Goal: Task Accomplishment & Management: Use online tool/utility

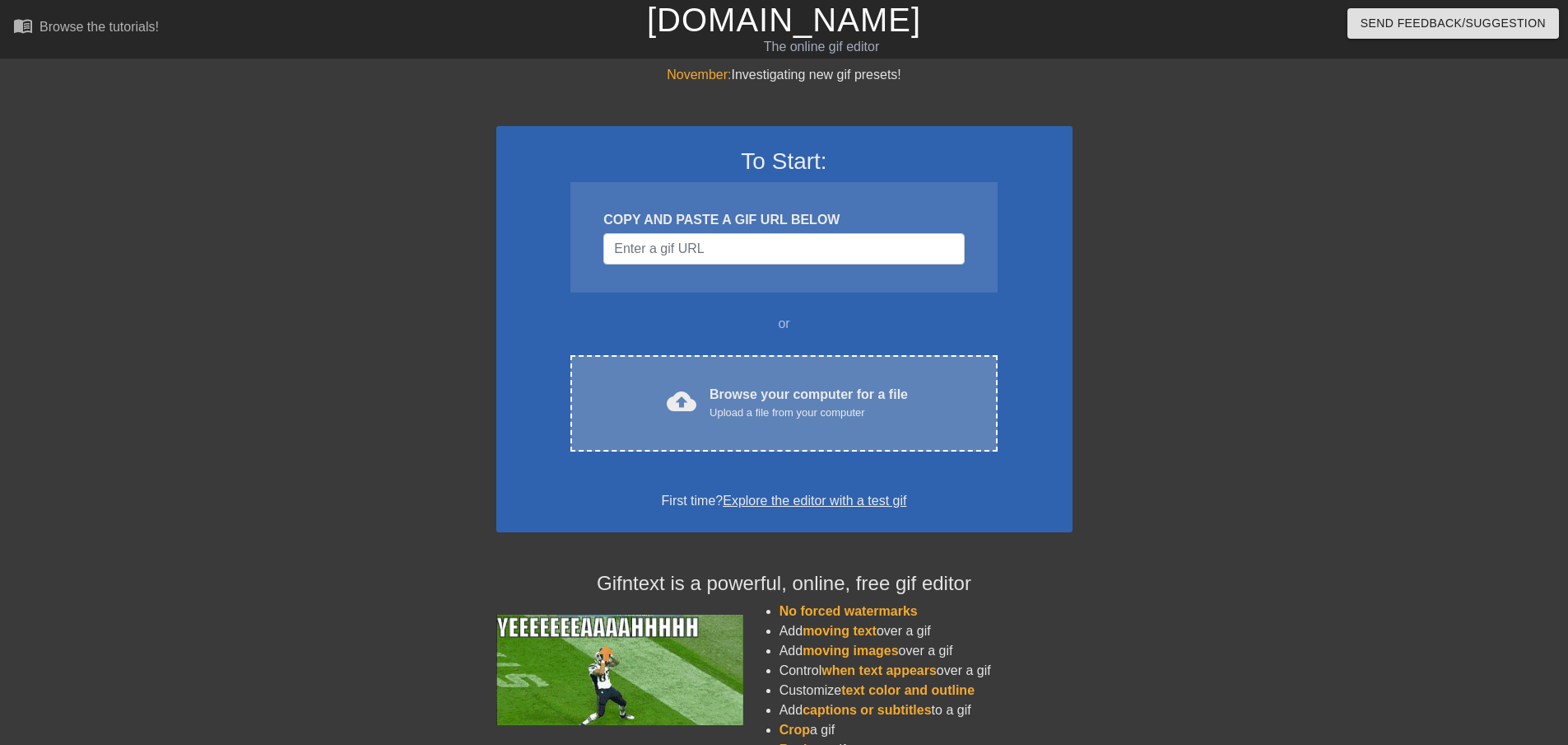
click at [770, 383] on div "cloud_upload Browse your computer for a file Upload a file from your computer C…" at bounding box center [784, 403] width 427 height 97
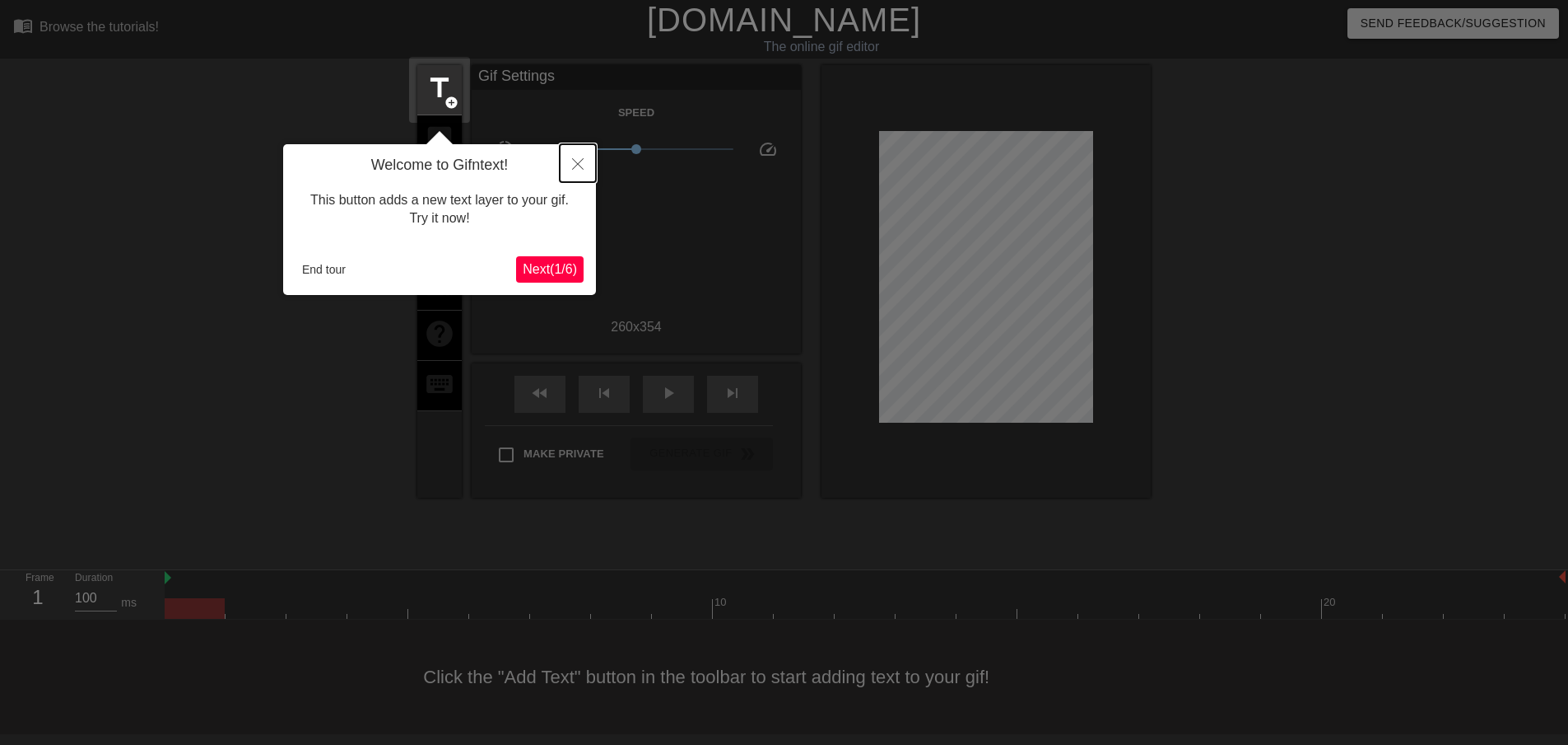
click at [571, 157] on button "Close" at bounding box center [577, 162] width 36 height 38
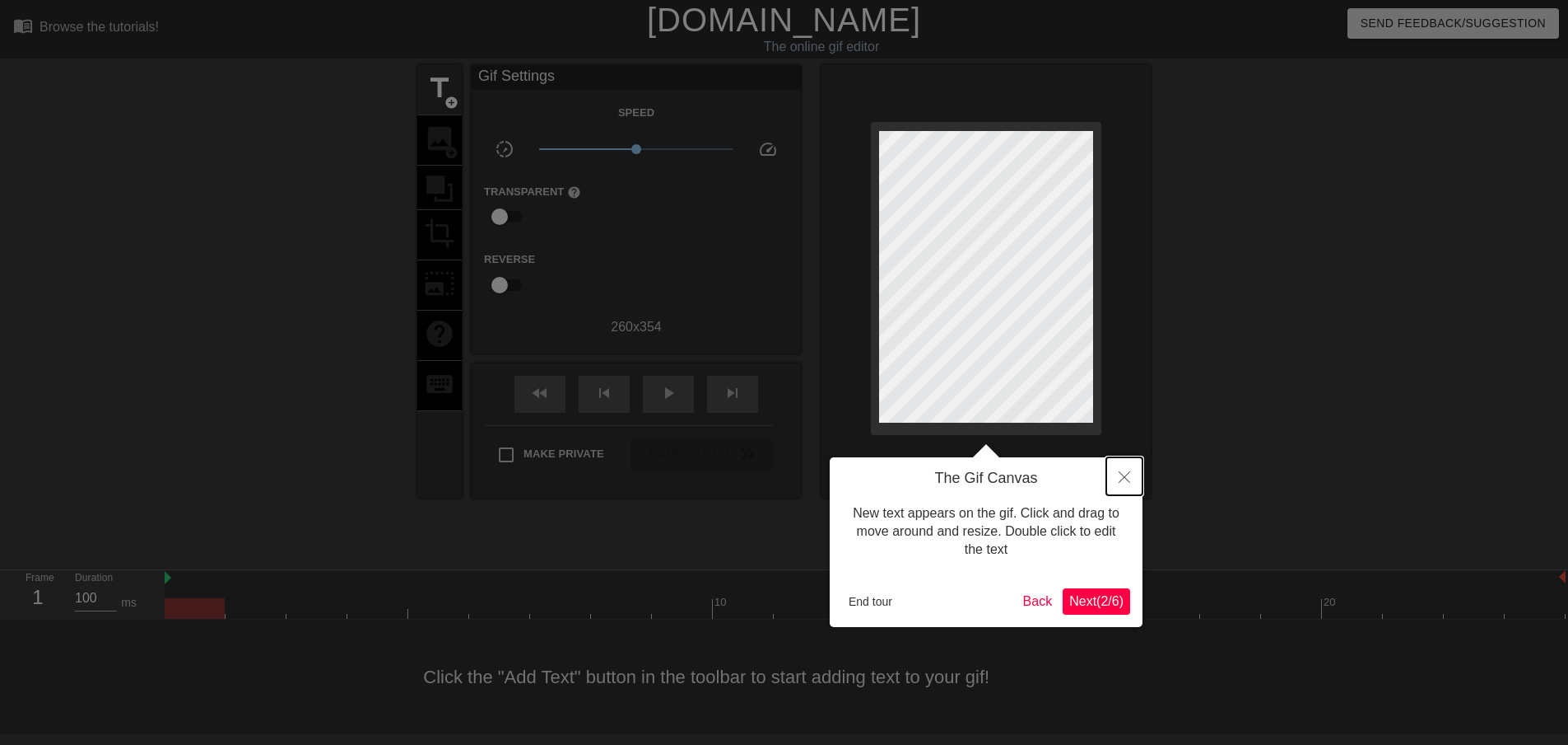
click at [1120, 471] on button "Close" at bounding box center [1124, 476] width 36 height 38
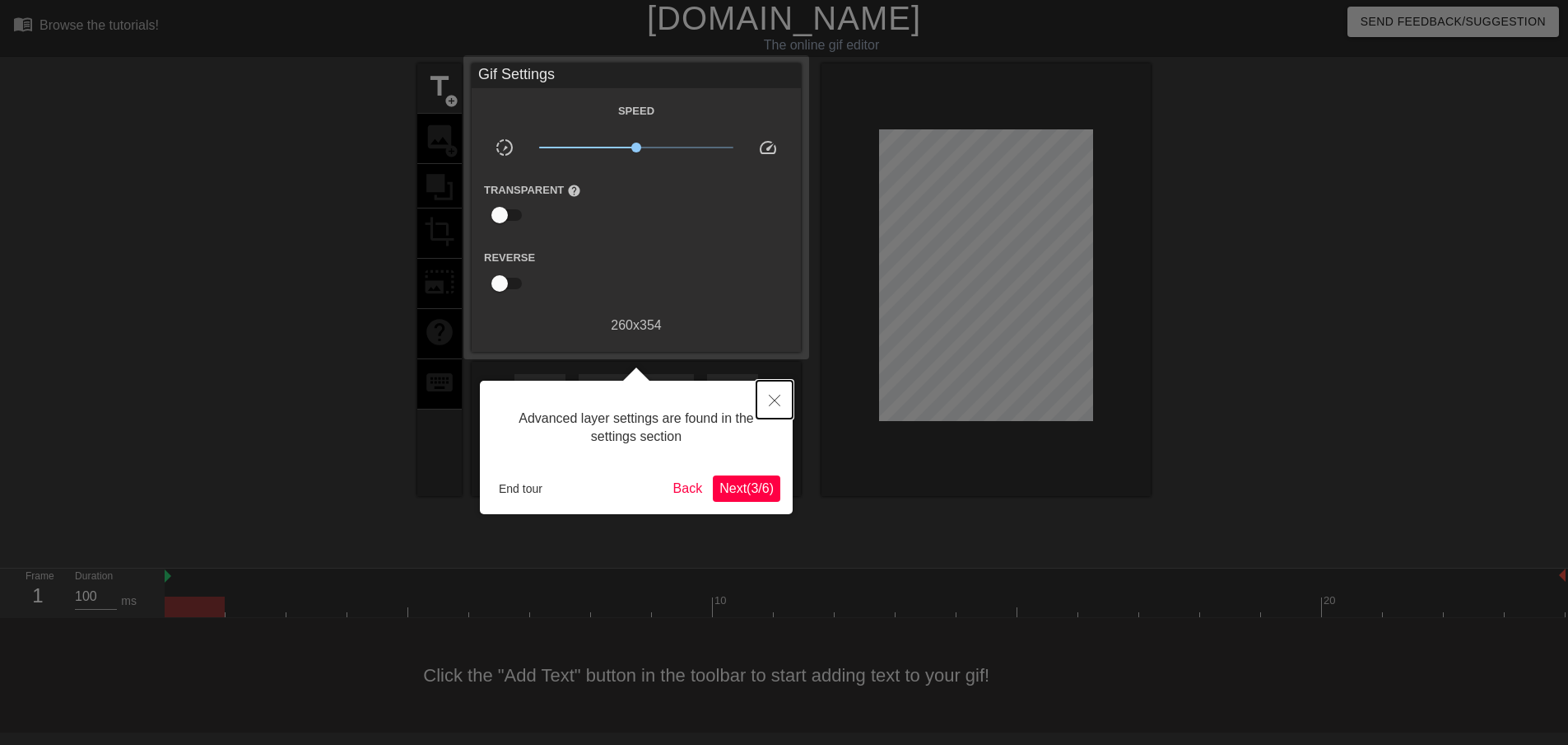
click at [784, 393] on button "Close" at bounding box center [774, 399] width 36 height 38
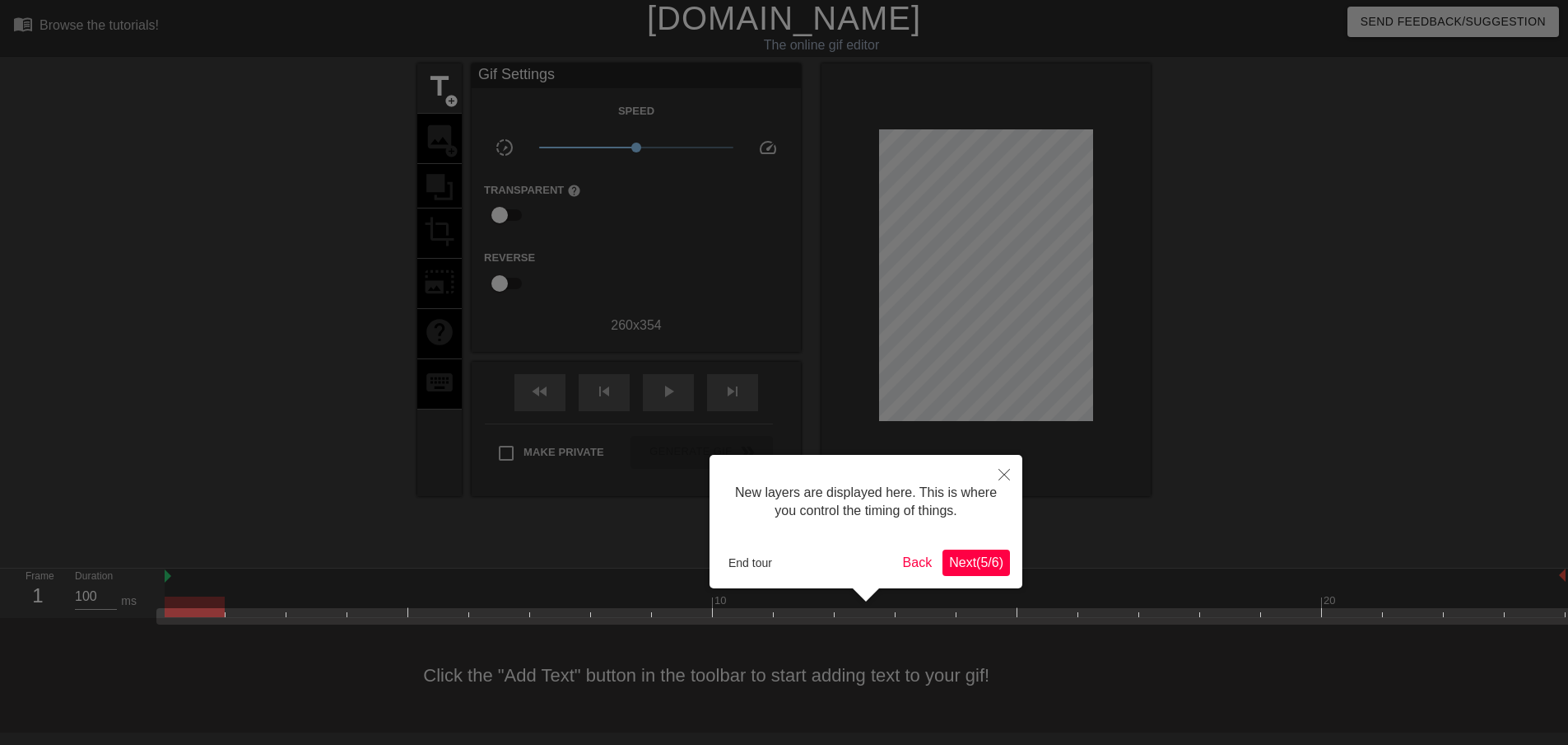
scroll to position [14, 0]
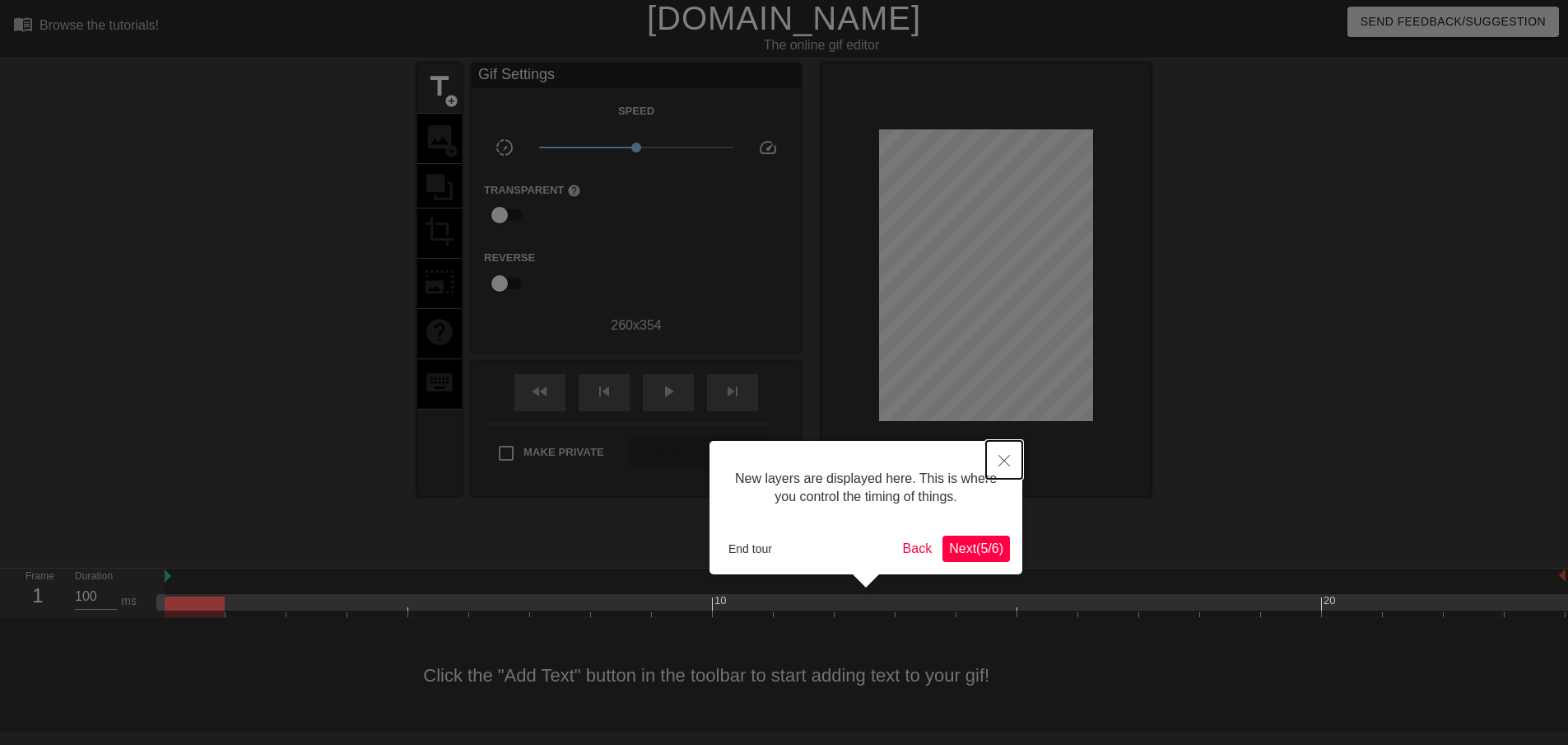
click at [1004, 462] on icon "Close" at bounding box center [1004, 461] width 12 height 12
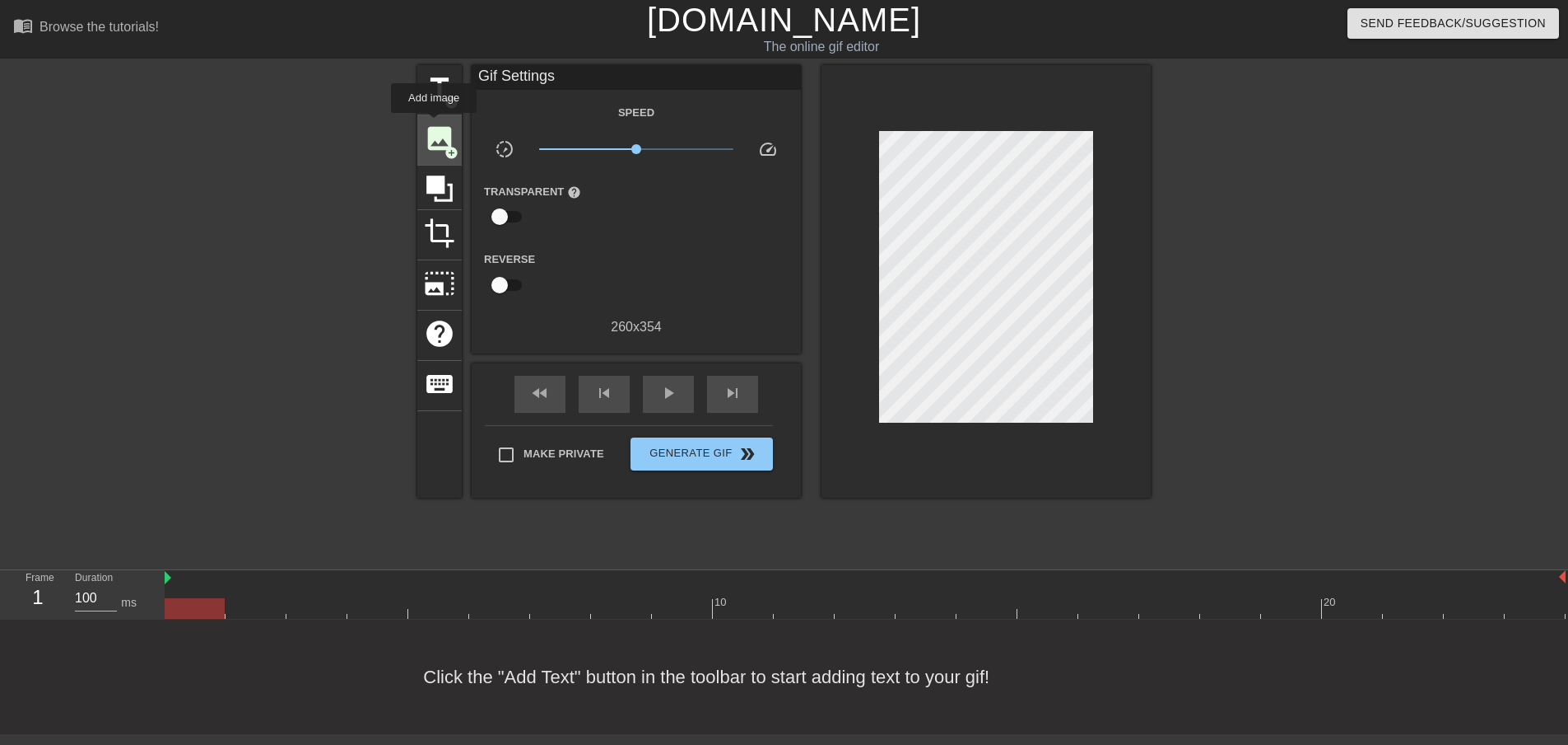
click at [446, 128] on span "image" at bounding box center [439, 138] width 31 height 31
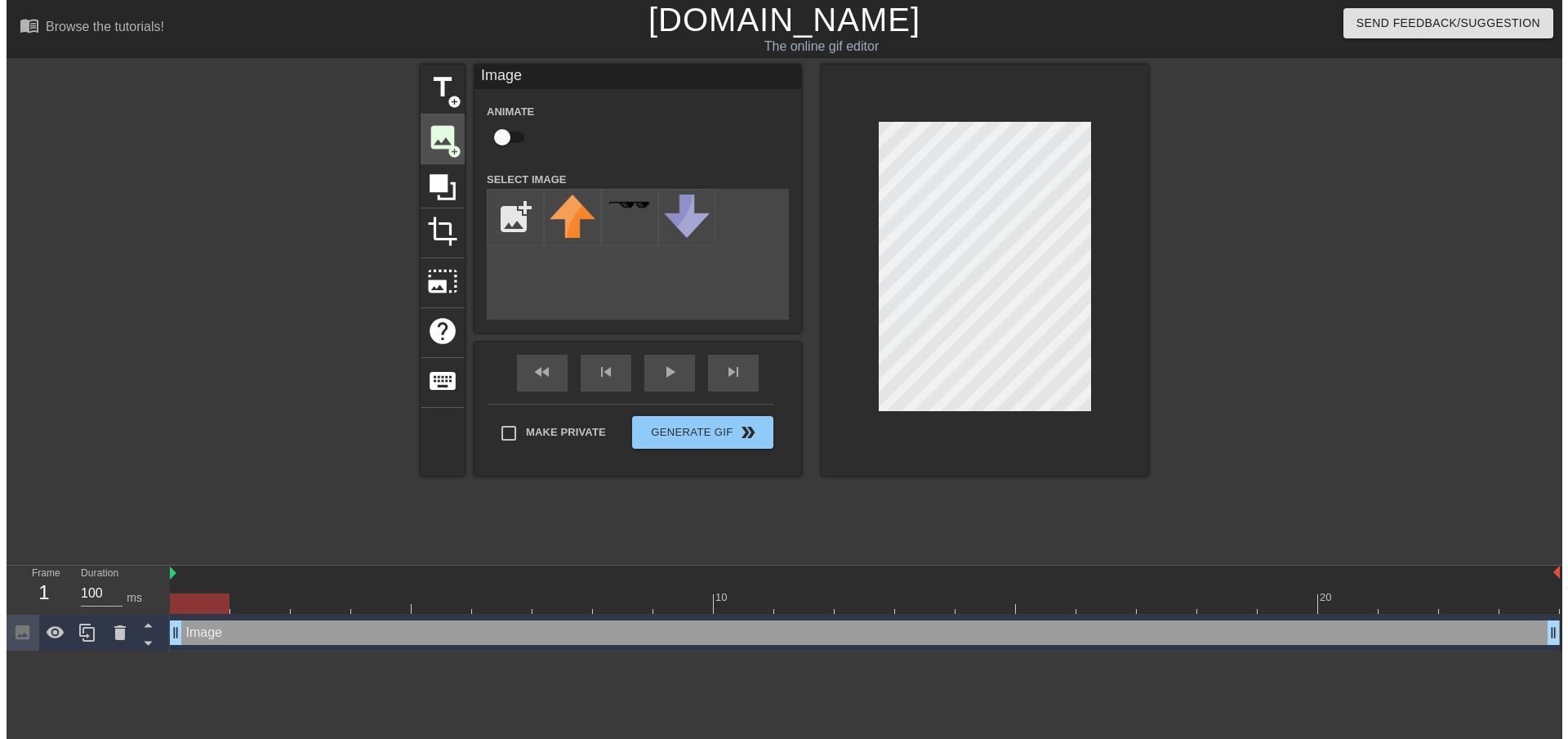
scroll to position [0, 0]
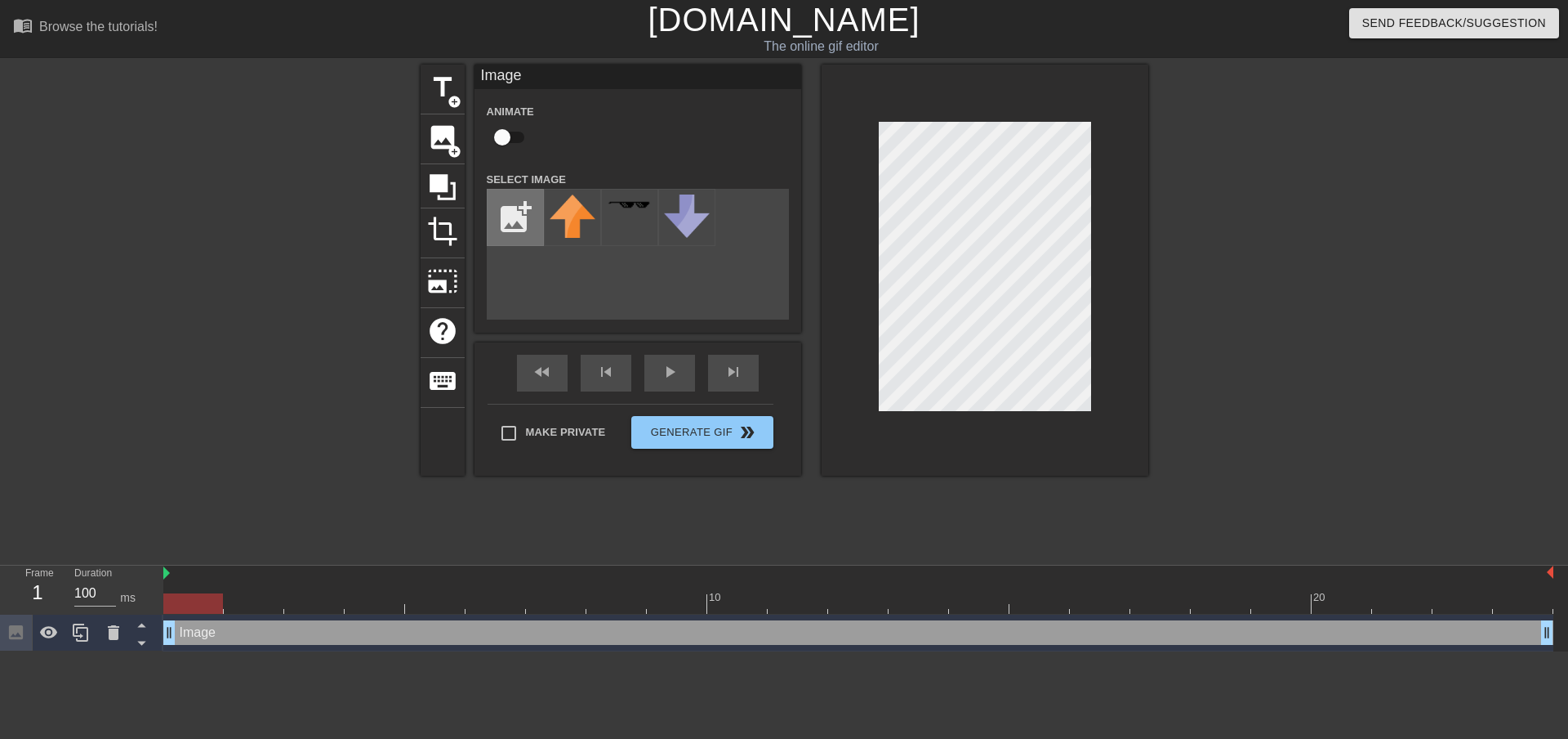
click at [508, 214] on input "file" at bounding box center [515, 217] width 56 height 56
type input "C:\fakepath\[PERSON_NAME].png"
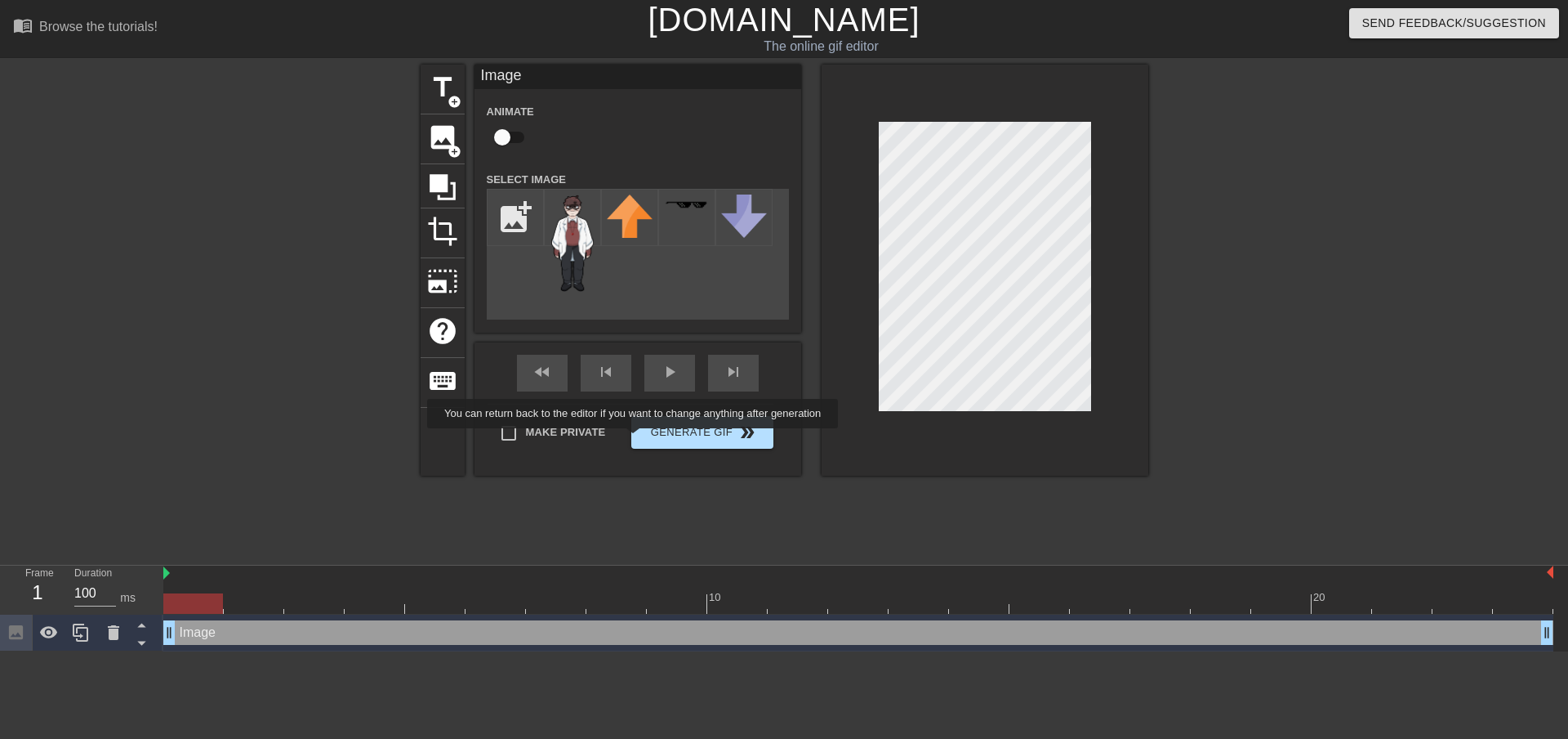
click at [634, 440] on div "title add_circle image add_circle crop photo_size_select_large help keyboard Im…" at bounding box center [784, 269] width 728 height 411
click at [569, 254] on img at bounding box center [572, 243] width 46 height 98
click at [585, 232] on img at bounding box center [572, 243] width 46 height 98
click at [995, 334] on div "title add_circle image add_circle crop photo_size_select_large help keyboard Im…" at bounding box center [784, 269] width 728 height 411
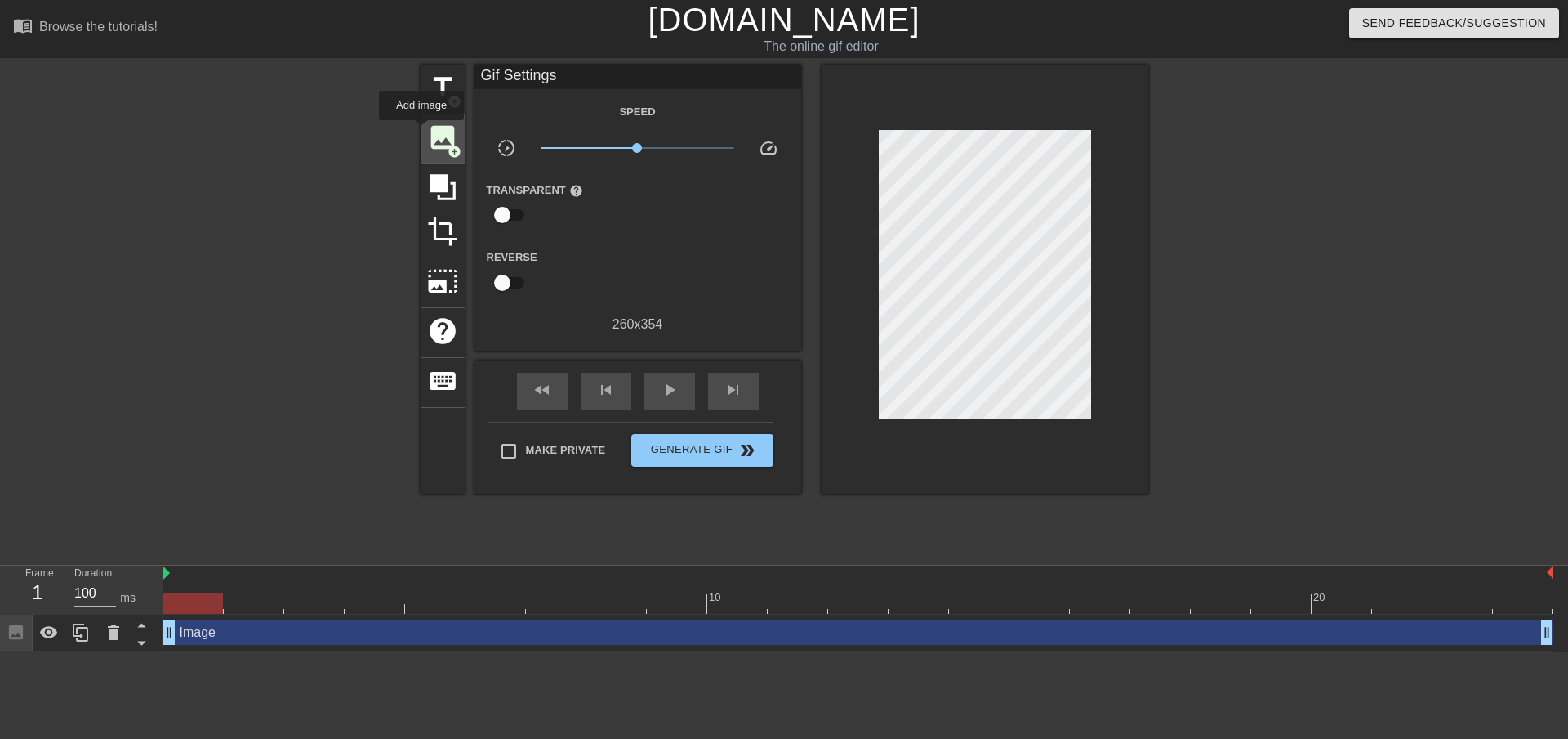
click at [422, 132] on div "image add_circle" at bounding box center [443, 139] width 44 height 50
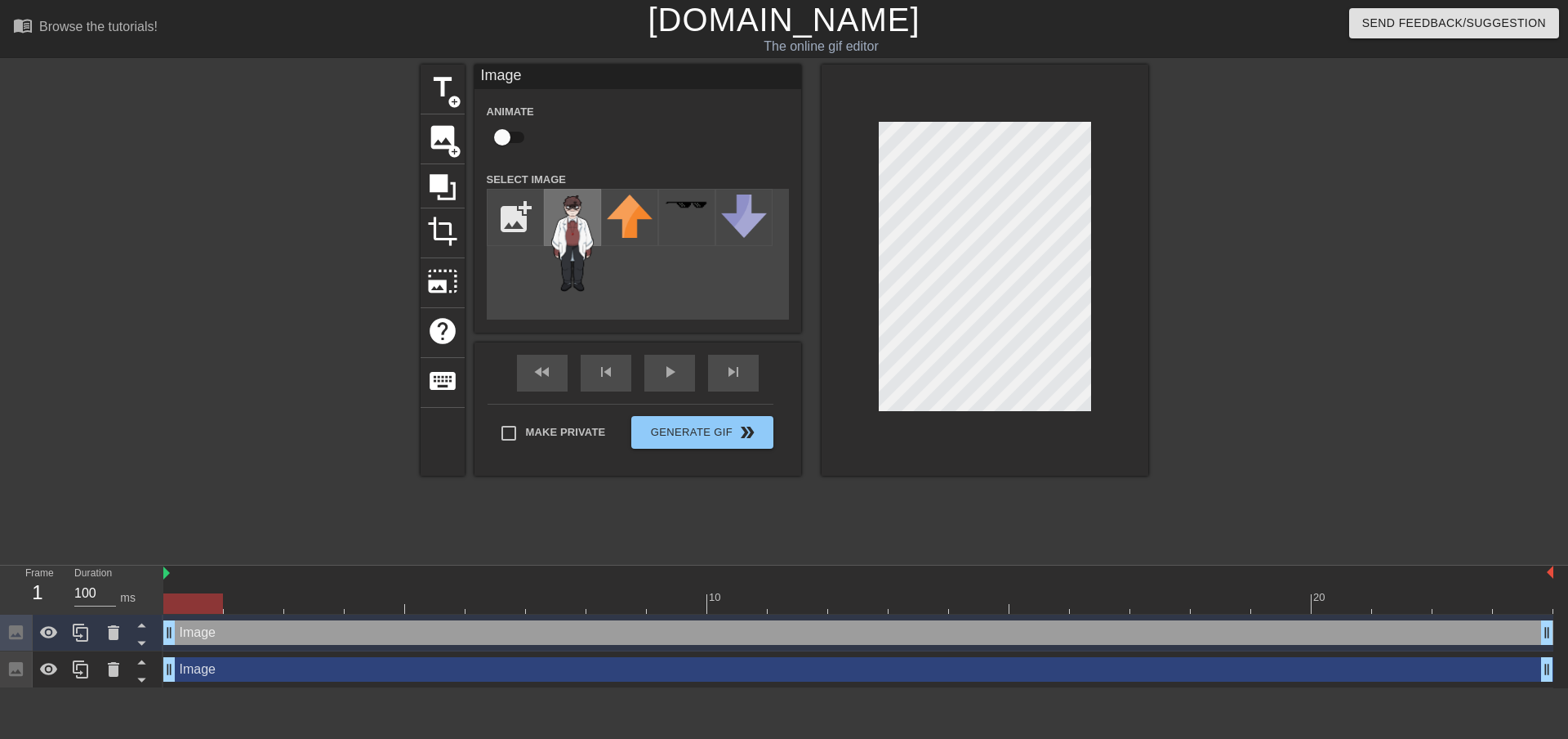
click at [570, 212] on img at bounding box center [572, 243] width 46 height 98
click at [168, 571] on img at bounding box center [167, 573] width 7 height 13
click at [660, 366] on div "fast_rewind skip_previous play_arrow skip_next" at bounding box center [637, 373] width 266 height 61
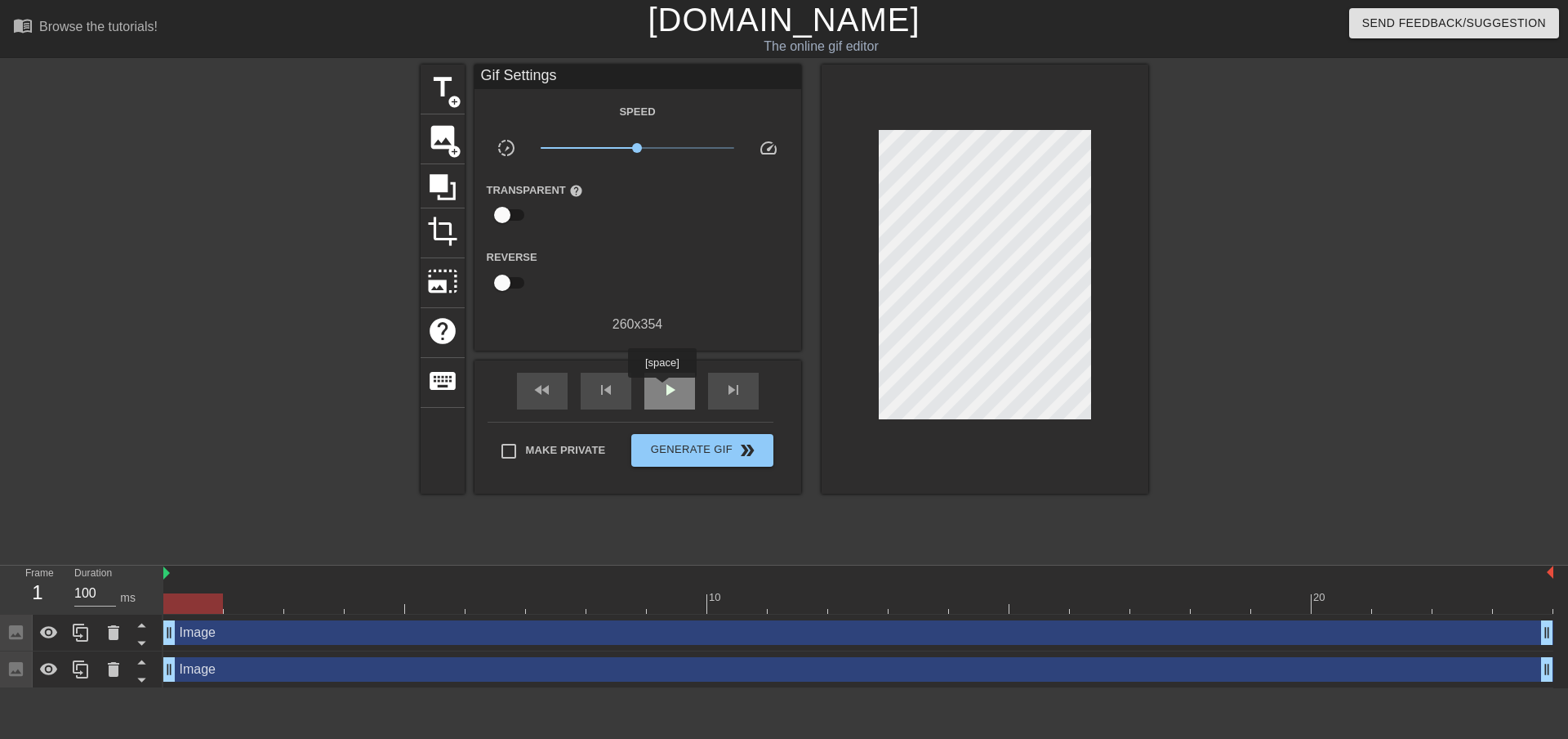
click at [662, 389] on span "play_arrow" at bounding box center [670, 390] width 20 height 20
click at [662, 389] on span "pause" at bounding box center [670, 390] width 20 height 20
click at [516, 446] on input "Make Private" at bounding box center [508, 450] width 34 height 34
checkbox input "true"
click at [256, 643] on div "Image drag_handle drag_handle" at bounding box center [859, 632] width 1390 height 24
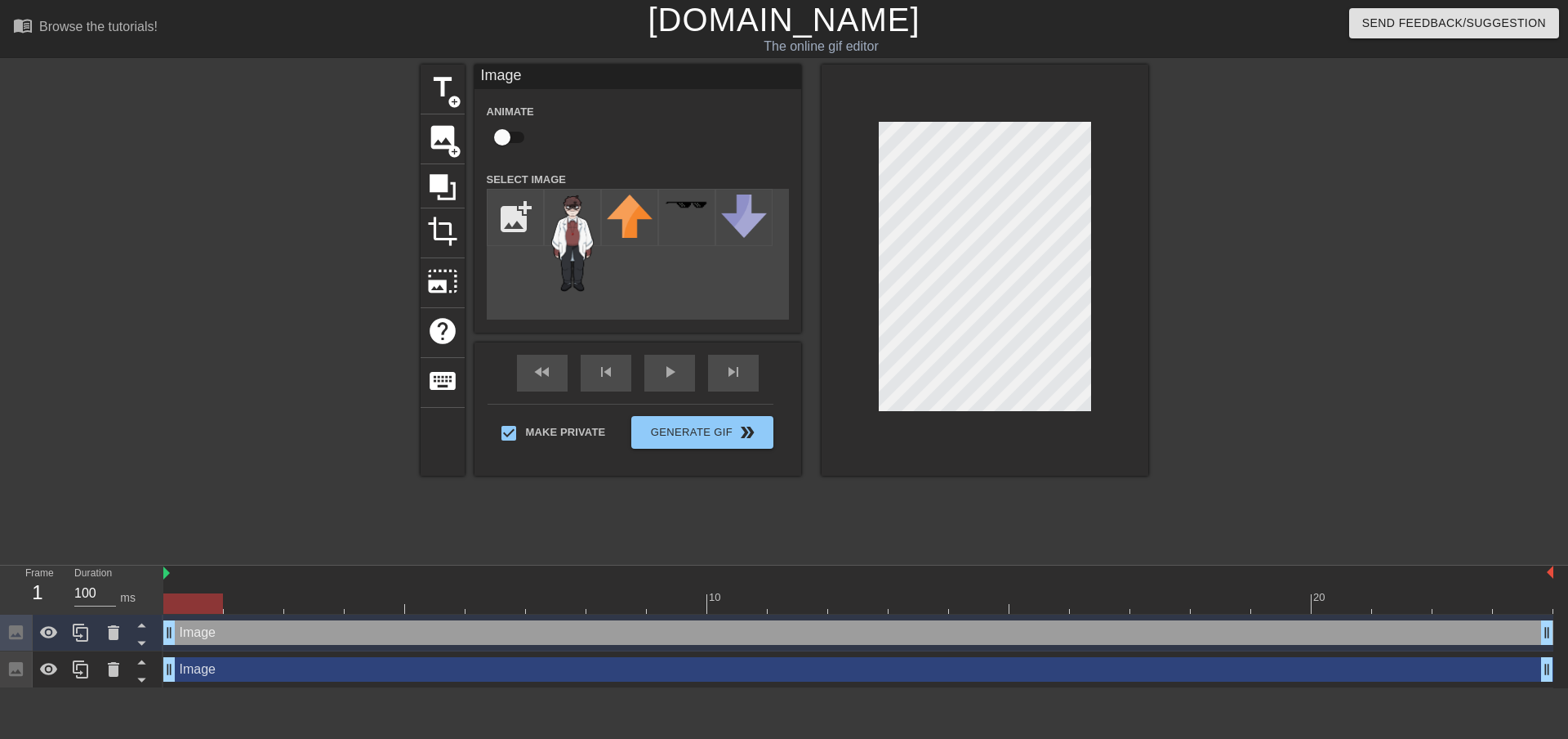
click at [214, 586] on div at bounding box center [193, 592] width 61 height 20
click at [223, 585] on div at bounding box center [193, 592] width 61 height 20
click at [268, 588] on div at bounding box center [253, 592] width 61 height 20
click at [224, 580] on div at bounding box center [859, 574] width 1390 height 17
click at [198, 582] on div at bounding box center [193, 592] width 61 height 20
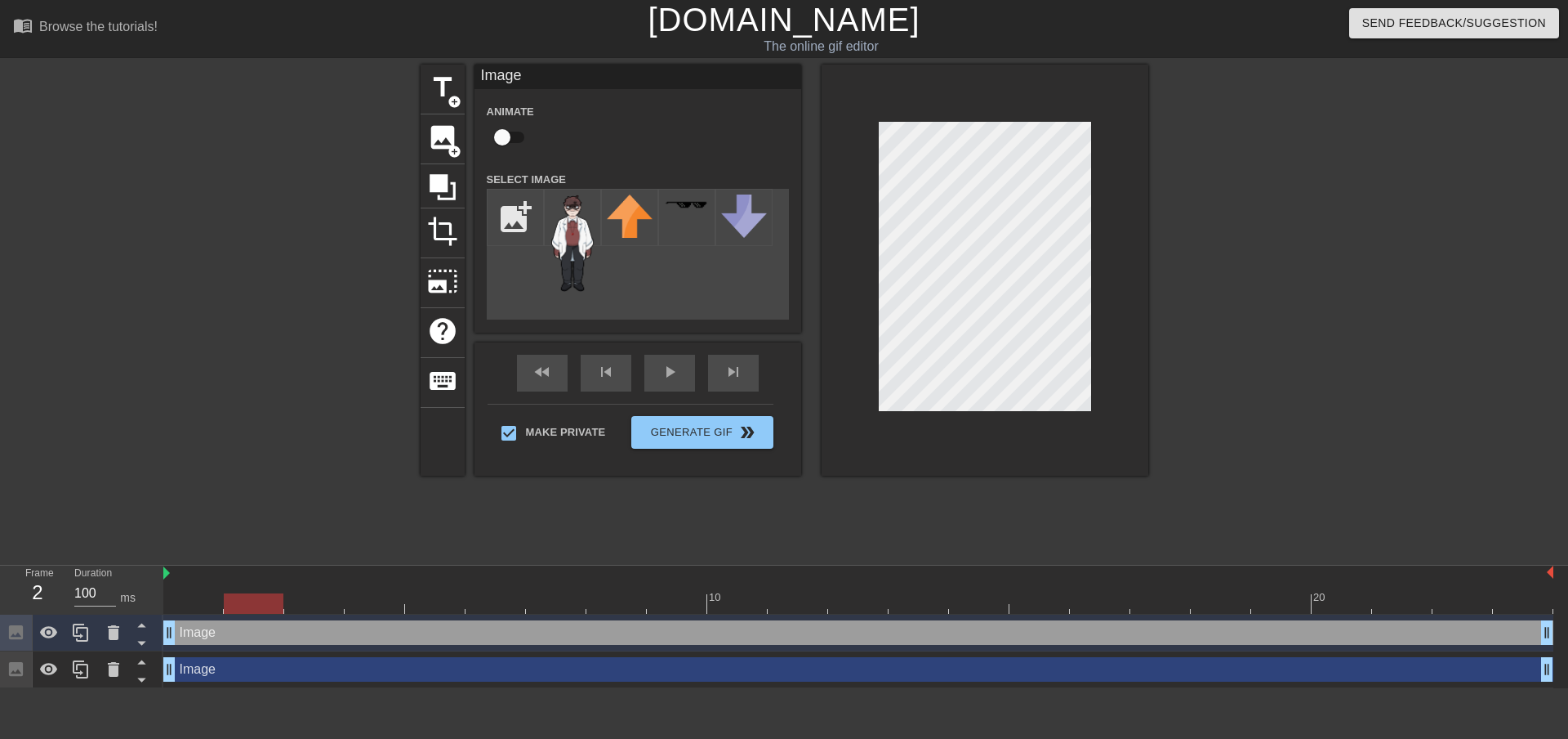
click at [255, 583] on div at bounding box center [253, 592] width 61 height 20
click at [326, 587] on div at bounding box center [314, 592] width 61 height 20
click at [368, 590] on div at bounding box center [374, 592] width 61 height 20
click at [438, 611] on div at bounding box center [859, 603] width 1390 height 20
click at [486, 594] on div at bounding box center [859, 603] width 1390 height 20
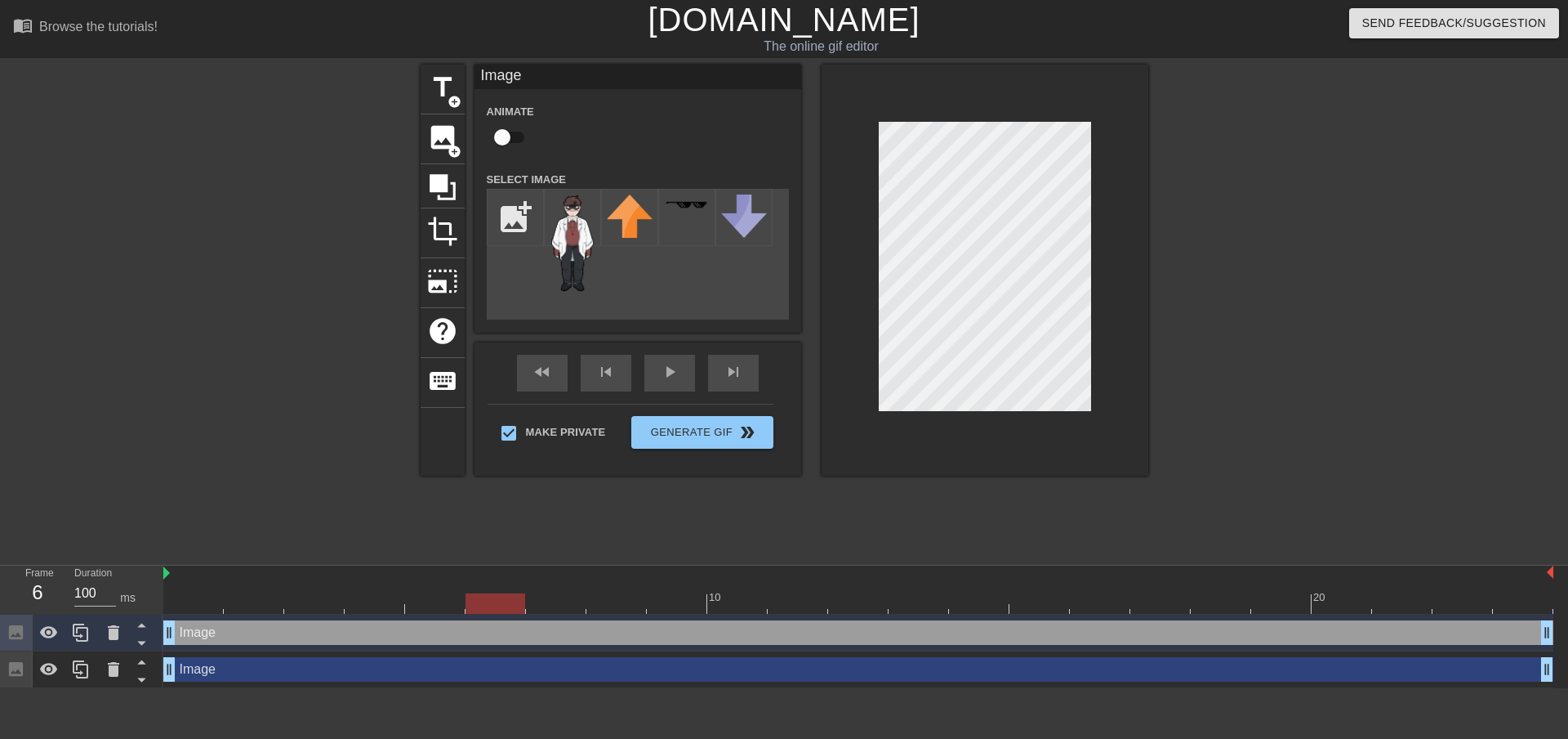
click at [535, 604] on div at bounding box center [859, 603] width 1390 height 20
click at [646, 605] on div at bounding box center [859, 603] width 1390 height 20
click at [674, 601] on div at bounding box center [859, 603] width 1390 height 20
click at [745, 599] on div at bounding box center [859, 603] width 1390 height 20
click at [811, 601] on div at bounding box center [859, 603] width 1390 height 20
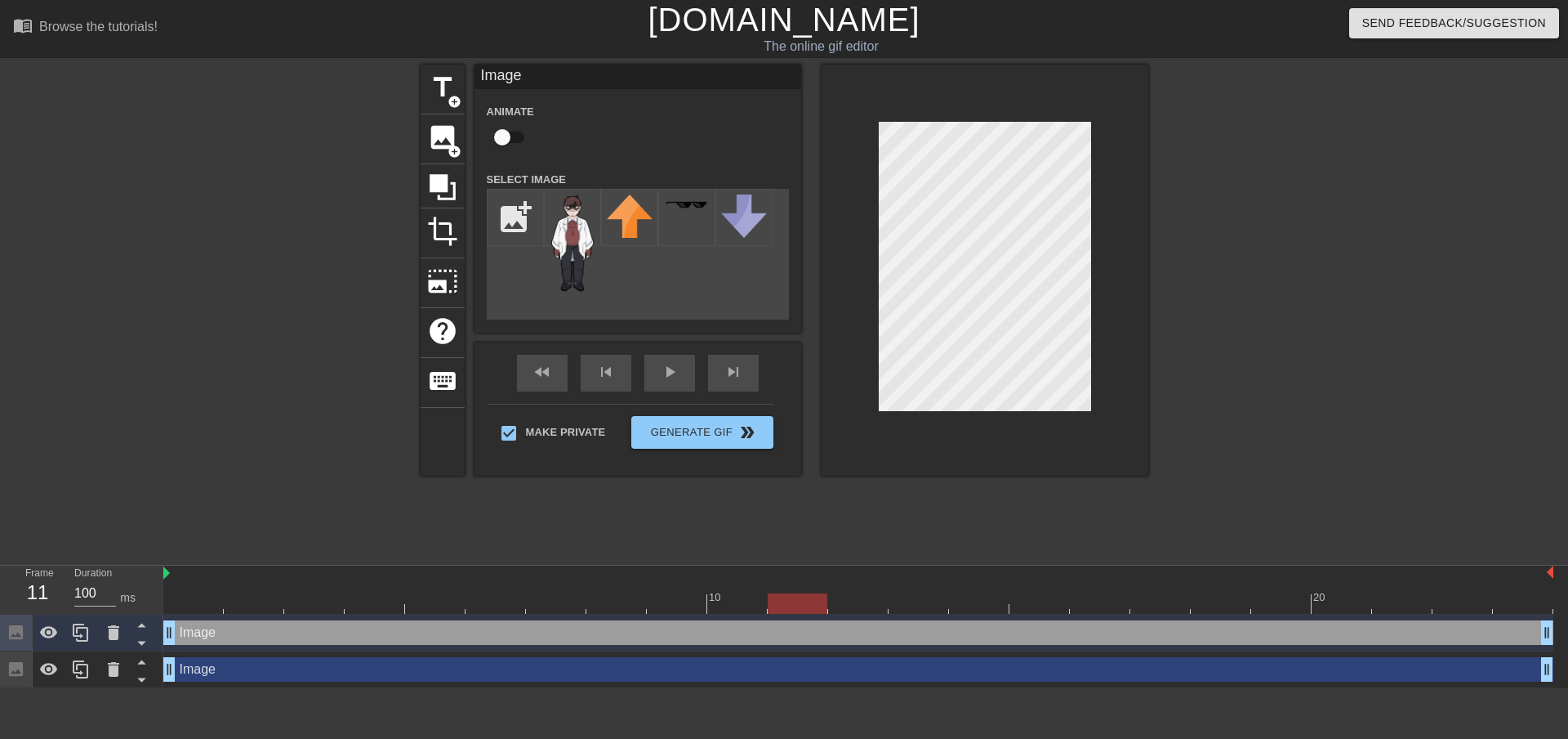
click at [868, 593] on div at bounding box center [859, 603] width 1390 height 20
click at [904, 604] on div at bounding box center [859, 603] width 1390 height 20
click at [975, 596] on div at bounding box center [859, 603] width 1390 height 20
click at [1030, 602] on div at bounding box center [859, 603] width 1390 height 20
click at [1085, 599] on div at bounding box center [859, 603] width 1390 height 20
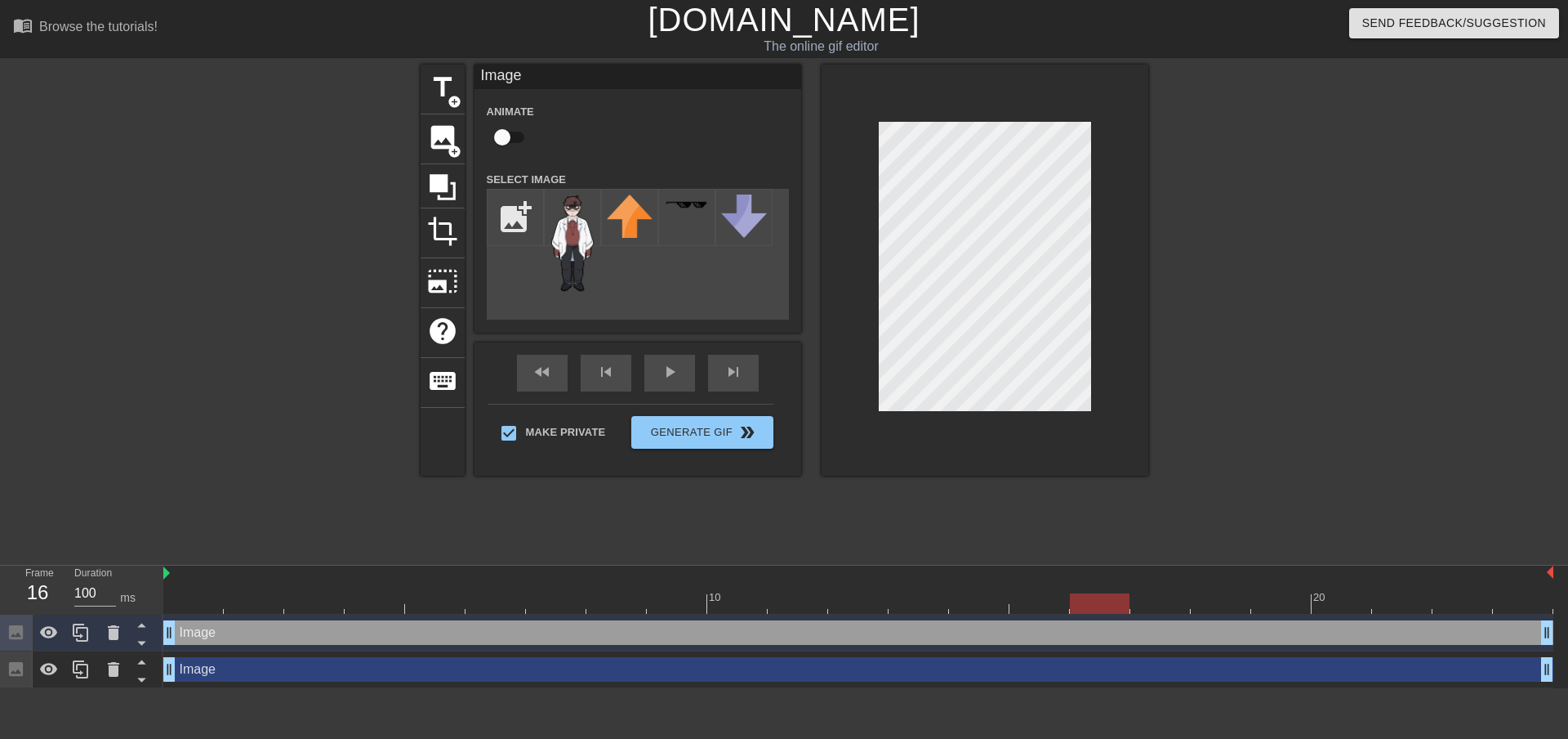
click at [1140, 606] on div at bounding box center [859, 603] width 1390 height 20
click at [1213, 598] on div at bounding box center [859, 603] width 1390 height 20
click at [1271, 600] on div at bounding box center [859, 603] width 1390 height 20
click at [1339, 606] on div at bounding box center [859, 603] width 1390 height 20
click at [1397, 605] on div at bounding box center [859, 603] width 1390 height 20
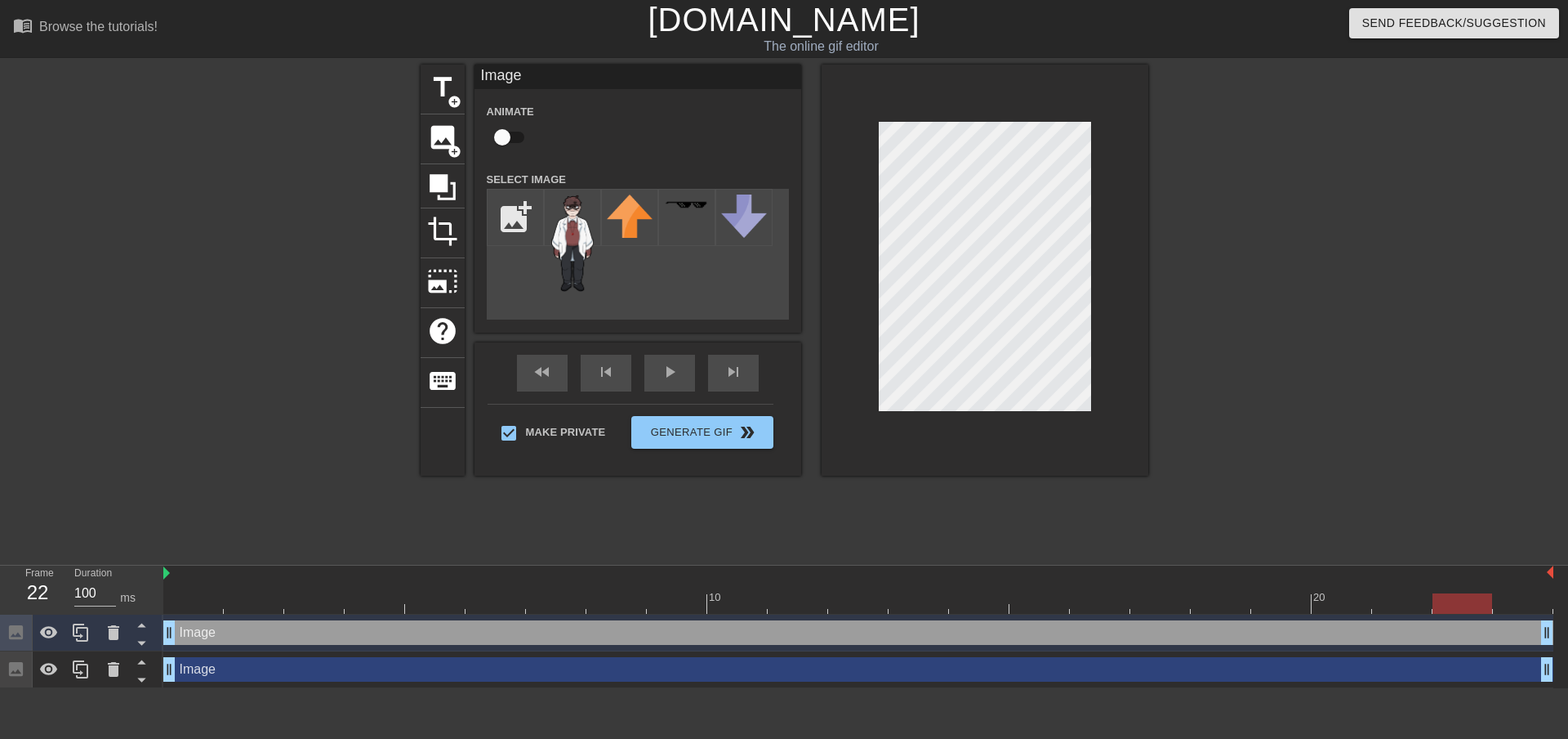
click at [1440, 603] on div at bounding box center [859, 603] width 1390 height 20
click at [808, 331] on div "title add_circle image add_circle crop photo_size_select_large help keyboard Im…" at bounding box center [784, 269] width 728 height 411
click at [1502, 621] on div "Image drag_handle drag_handle" at bounding box center [859, 632] width 1390 height 24
click at [1505, 607] on div at bounding box center [859, 603] width 1390 height 20
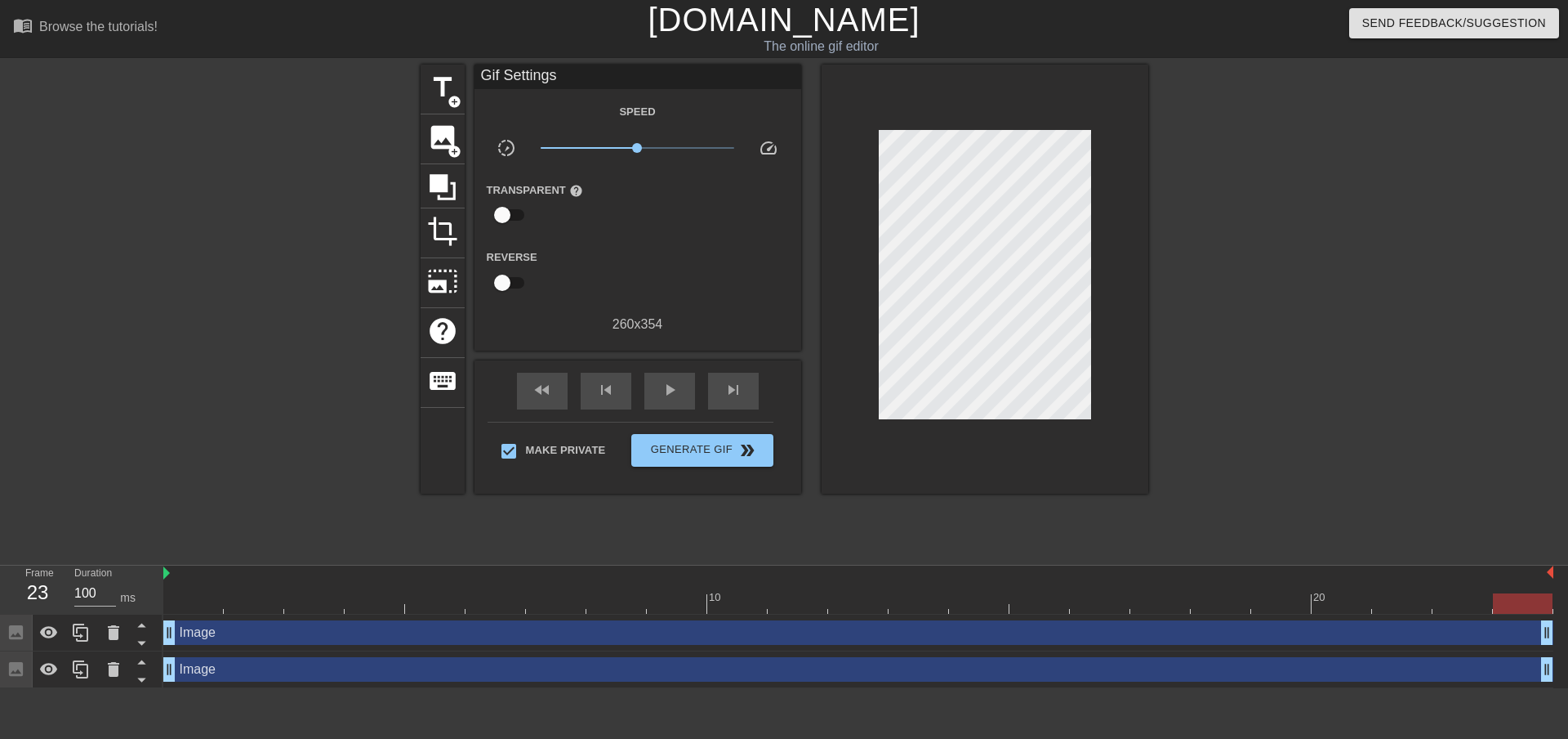
drag, startPoint x: 805, startPoint y: 305, endPoint x: 844, endPoint y: 306, distance: 39.0
click at [844, 306] on div "title add_circle image add_circle crop photo_size_select_large help keyboard Gi…" at bounding box center [784, 279] width 728 height 429
click at [440, 142] on span "image" at bounding box center [442, 137] width 31 height 31
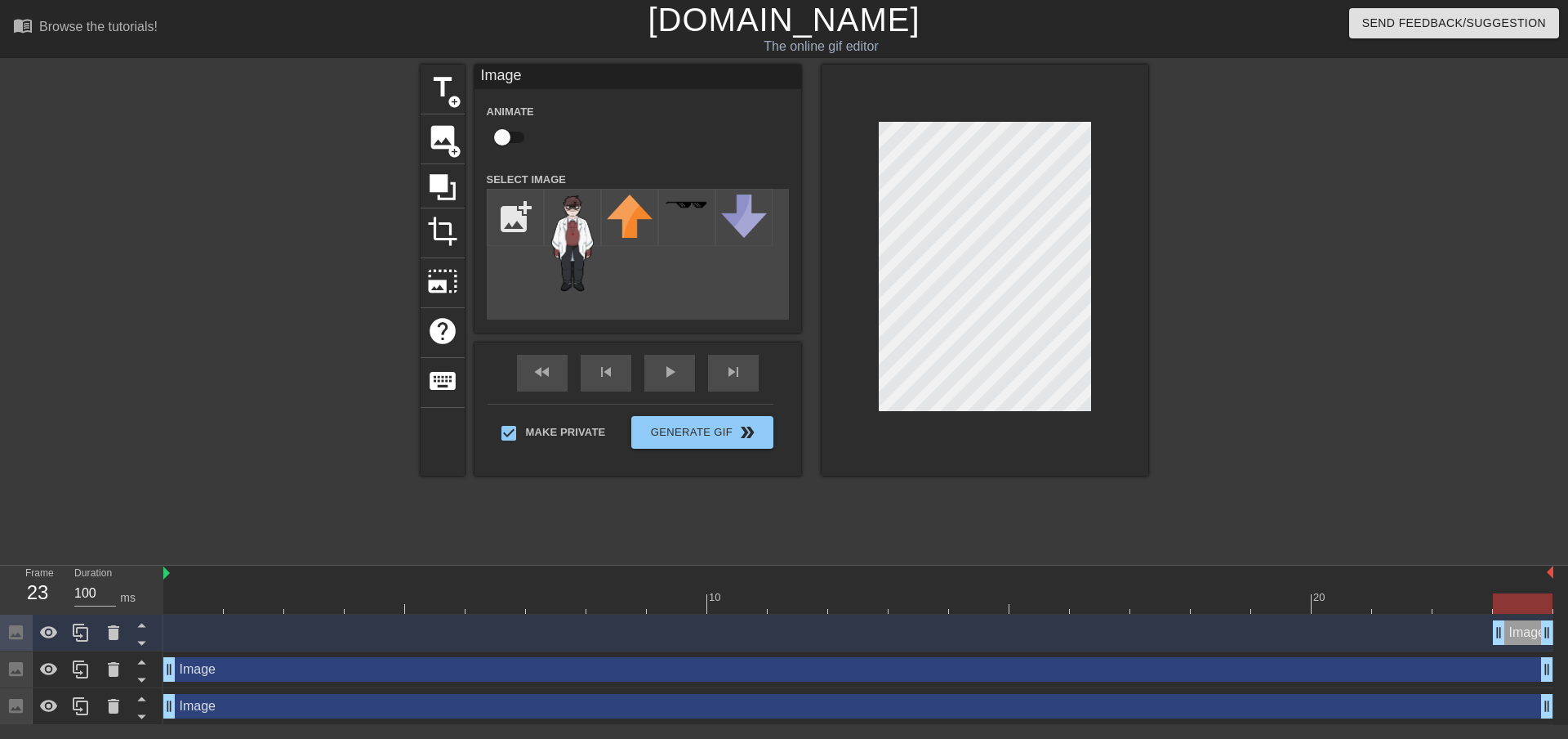
click at [894, 684] on div "menu_book Browse the tutorials! [DOMAIN_NAME] The online gif editor Send Feedba…" at bounding box center [784, 362] width 1568 height 725
click at [576, 244] on img at bounding box center [572, 243] width 46 height 98
click at [566, 230] on img at bounding box center [572, 243] width 46 height 98
click at [567, 223] on img at bounding box center [572, 243] width 46 height 98
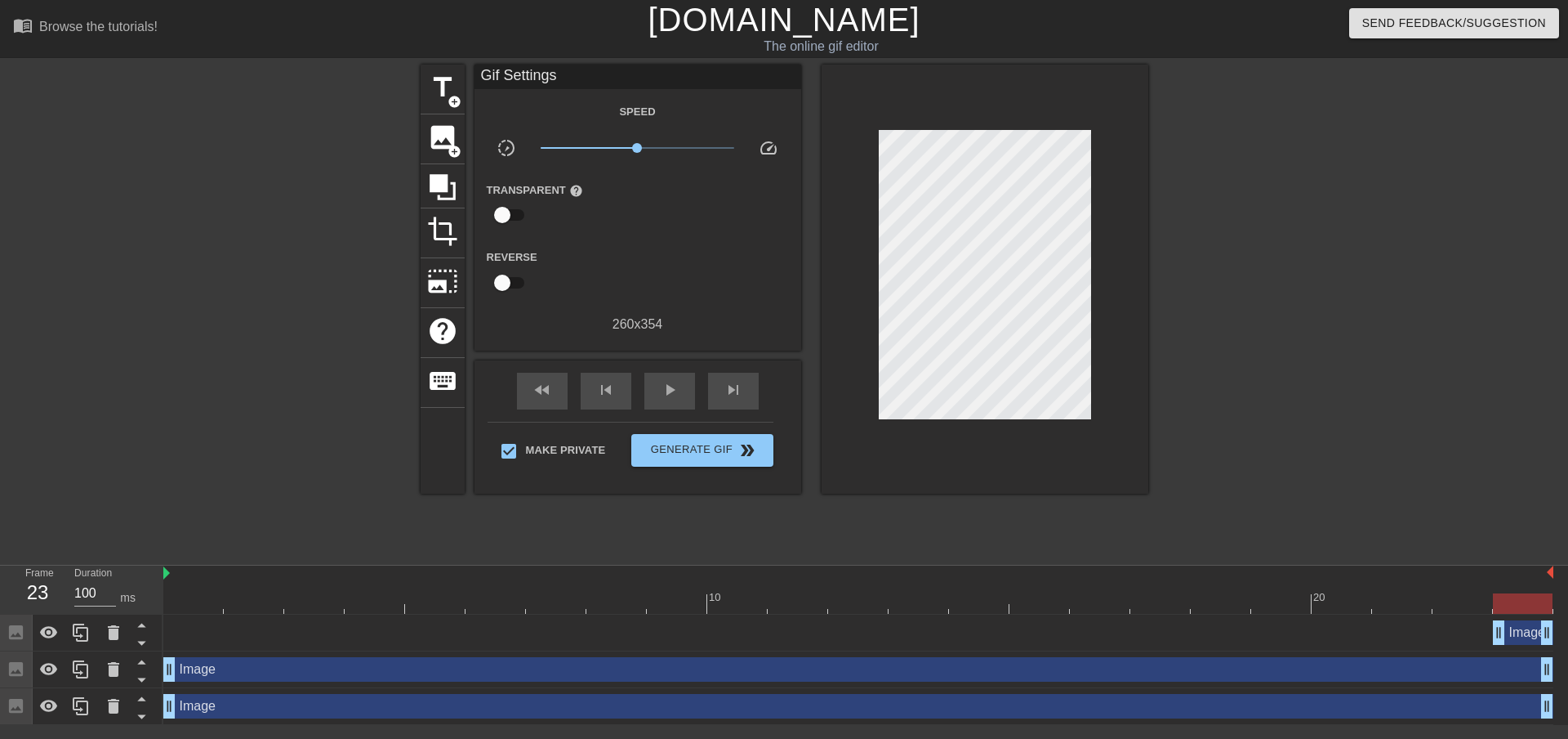
scroll to position [0, 13]
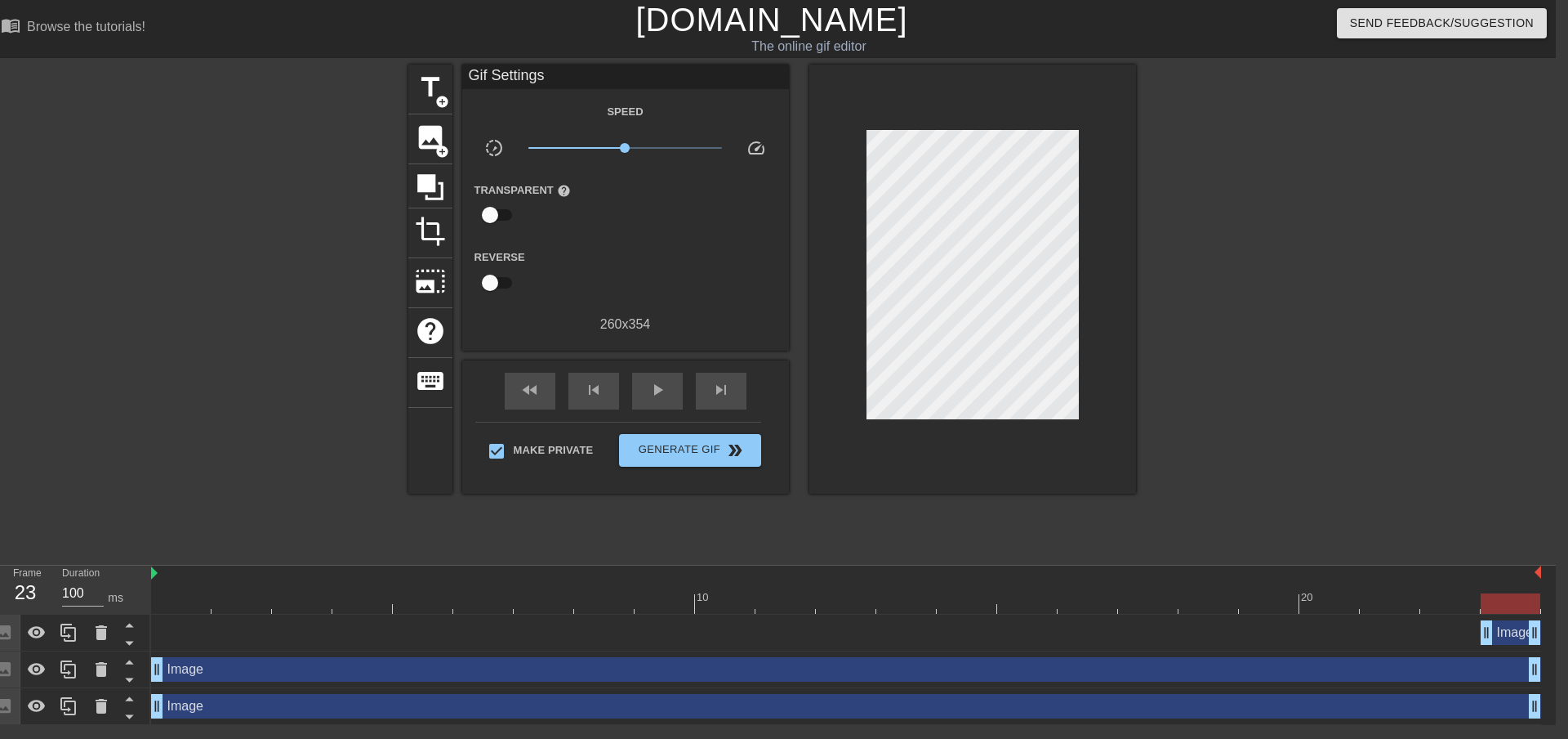
click at [1534, 603] on div at bounding box center [1510, 603] width 60 height 20
click at [1545, 598] on div "10 20 Image drag_handle drag_handle Image drag_handle drag_handle Image drag_ha…" at bounding box center [853, 645] width 1405 height 159
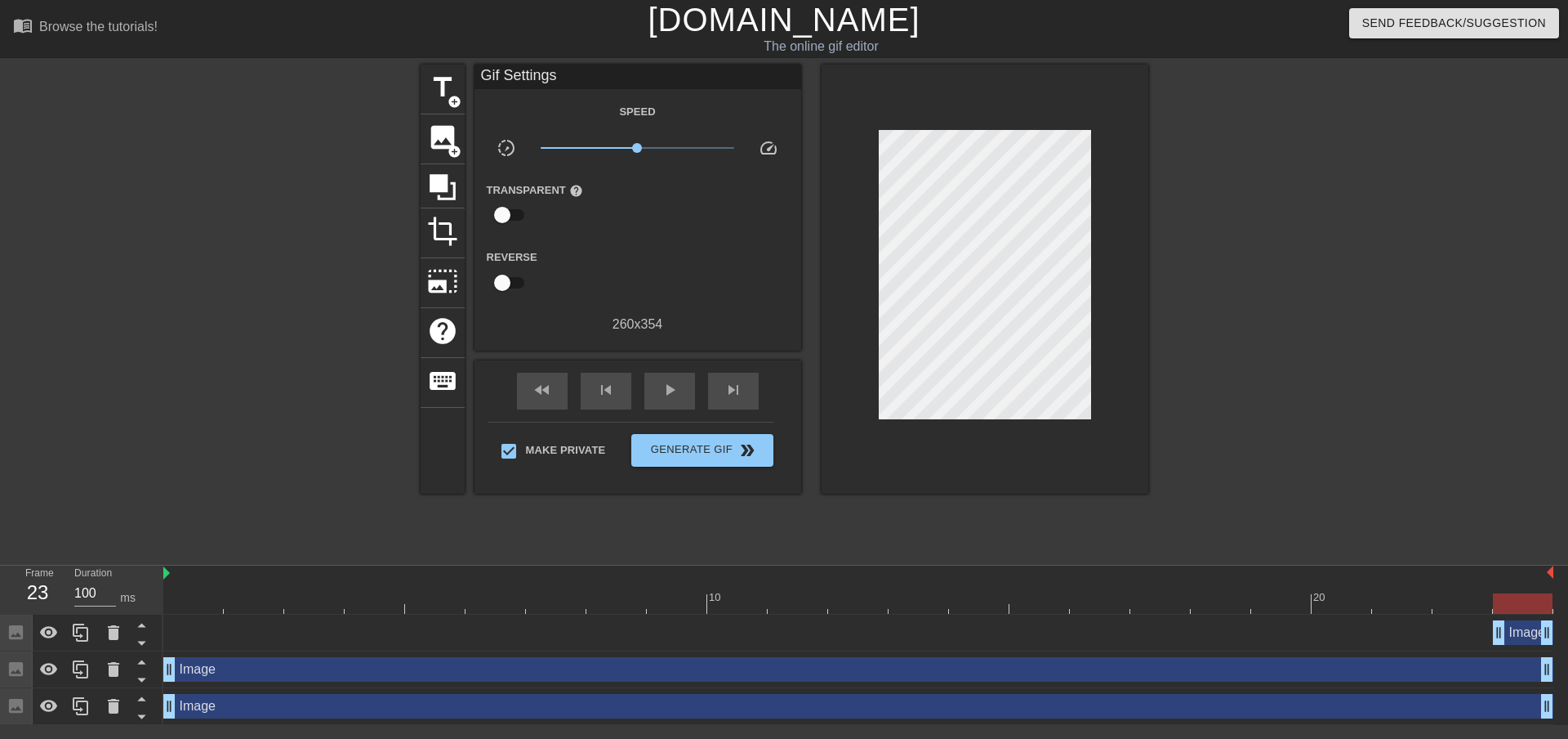
click at [1511, 627] on div "Image drag_handle drag_handle" at bounding box center [1523, 632] width 61 height 24
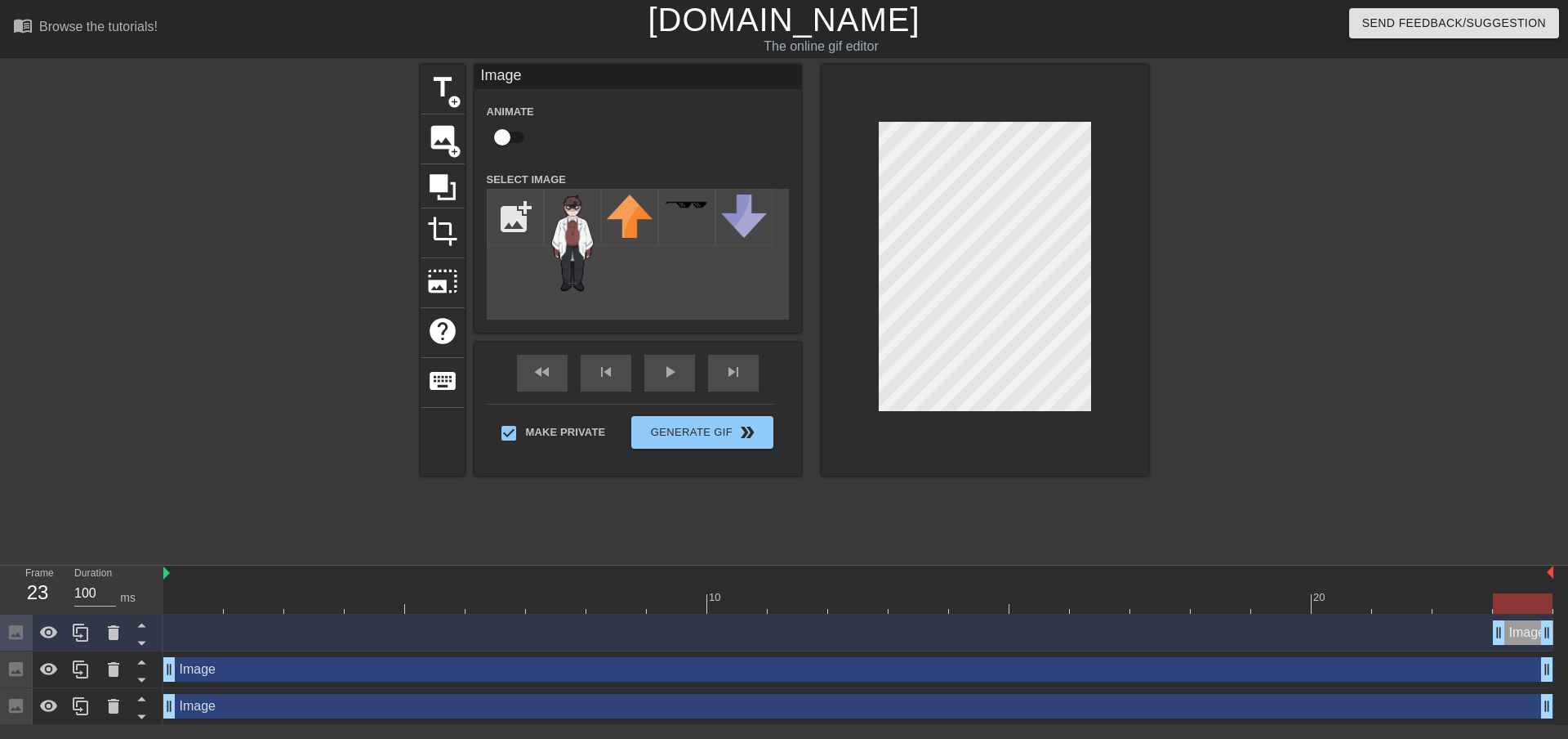
drag, startPoint x: 1500, startPoint y: 629, endPoint x: 1537, endPoint y: 623, distance: 37.5
click at [1522, 635] on div "Image drag_handle drag_handle" at bounding box center [1523, 632] width 61 height 24
click at [108, 631] on icon at bounding box center [113, 633] width 12 height 15
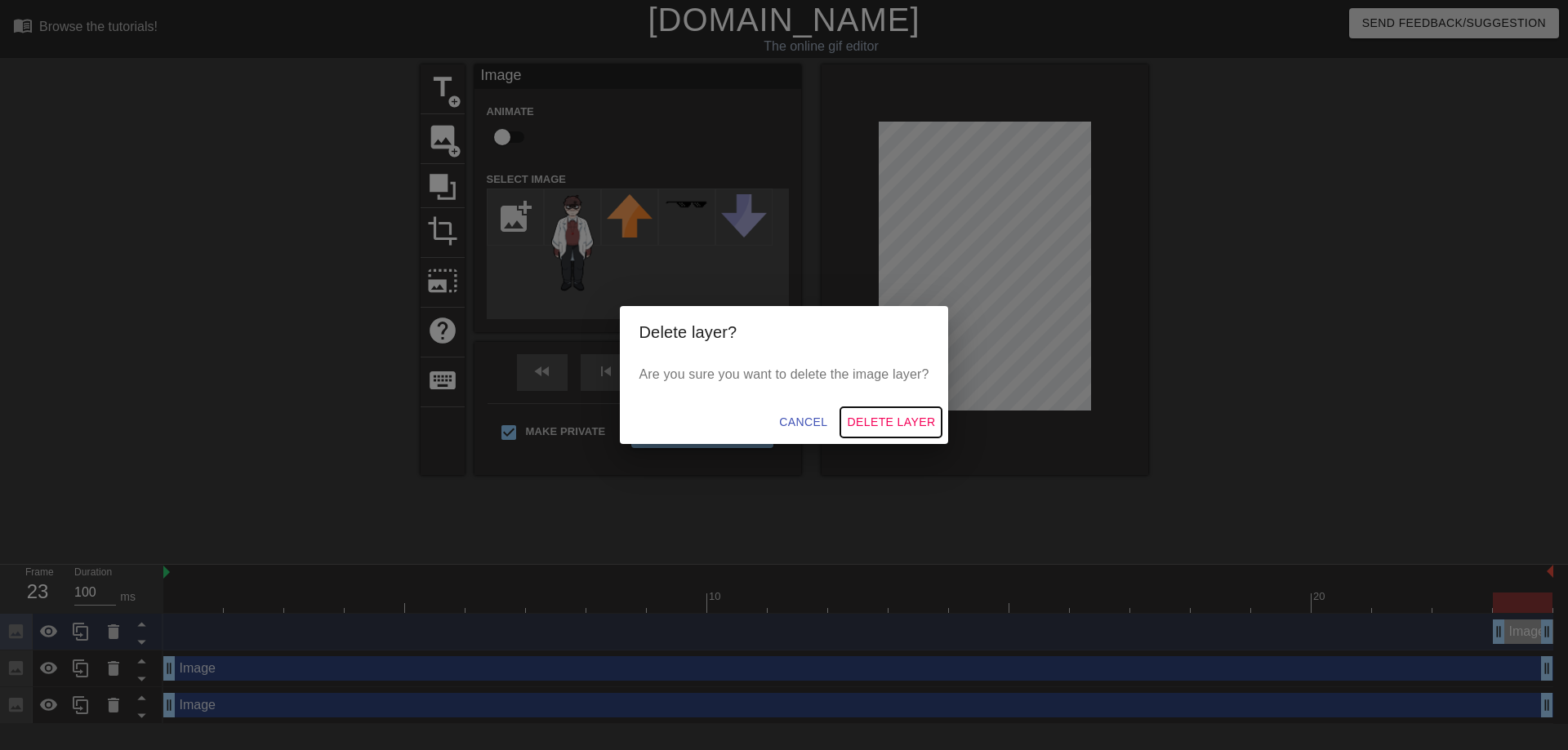
click at [893, 424] on span "Delete Layer" at bounding box center [891, 422] width 88 height 20
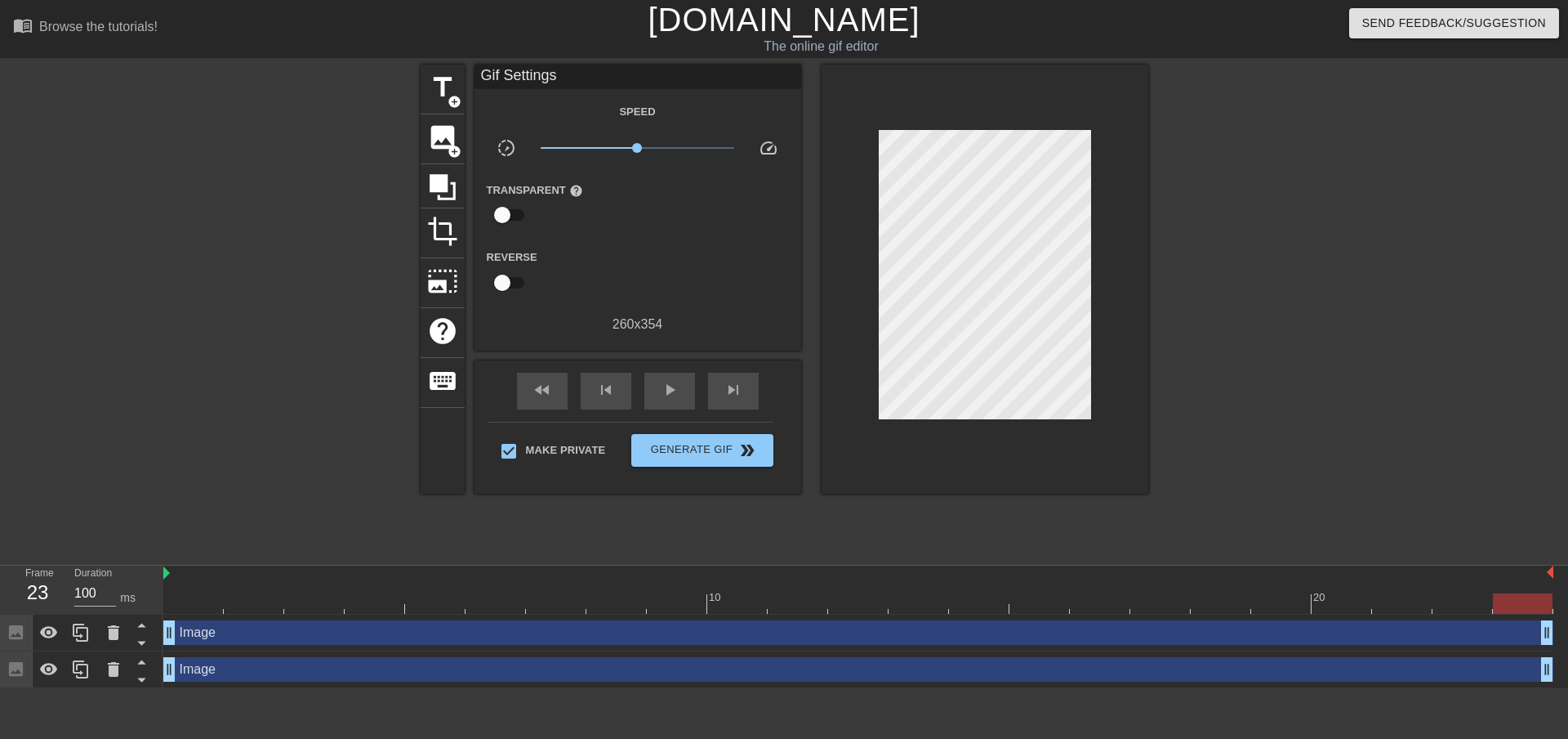
click at [828, 604] on div at bounding box center [859, 603] width 1390 height 20
drag, startPoint x: 898, startPoint y: 592, endPoint x: 1255, endPoint y: 590, distance: 357.0
click at [1255, 590] on div "10 20" at bounding box center [859, 595] width 1390 height 26
click at [1170, 641] on div "Image drag_handle drag_handle" at bounding box center [859, 632] width 1390 height 24
click at [1105, 688] on html "menu_book Browse the tutorials! [DOMAIN_NAME] The online gif editor Send Feedba…" at bounding box center [784, 344] width 1568 height 688
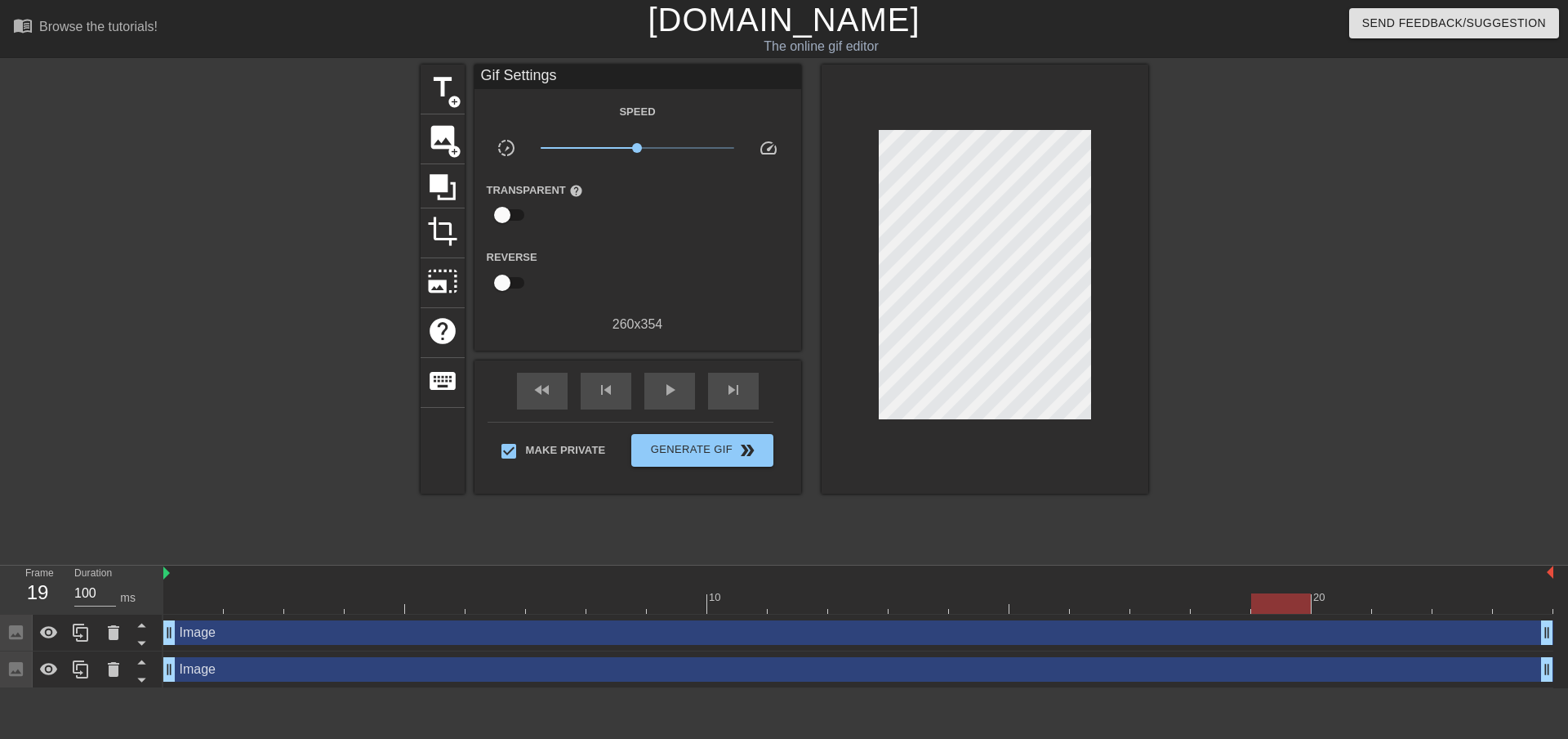
click at [1103, 668] on div "Image drag_handle drag_handle" at bounding box center [859, 669] width 1390 height 24
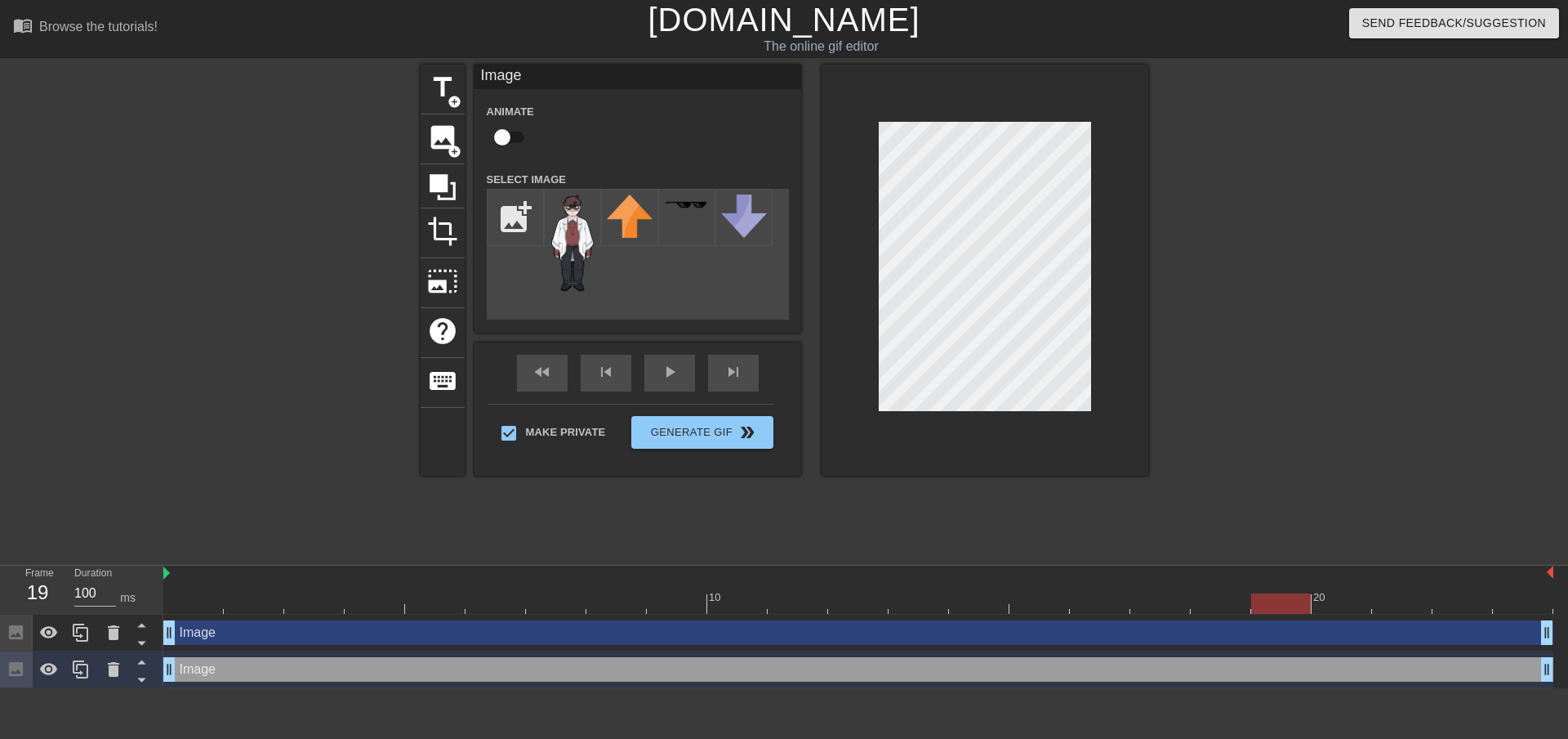
click at [1072, 634] on div "Image drag_handle drag_handle" at bounding box center [859, 632] width 1390 height 24
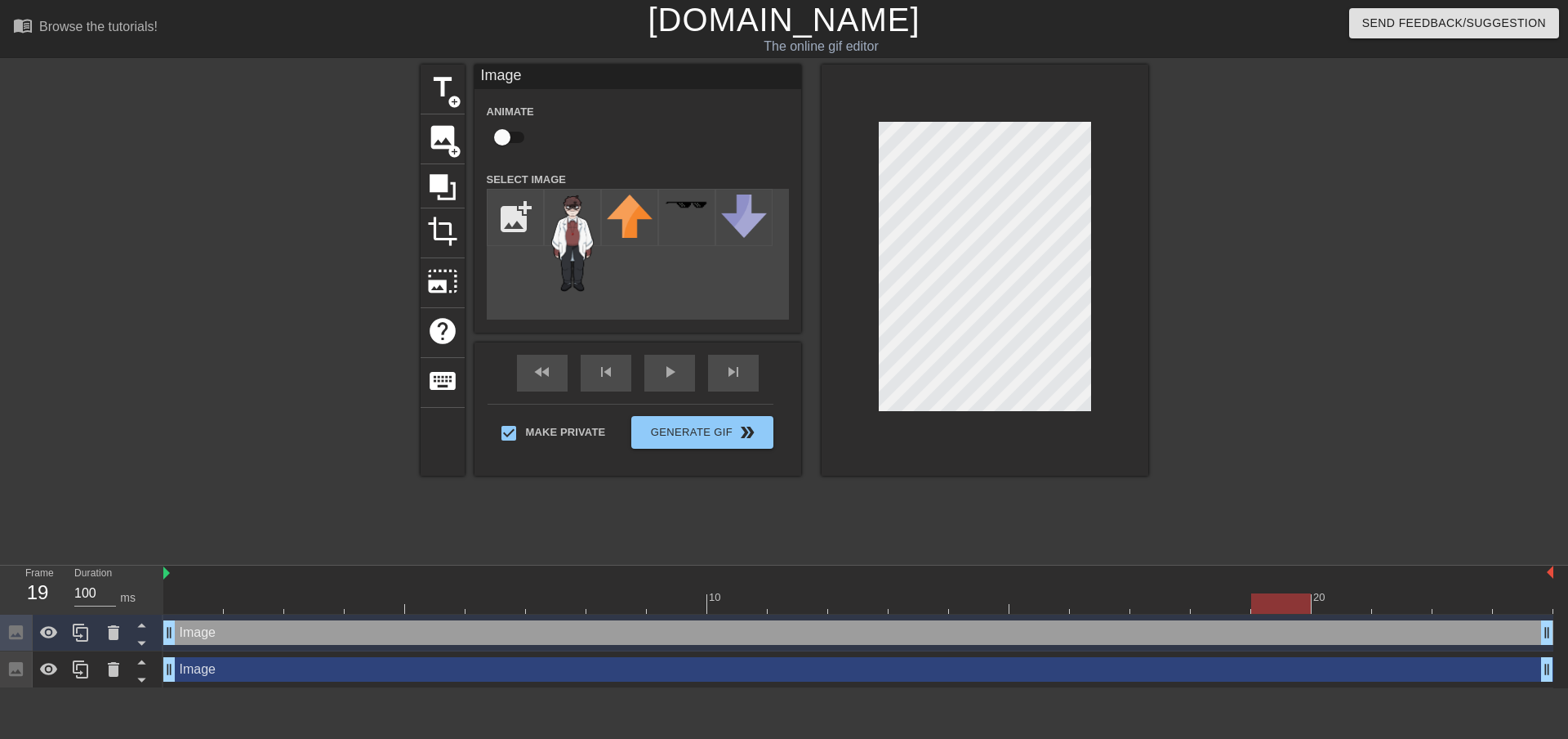
click at [543, 557] on div "menu_book Browse the tutorials! [DOMAIN_NAME] The online gif editor Send Feedba…" at bounding box center [784, 344] width 1568 height 688
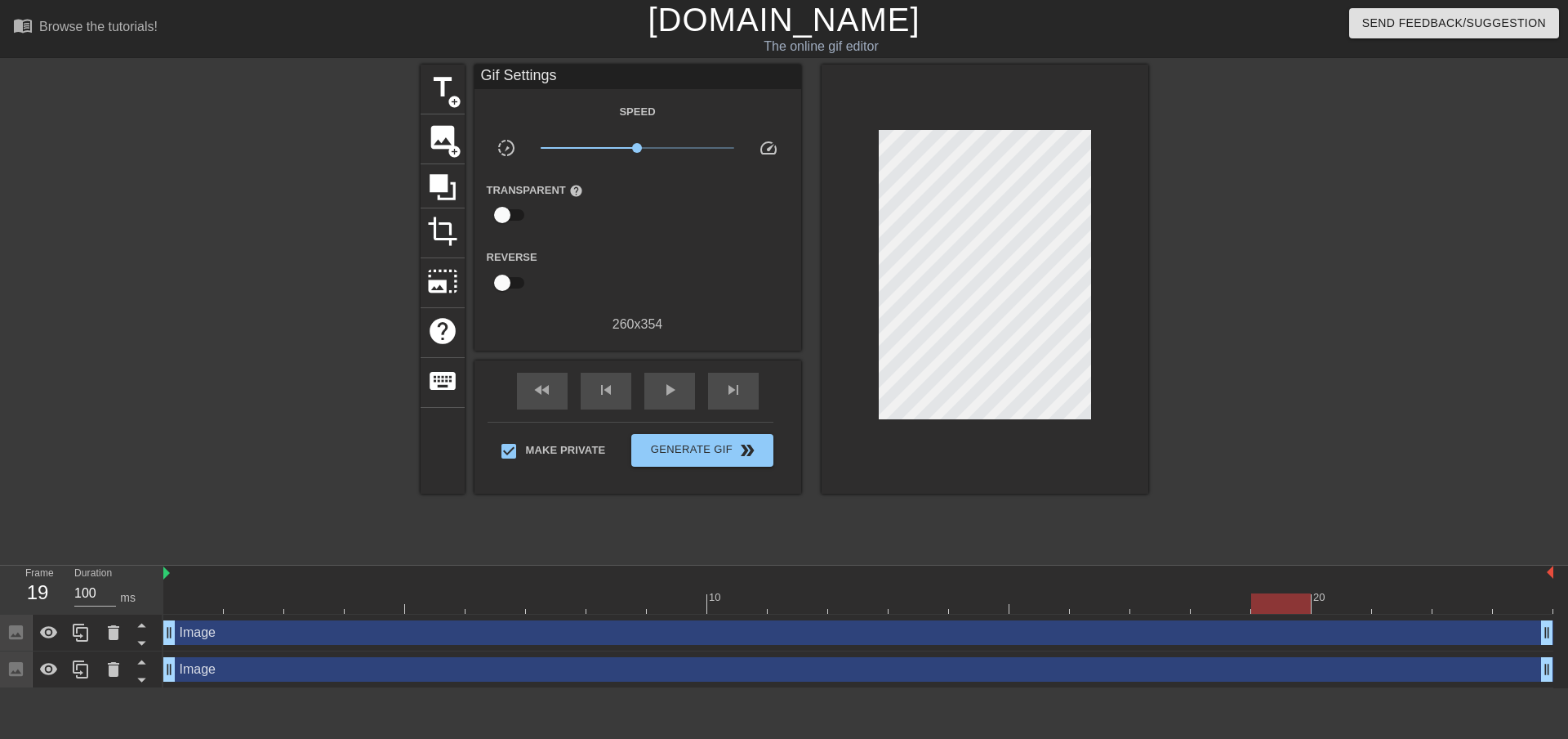
click at [522, 571] on div at bounding box center [859, 574] width 1390 height 17
click at [513, 574] on div at bounding box center [859, 574] width 1390 height 17
click at [462, 629] on div "Image drag_handle drag_handle" at bounding box center [859, 632] width 1390 height 24
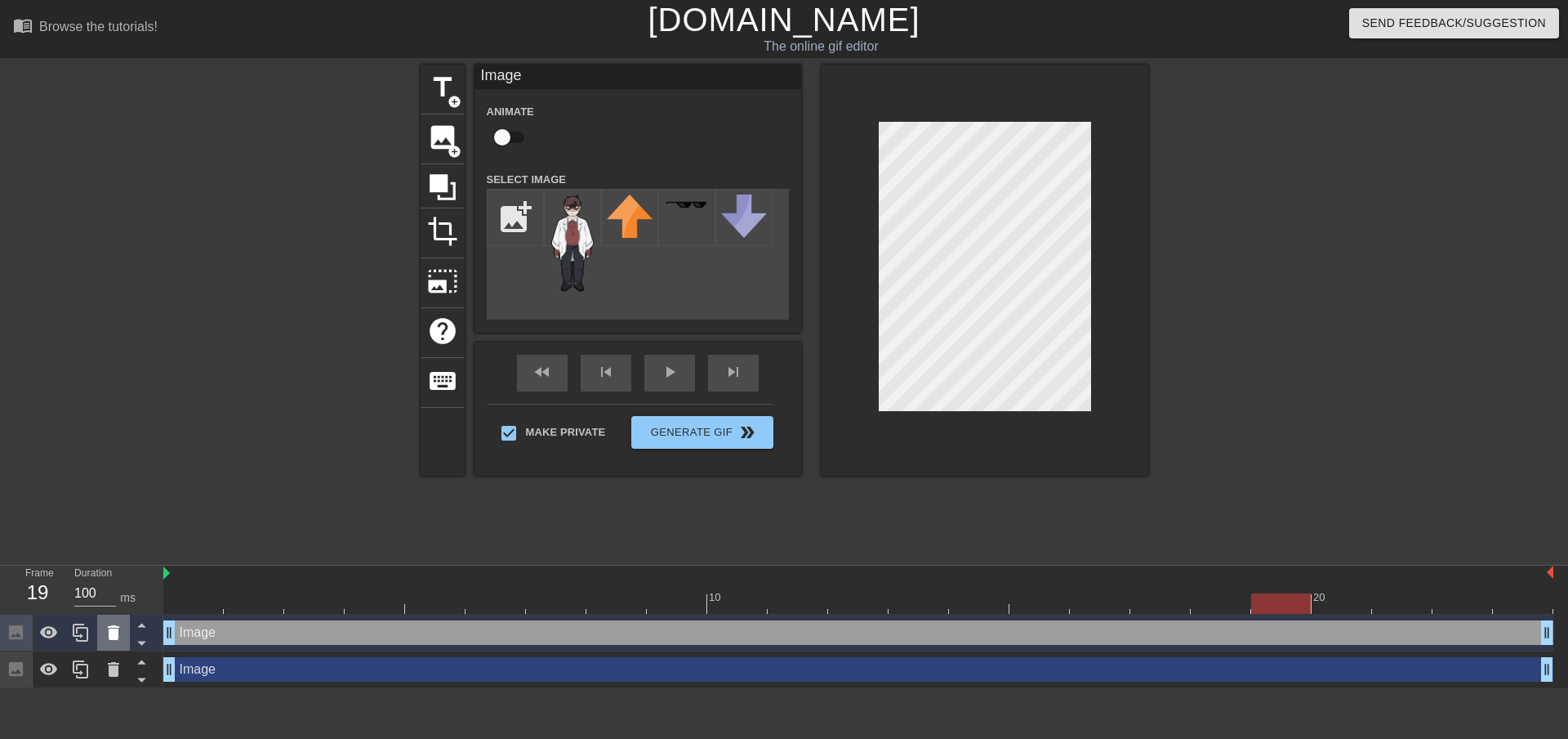
click at [105, 634] on icon at bounding box center [113, 633] width 20 height 20
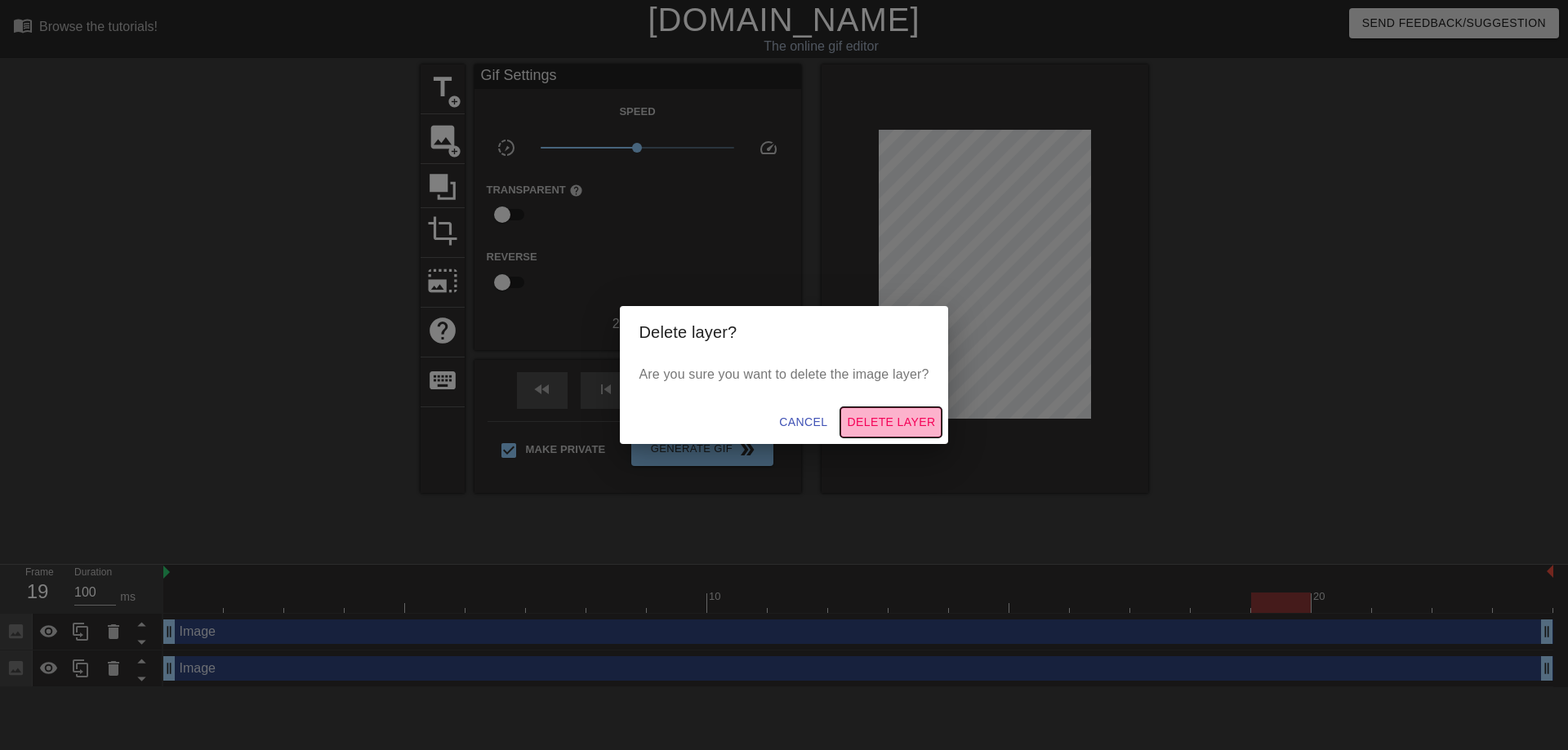
click at [891, 429] on span "Delete Layer" at bounding box center [891, 422] width 88 height 20
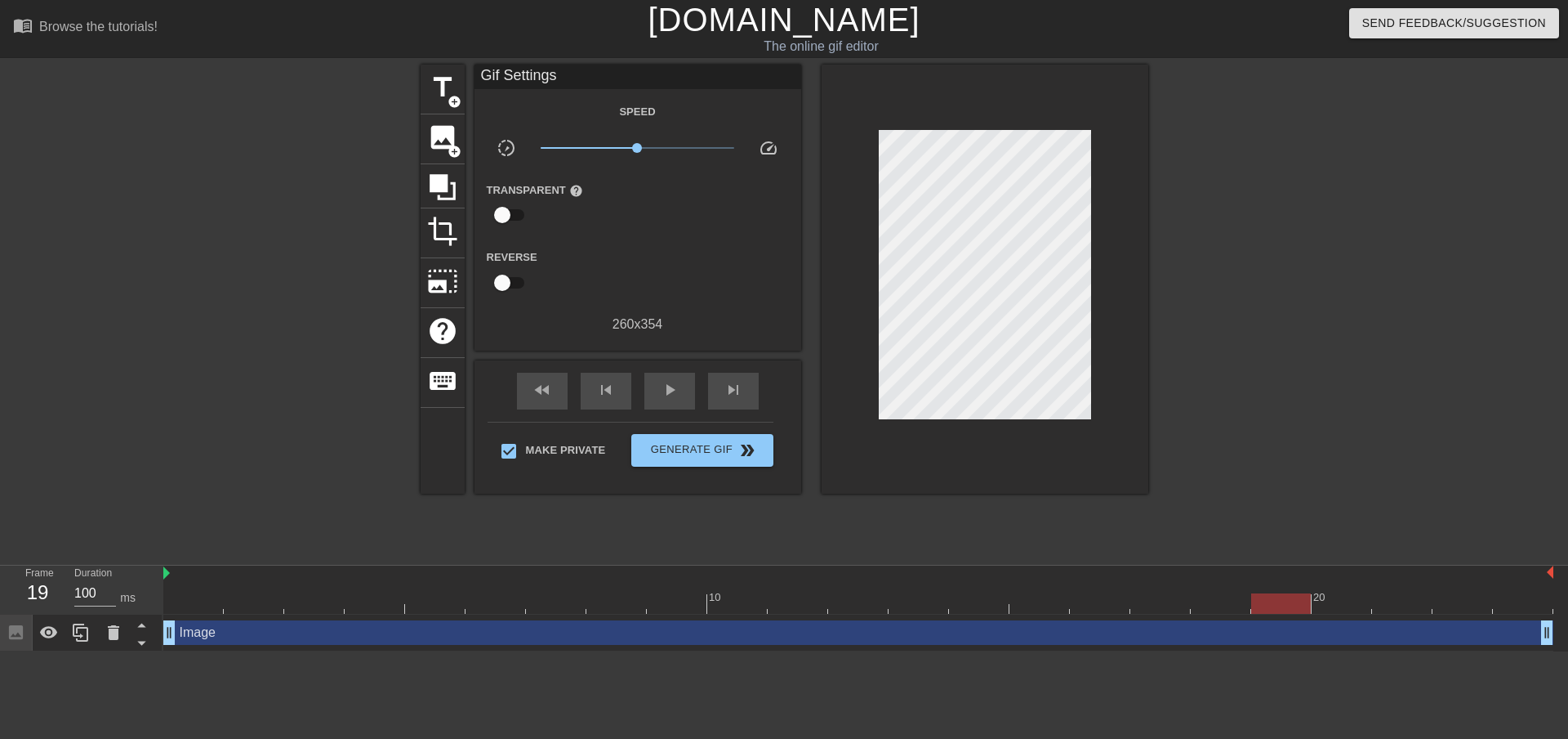
click at [259, 616] on div "Image drag_handle drag_handle" at bounding box center [859, 633] width 1390 height 37
click at [199, 631] on div "Image drag_handle drag_handle" at bounding box center [859, 632] width 1390 height 24
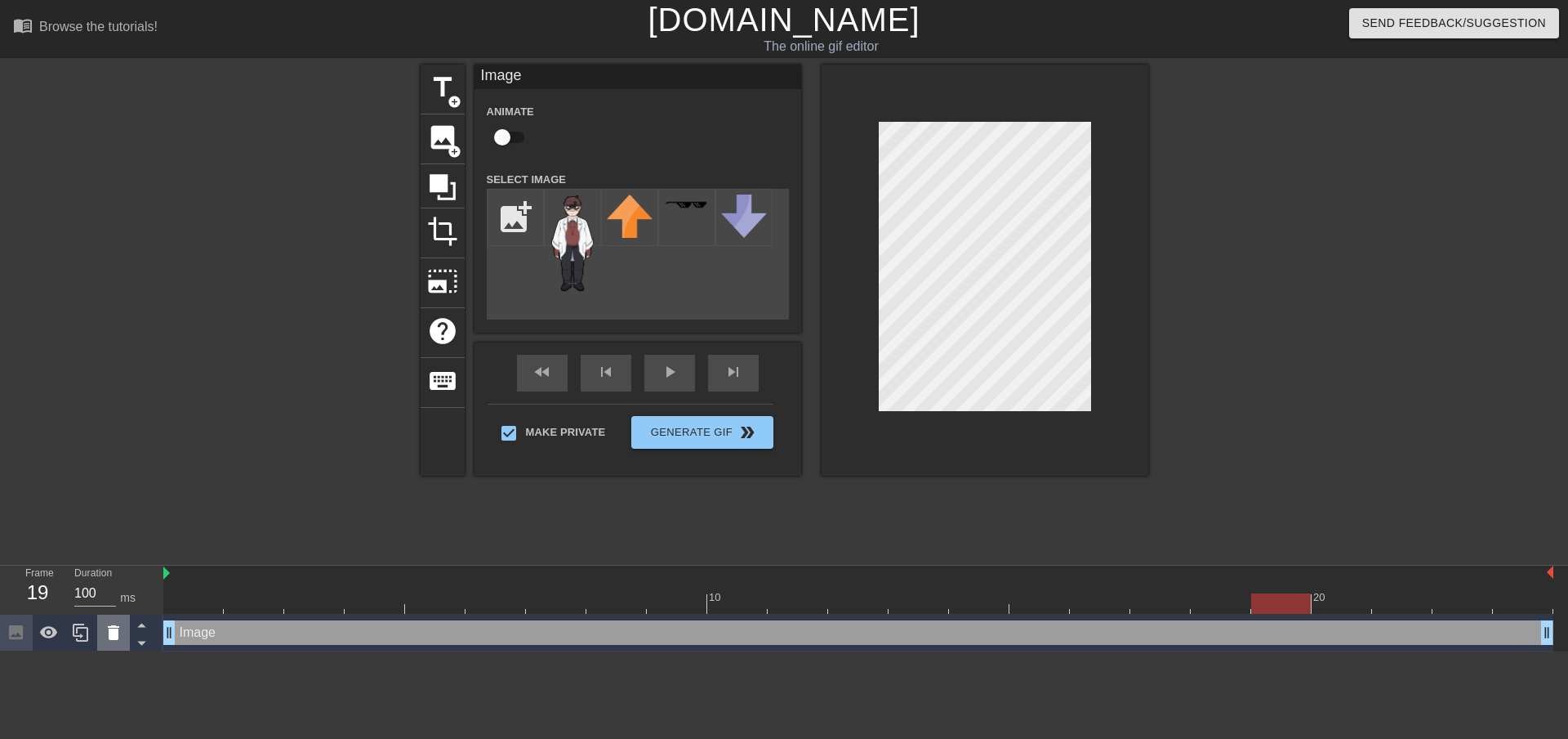
click at [109, 631] on icon at bounding box center [113, 633] width 12 height 15
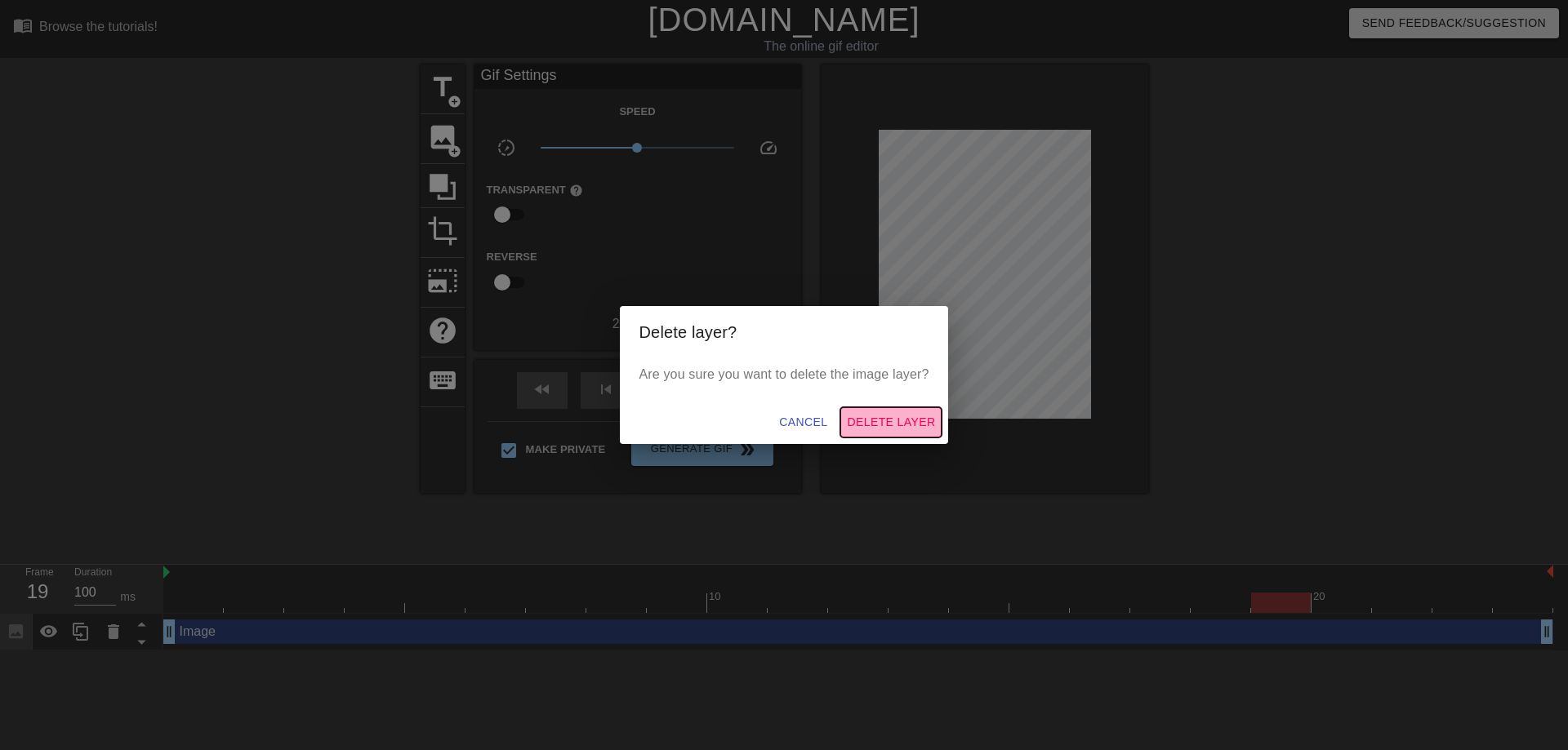
click at [887, 424] on span "Delete Layer" at bounding box center [891, 422] width 88 height 20
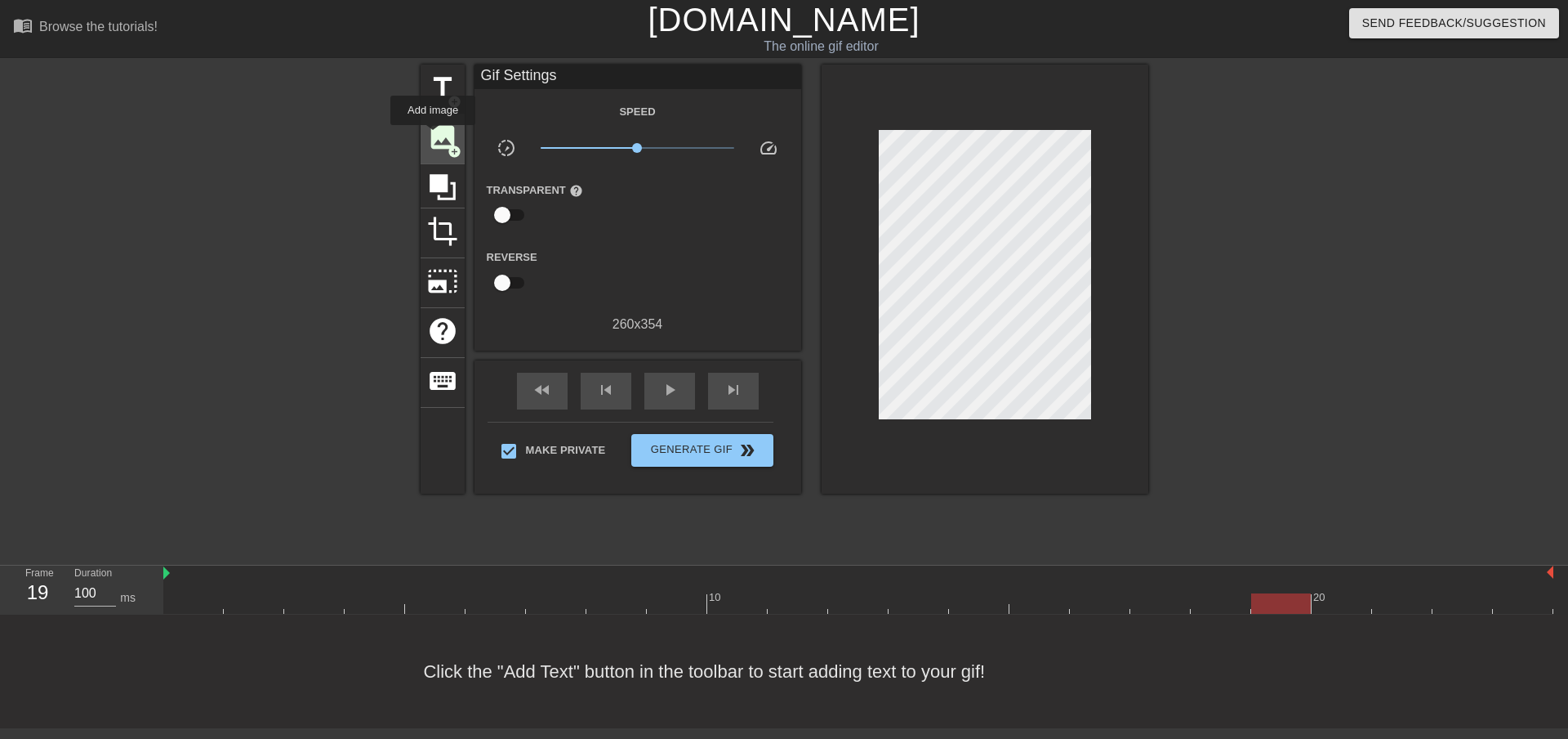
click at [433, 137] on span "image" at bounding box center [442, 137] width 31 height 31
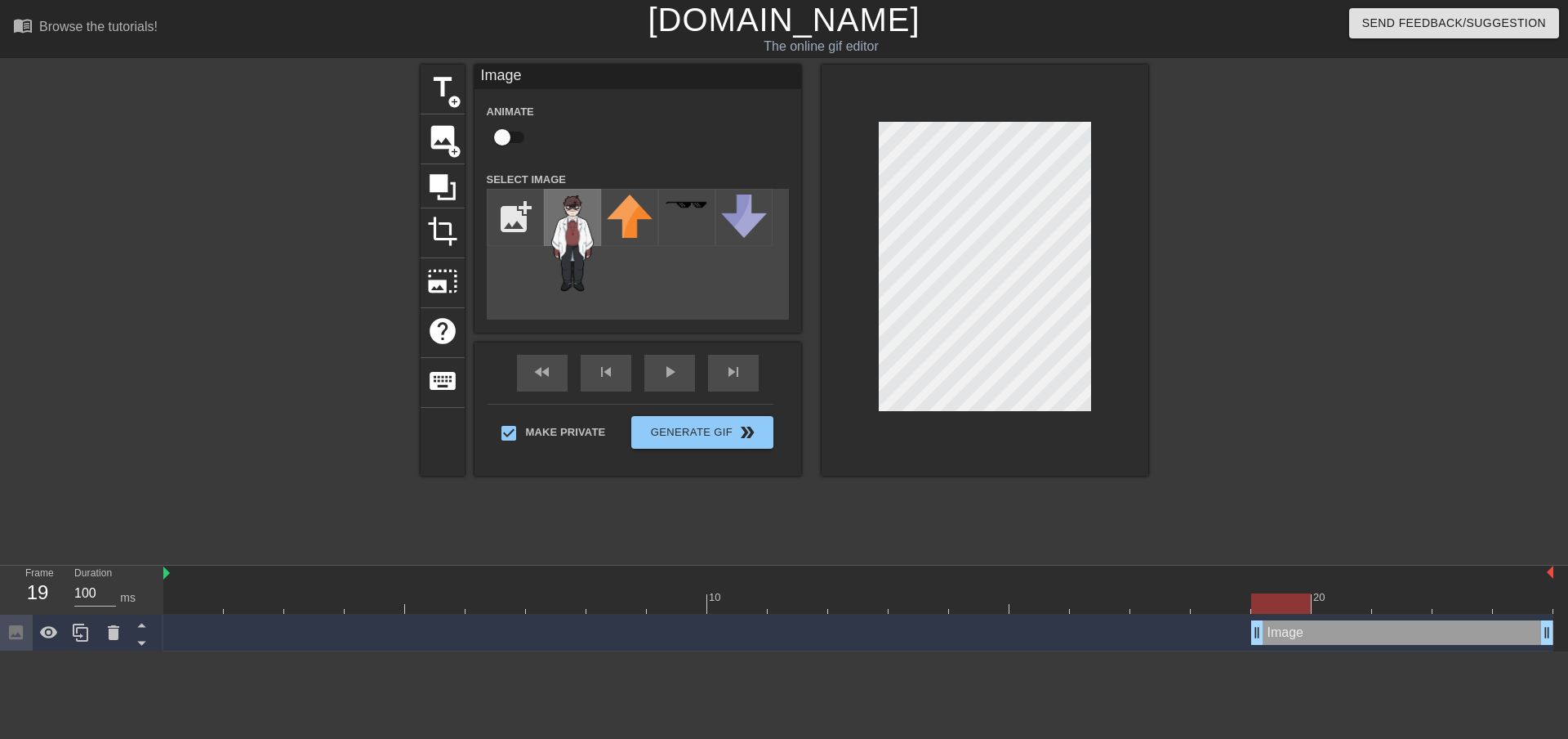
click at [590, 226] on img at bounding box center [572, 243] width 46 height 98
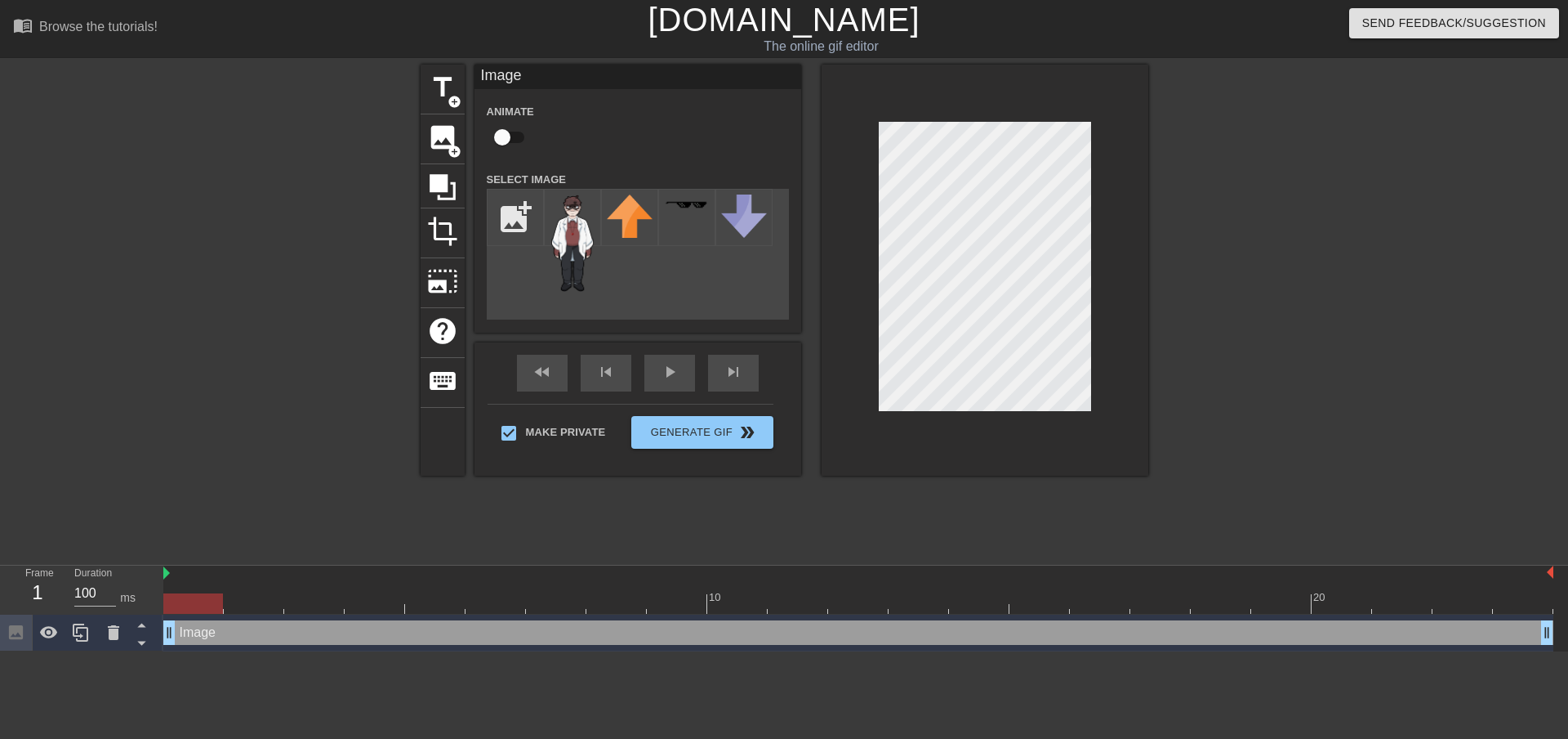
drag, startPoint x: 1257, startPoint y: 634, endPoint x: 0, endPoint y: 636, distance: 1257.0
click at [0, 636] on div "Frame 1 Duration 100 ms 10 20 Image drag_handle drag_handle" at bounding box center [784, 608] width 1568 height 86
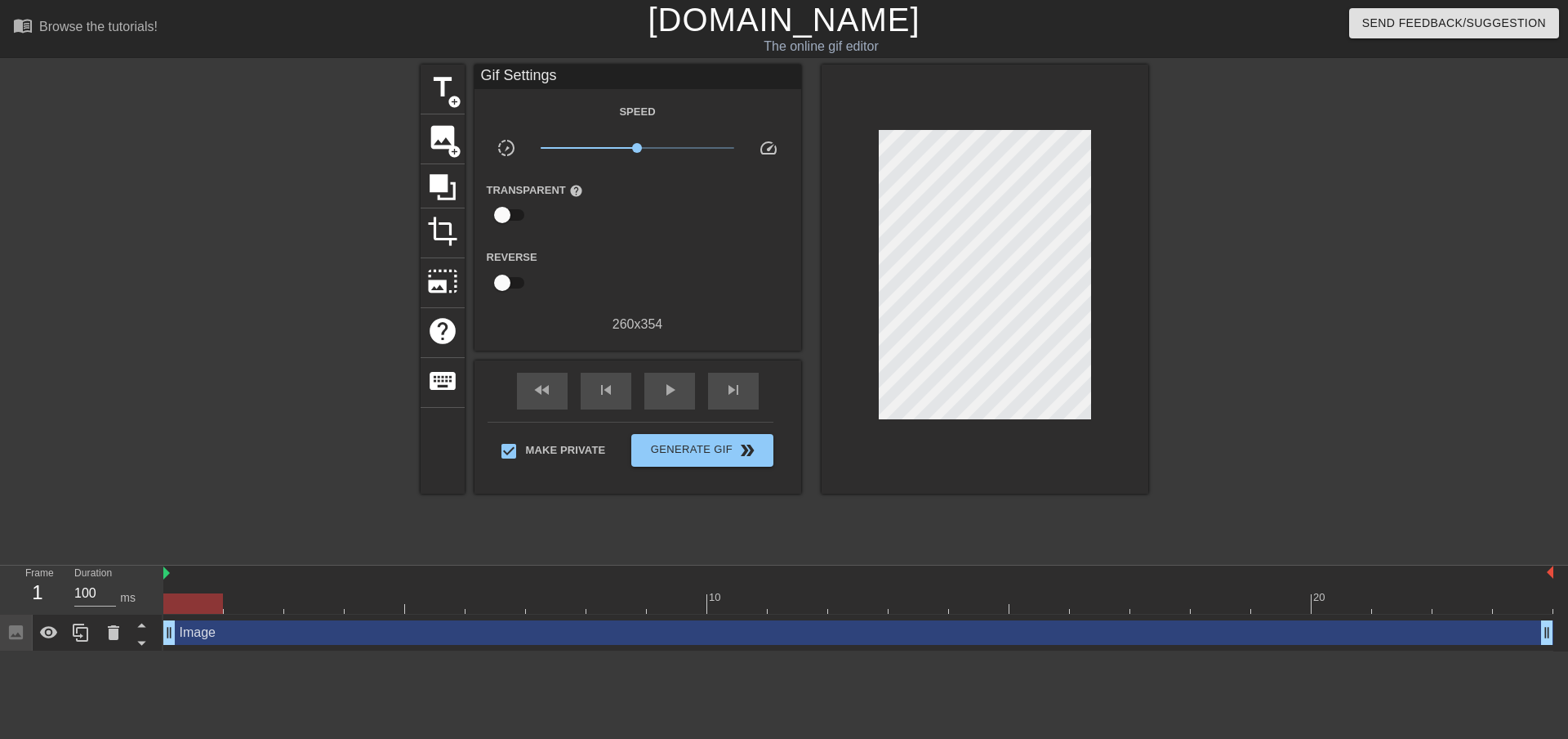
scroll to position [0, 13]
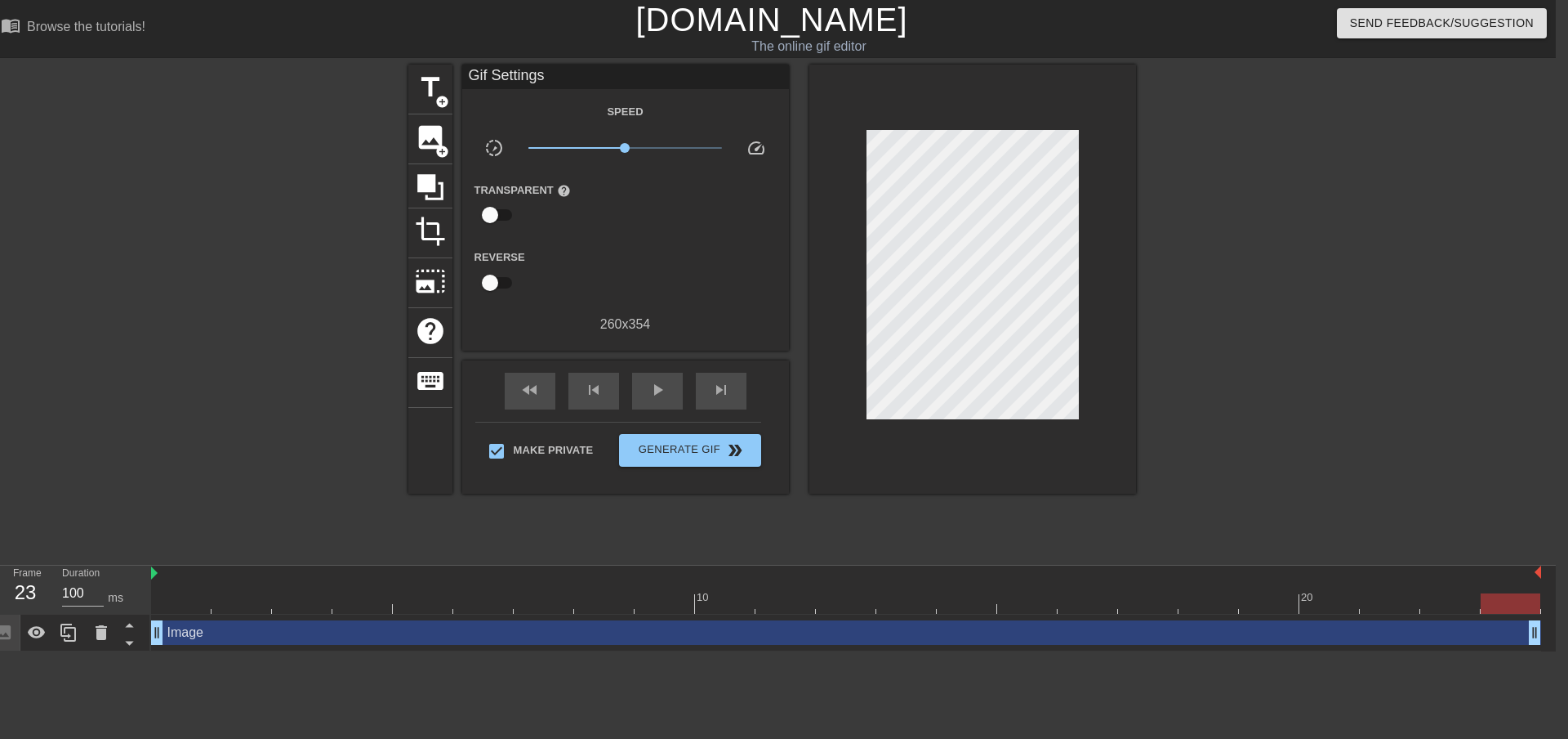
drag, startPoint x: 1539, startPoint y: 635, endPoint x: 1559, endPoint y: 632, distance: 20.2
click at [1555, 632] on html "menu_book Browse the tutorials! [DOMAIN_NAME] The online gif editor Send Feedba…" at bounding box center [771, 325] width 1568 height 651
click at [286, 593] on div at bounding box center [846, 603] width 1390 height 20
drag, startPoint x: 221, startPoint y: 589, endPoint x: 156, endPoint y: 589, distance: 65.0
click at [156, 589] on div "10 20" at bounding box center [846, 595] width 1390 height 26
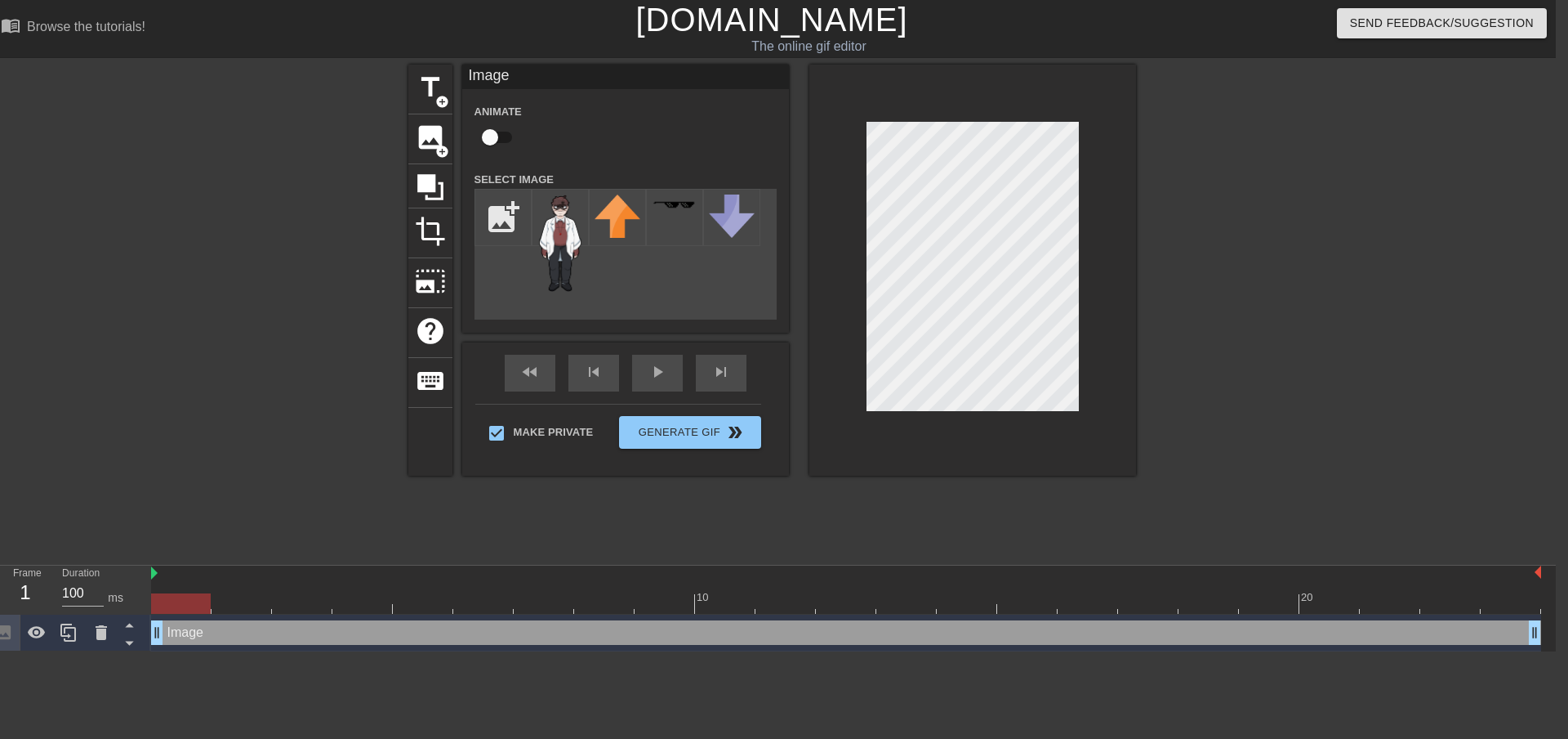
click at [318, 566] on div at bounding box center [846, 574] width 1390 height 17
click at [296, 573] on div at bounding box center [846, 574] width 1390 height 17
drag, startPoint x: 158, startPoint y: 636, endPoint x: 147, endPoint y: 635, distance: 11.0
click at [147, 635] on div "Frame 1 Duration 100 ms 10 20 Image drag_handle drag_handle" at bounding box center [771, 608] width 1568 height 86
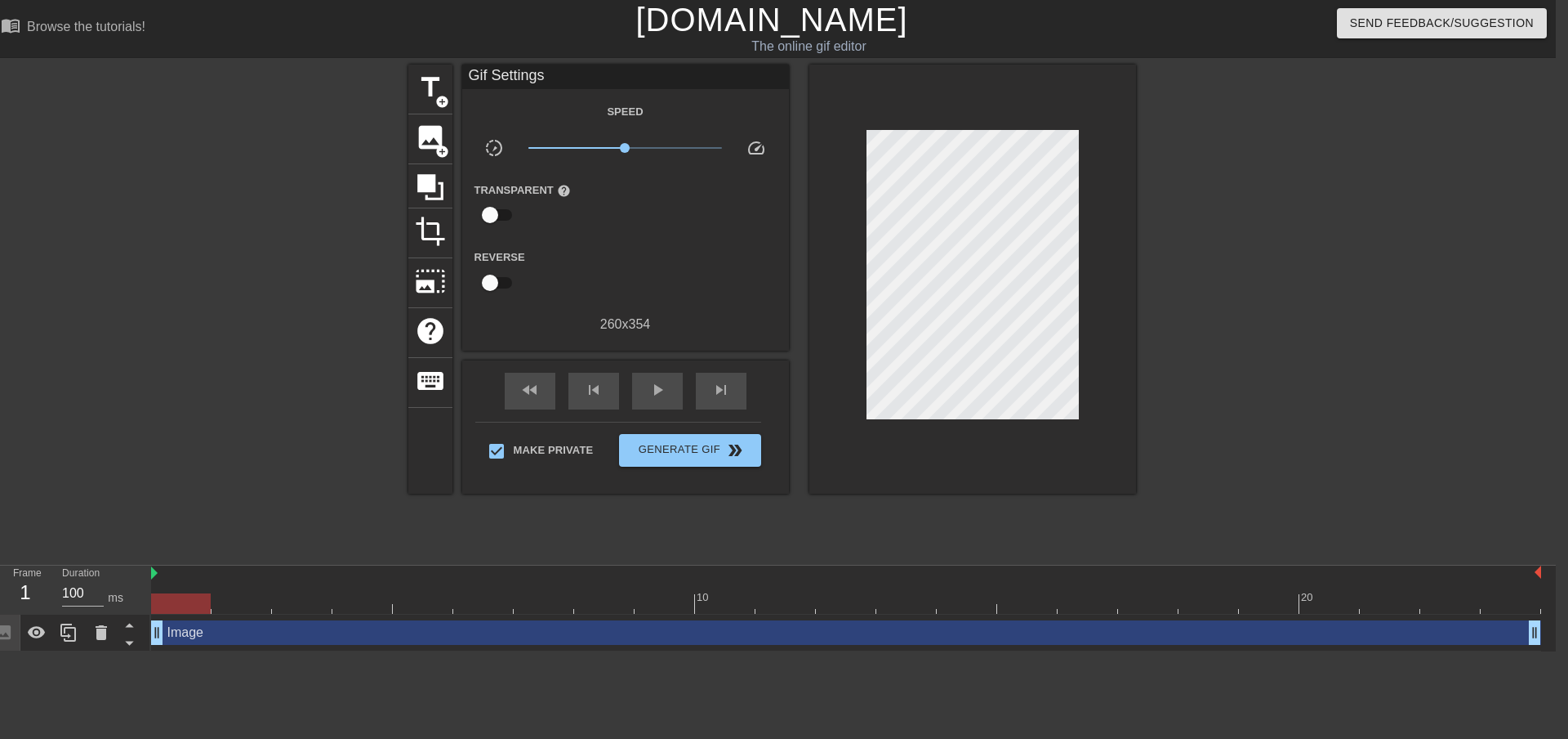
click at [227, 618] on div "Image drag_handle drag_handle" at bounding box center [846, 633] width 1390 height 37
click at [227, 599] on div at bounding box center [846, 603] width 1390 height 20
click at [325, 621] on div "Image drag_handle drag_handle" at bounding box center [846, 632] width 1390 height 24
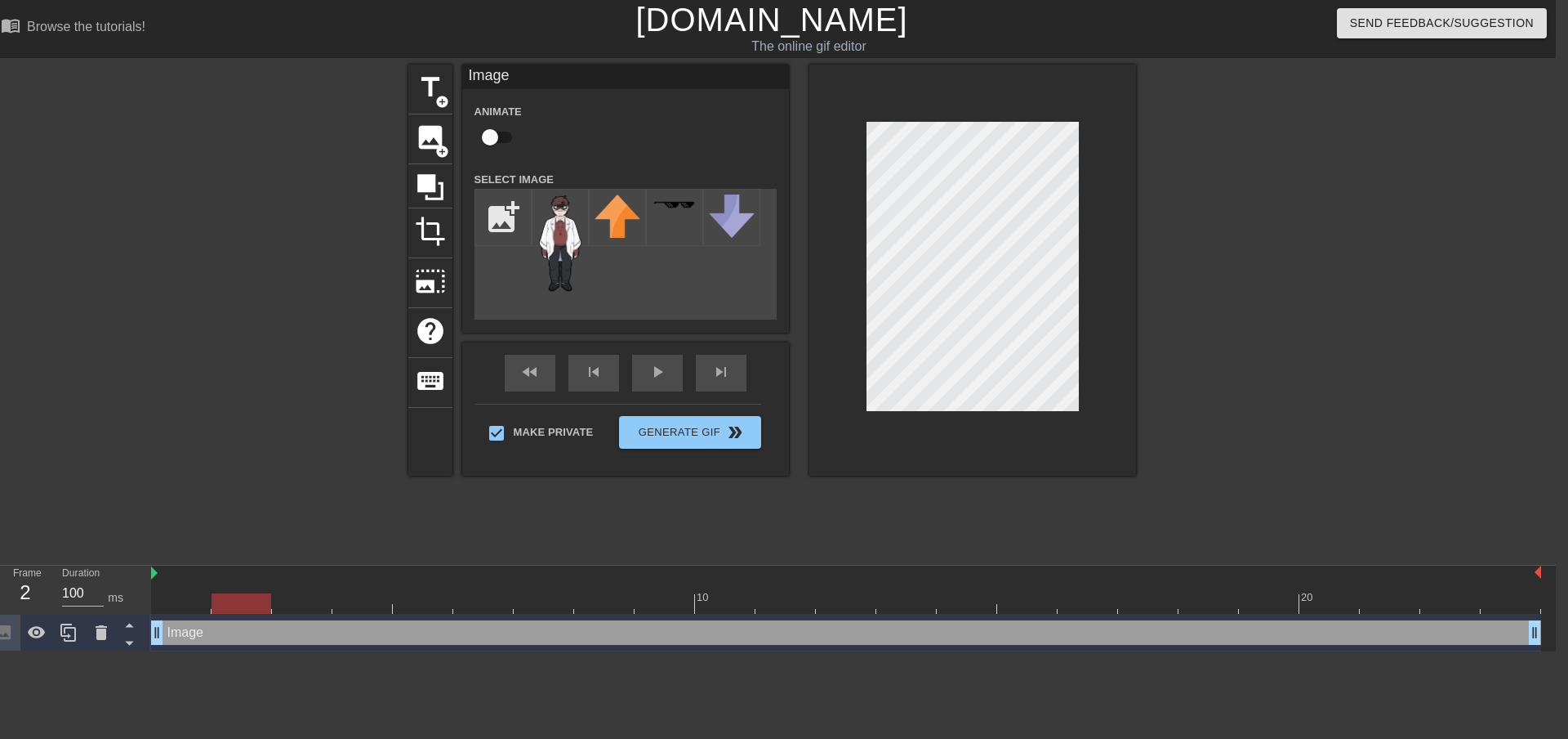
click at [314, 606] on div at bounding box center [846, 603] width 1390 height 20
click at [247, 587] on div at bounding box center [242, 592] width 61 height 20
click at [198, 603] on div at bounding box center [846, 603] width 1390 height 20
click at [1525, 631] on div "Image drag_handle drag_handle" at bounding box center [846, 632] width 1390 height 24
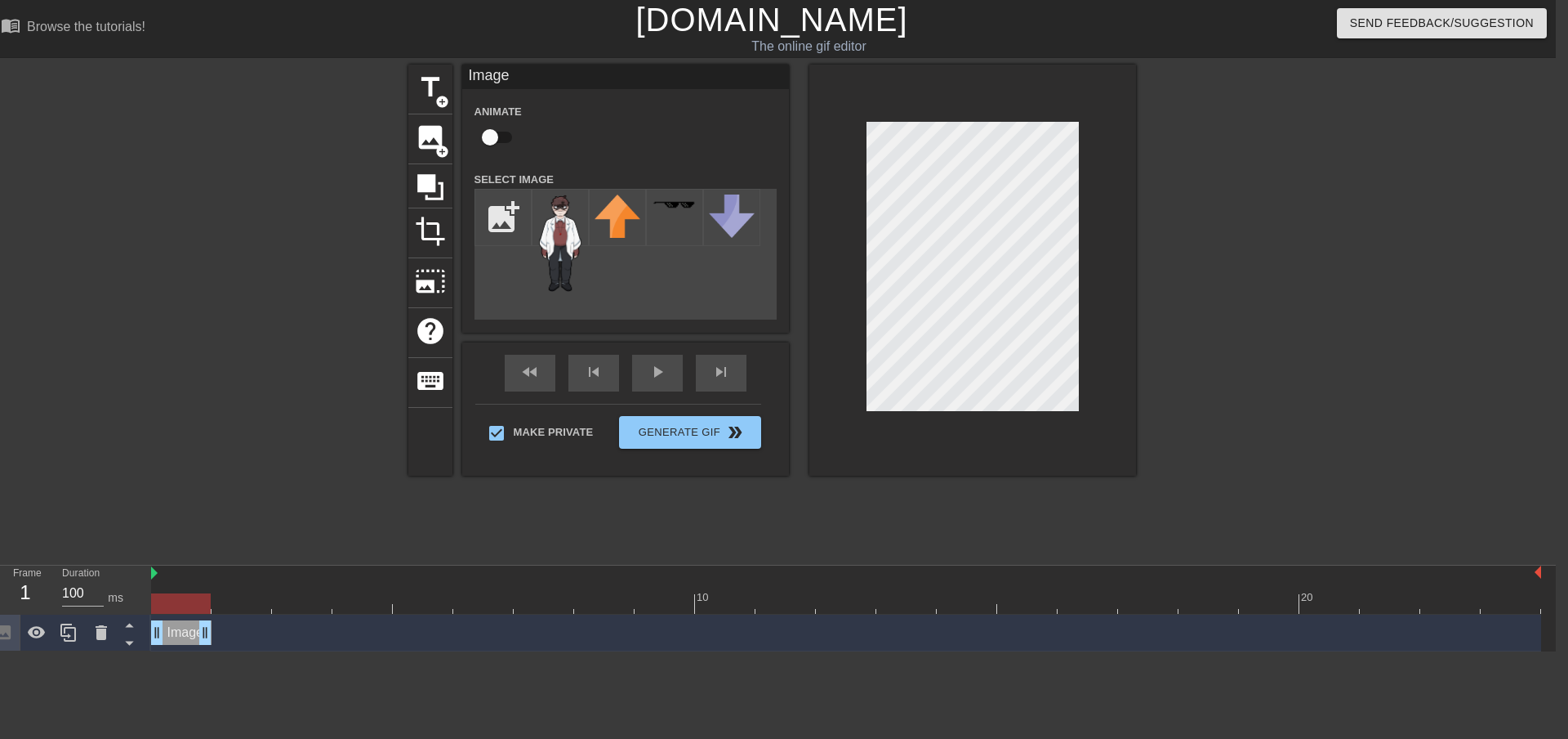
drag, startPoint x: 1530, startPoint y: 629, endPoint x: 195, endPoint y: 617, distance: 1335.1
click at [195, 617] on div "Image drag_handle drag_handle" at bounding box center [846, 633] width 1390 height 37
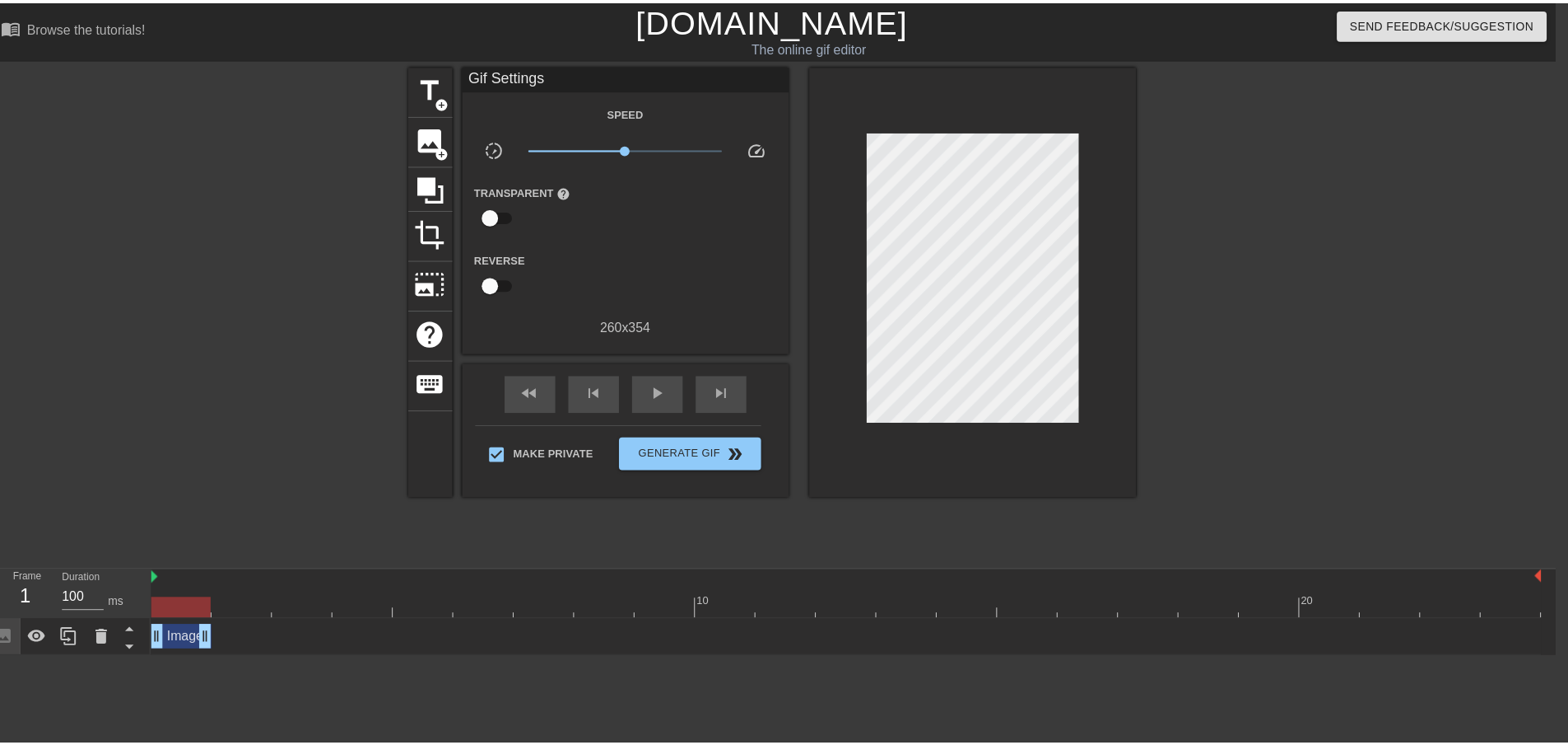
scroll to position [0, 0]
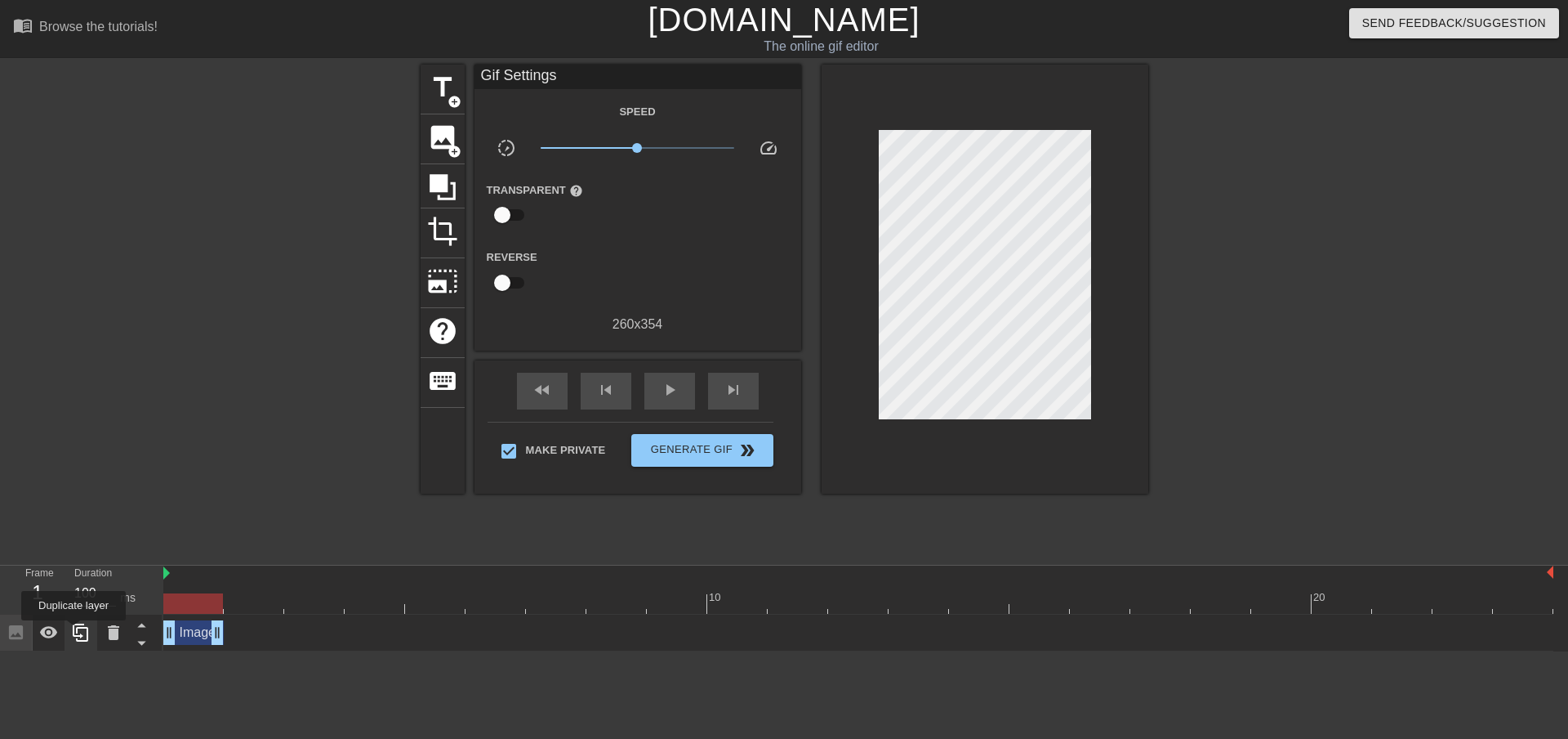
click at [78, 629] on icon at bounding box center [80, 633] width 16 height 18
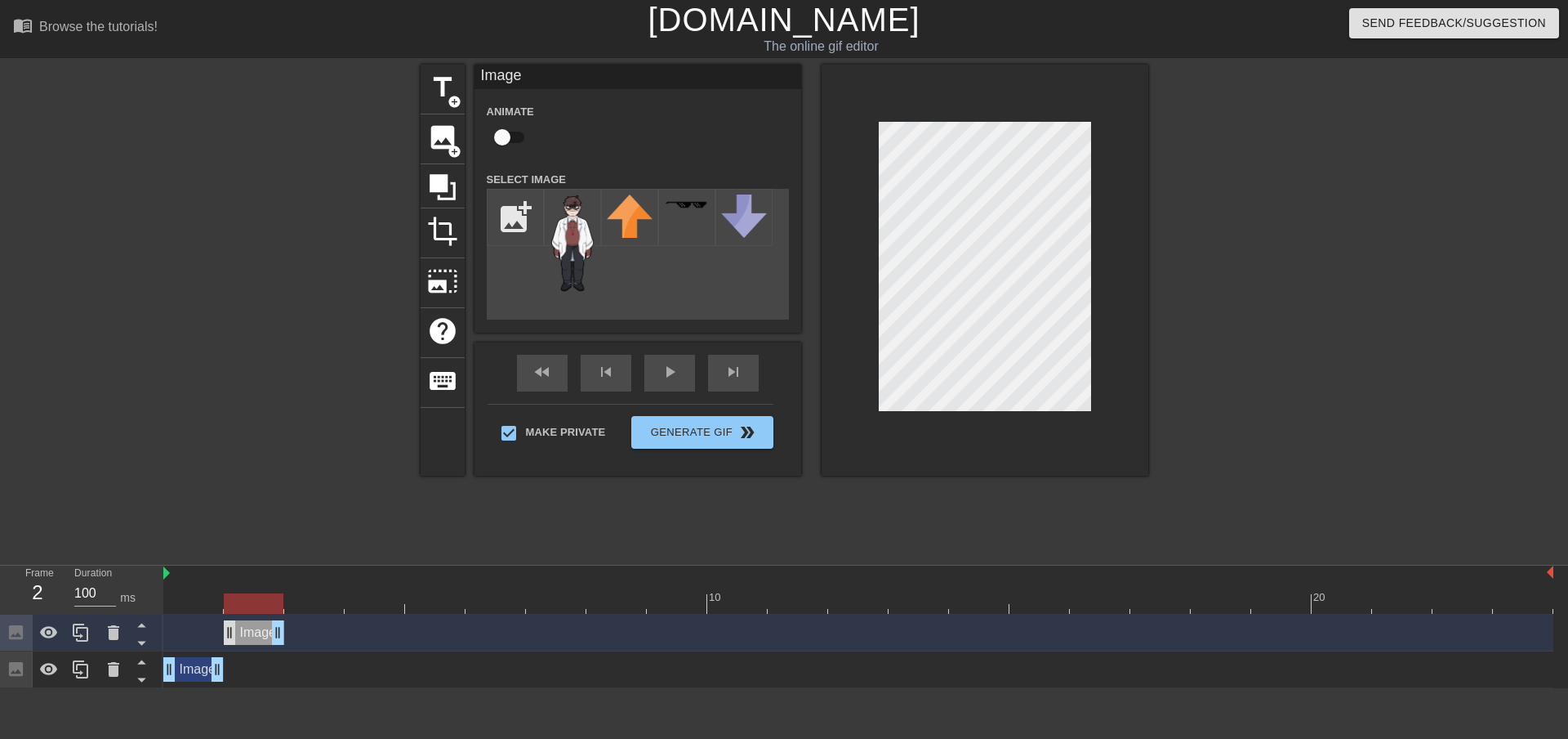
drag, startPoint x: 188, startPoint y: 629, endPoint x: 236, endPoint y: 626, distance: 48.1
click at [236, 626] on div "Image drag_handle drag_handle" at bounding box center [253, 632] width 61 height 24
click at [957, 425] on div at bounding box center [985, 269] width 327 height 411
click at [209, 594] on div at bounding box center [859, 603] width 1390 height 20
click at [254, 597] on div at bounding box center [859, 603] width 1390 height 20
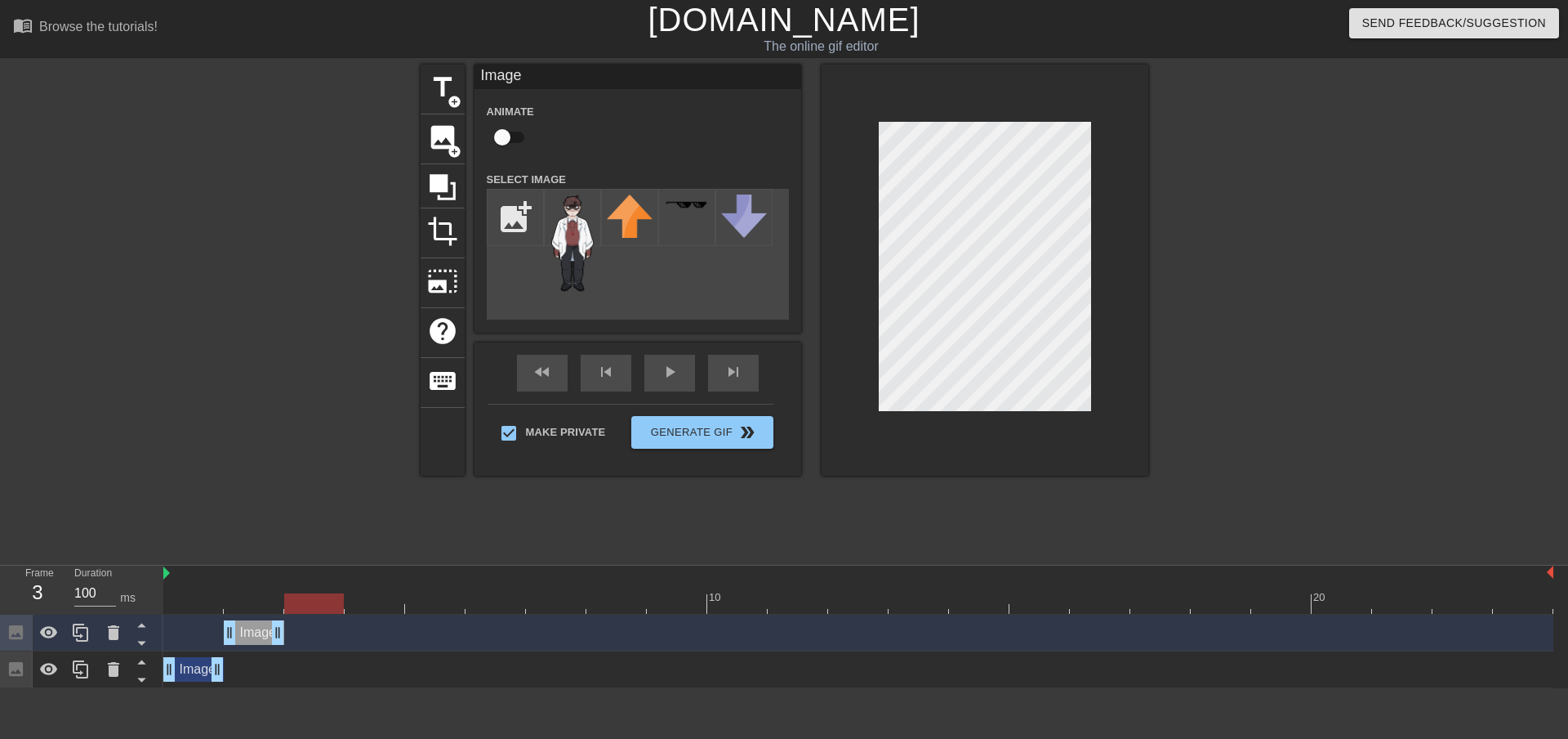
click at [328, 601] on div at bounding box center [859, 603] width 1390 height 20
click at [83, 633] on icon at bounding box center [81, 633] width 20 height 20
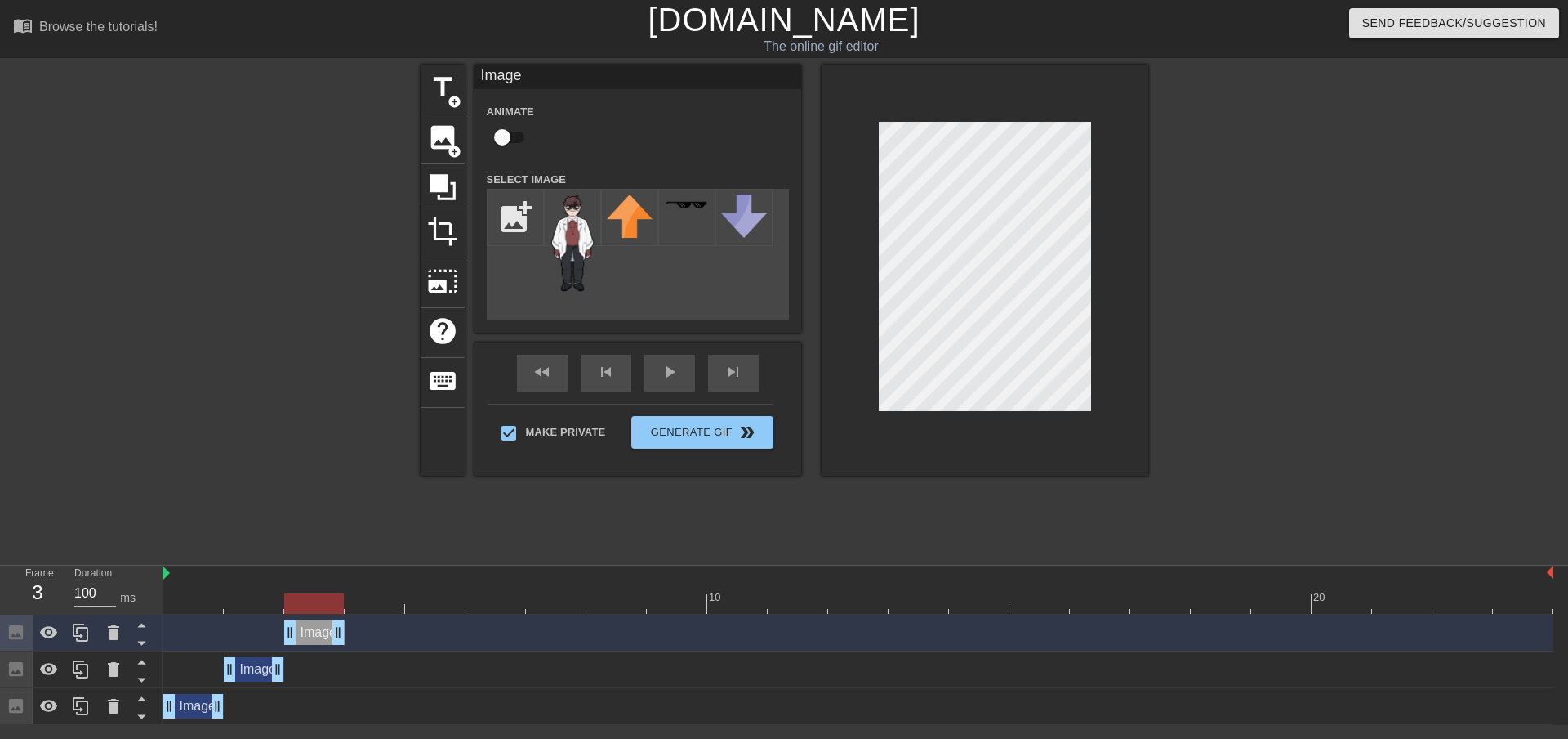
drag, startPoint x: 258, startPoint y: 634, endPoint x: 316, endPoint y: 633, distance: 58.0
click at [316, 633] on div "Image drag_handle drag_handle" at bounding box center [314, 632] width 61 height 24
click at [81, 631] on icon at bounding box center [81, 633] width 20 height 20
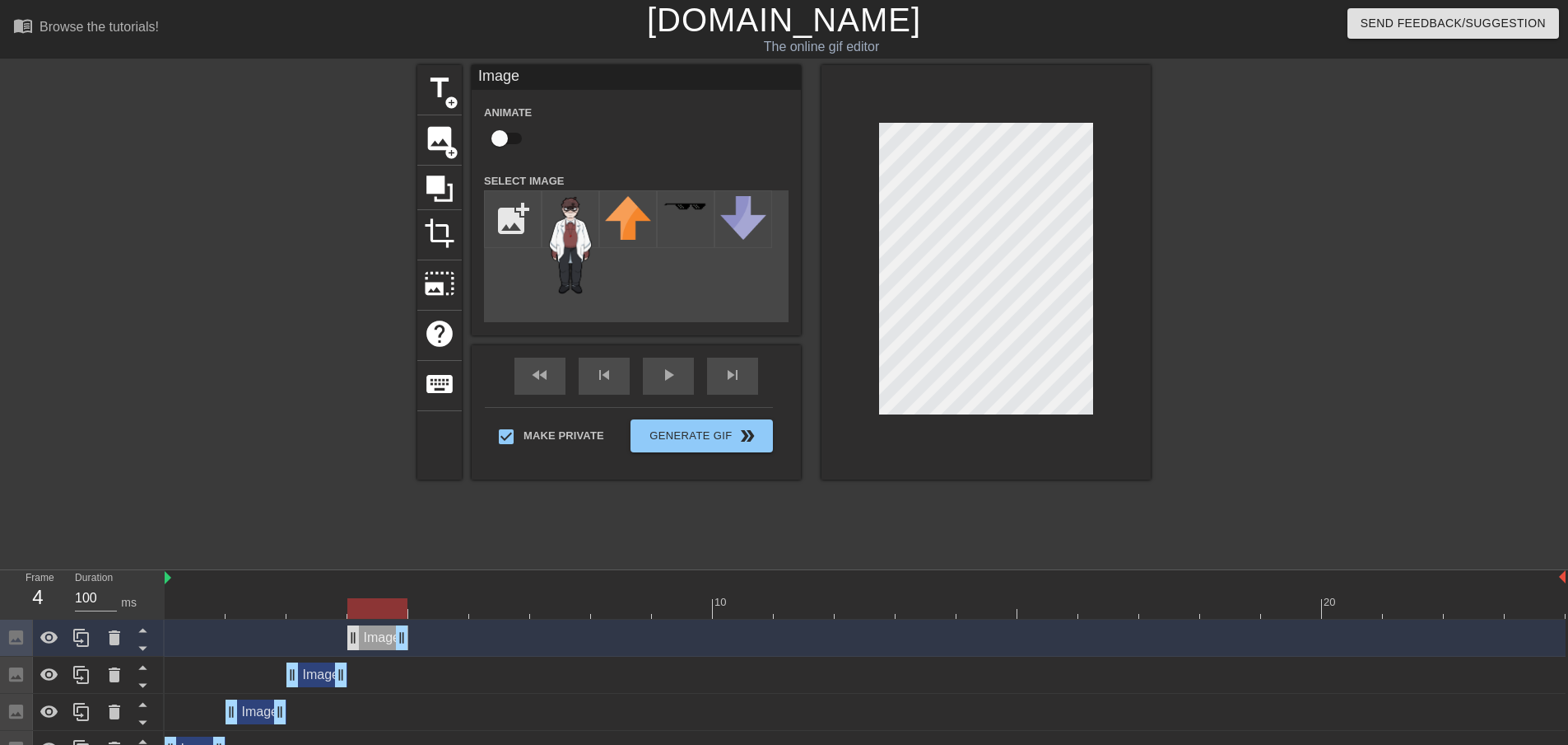
drag, startPoint x: 310, startPoint y: 640, endPoint x: 359, endPoint y: 642, distance: 49.0
click at [359, 642] on div "Image drag_handle drag_handle" at bounding box center [377, 637] width 61 height 24
click at [83, 640] on icon at bounding box center [82, 638] width 20 height 20
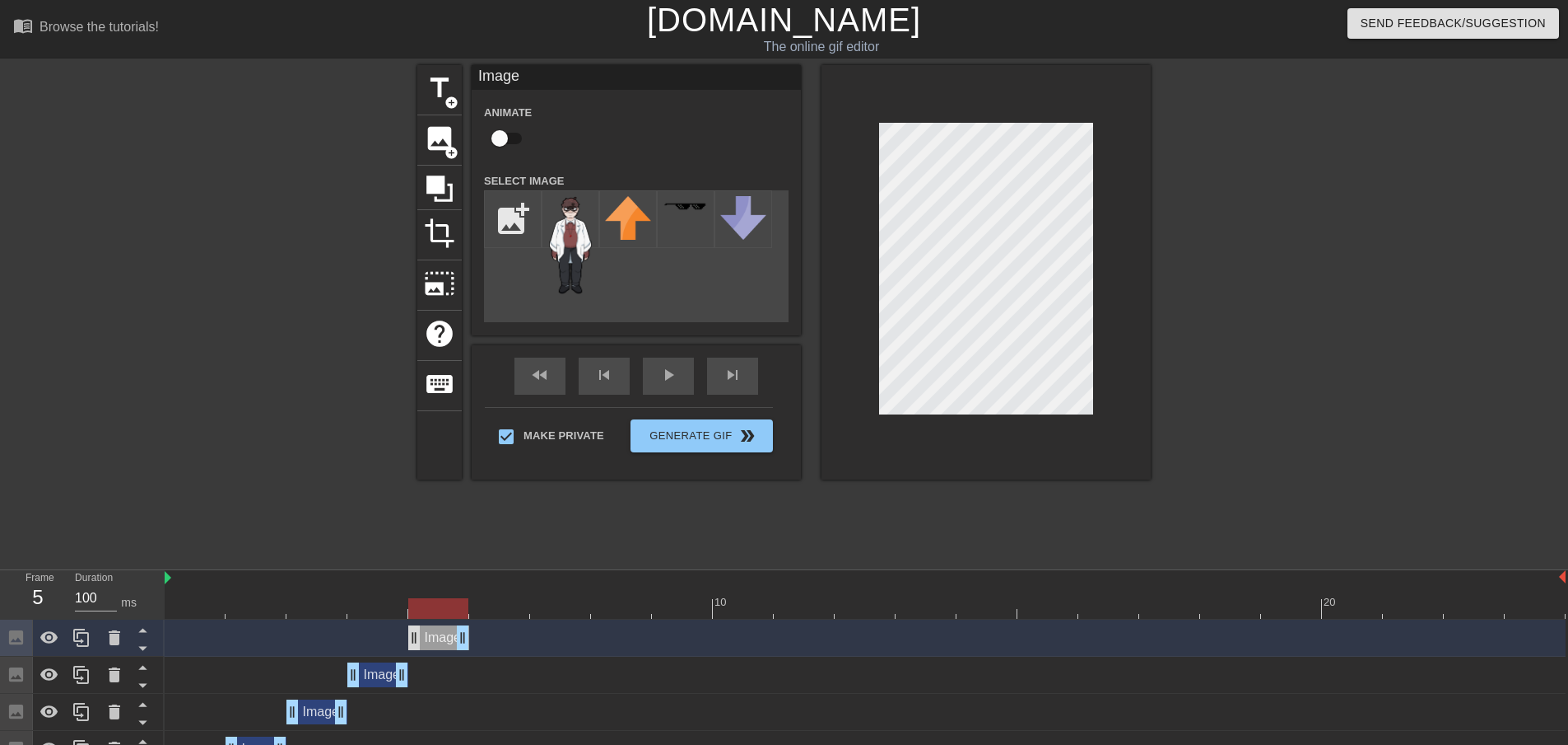
drag, startPoint x: 380, startPoint y: 639, endPoint x: 418, endPoint y: 638, distance: 38.0
click at [418, 638] on div "Image drag_handle drag_handle" at bounding box center [439, 637] width 61 height 24
click at [85, 637] on icon at bounding box center [82, 638] width 20 height 20
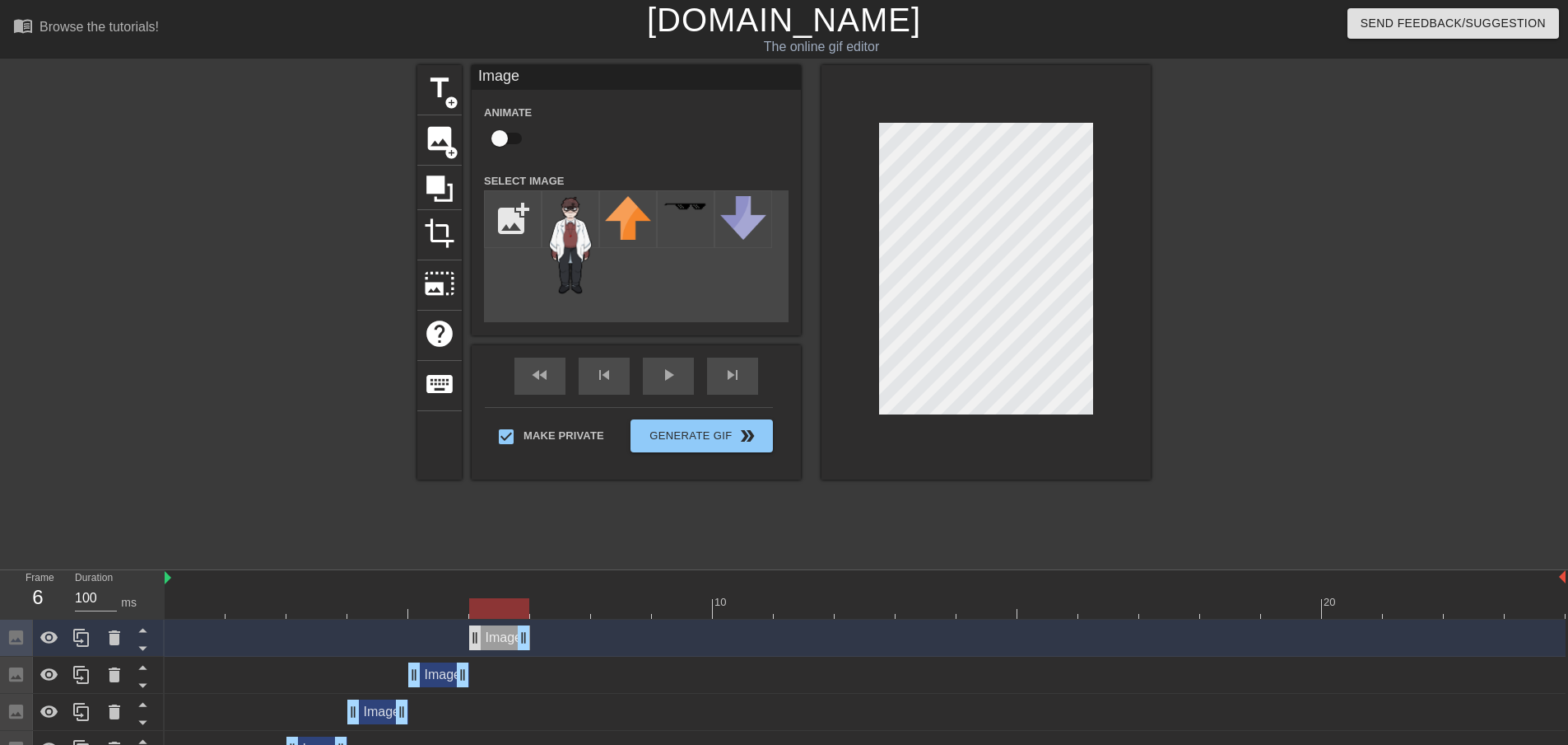
drag, startPoint x: 424, startPoint y: 637, endPoint x: 471, endPoint y: 645, distance: 47.7
click at [471, 645] on div "Image drag_handle drag_handle" at bounding box center [499, 637] width 61 height 24
click at [79, 631] on icon at bounding box center [82, 638] width 20 height 20
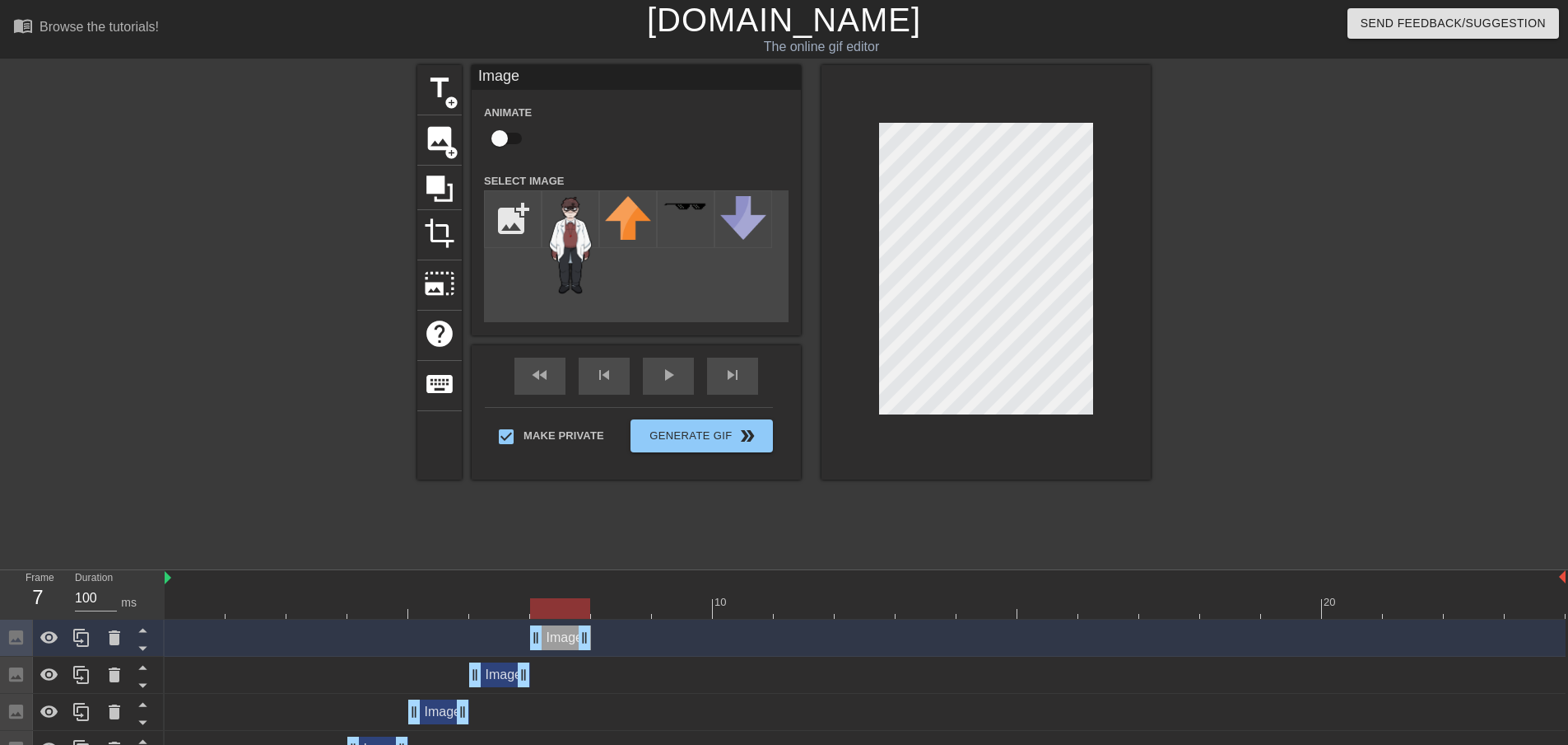
drag, startPoint x: 500, startPoint y: 640, endPoint x: 546, endPoint y: 634, distance: 46.4
click at [546, 634] on div "Image drag_handle drag_handle" at bounding box center [560, 637] width 61 height 24
click at [83, 635] on icon at bounding box center [82, 638] width 20 height 20
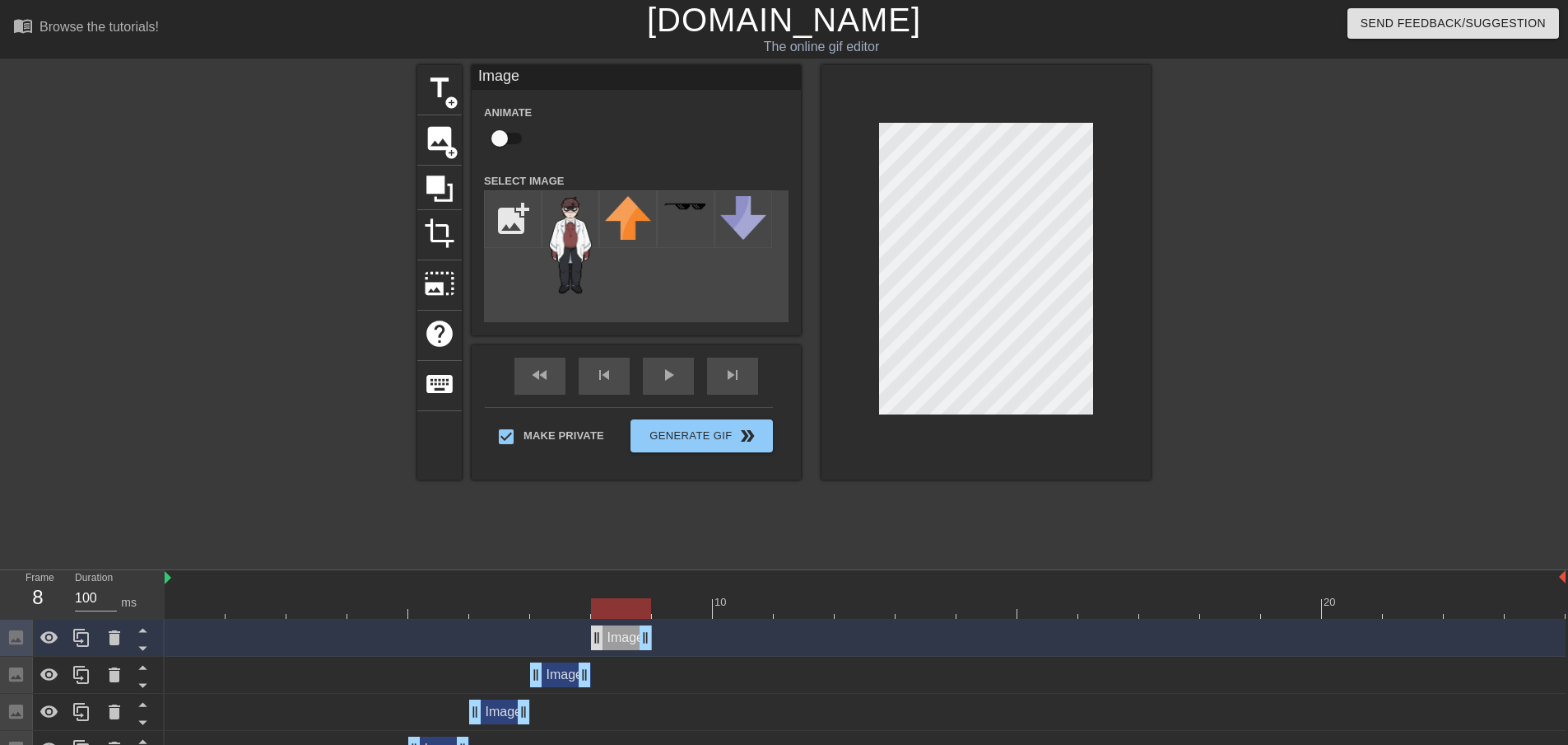
drag, startPoint x: 566, startPoint y: 640, endPoint x: 603, endPoint y: 642, distance: 37.1
click at [603, 642] on div "Image drag_handle drag_handle" at bounding box center [621, 637] width 61 height 24
click at [79, 631] on icon at bounding box center [81, 638] width 16 height 18
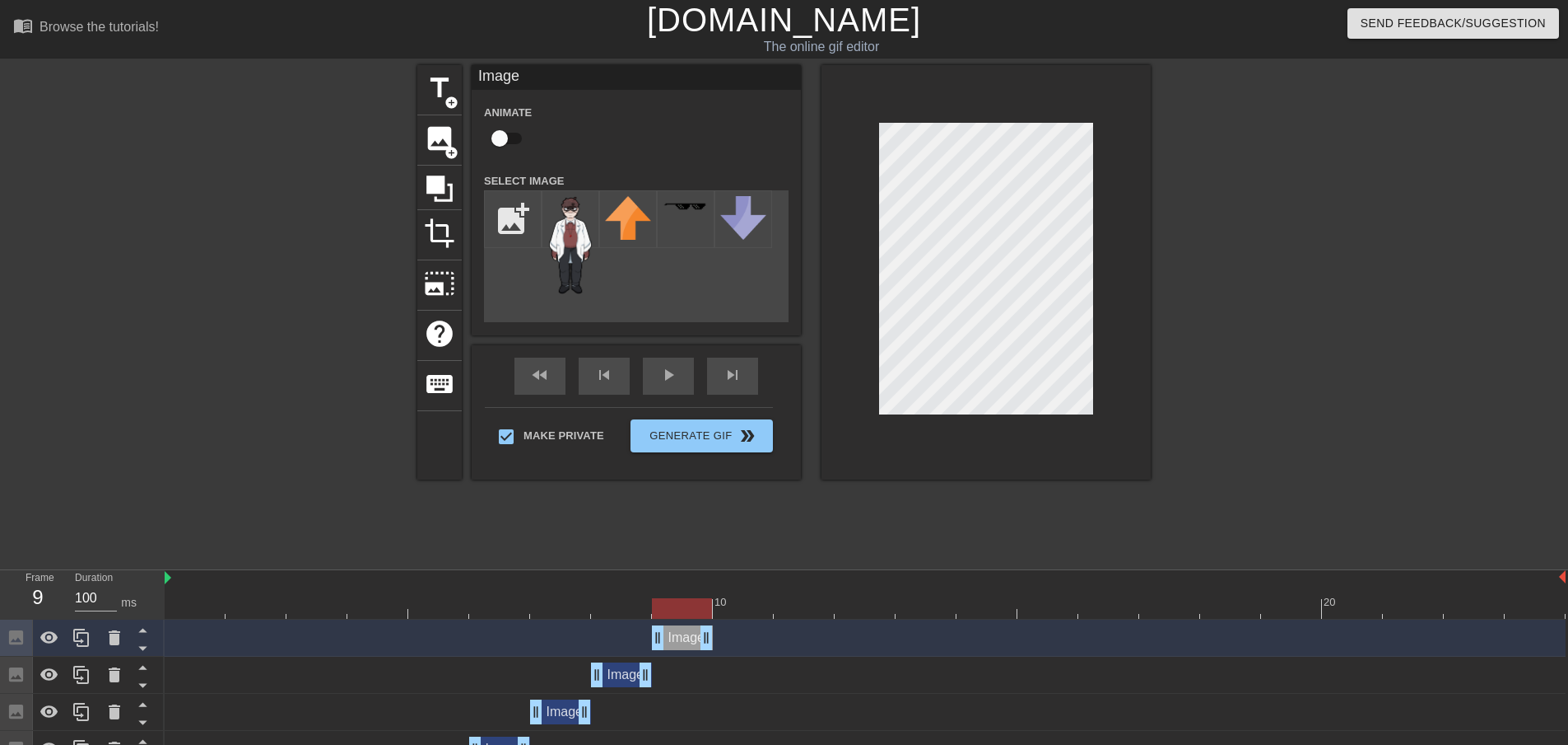
drag, startPoint x: 624, startPoint y: 638, endPoint x: 668, endPoint y: 631, distance: 44.6
click at [668, 631] on div "Image drag_handle drag_handle" at bounding box center [682, 637] width 61 height 24
click at [638, 600] on div at bounding box center [866, 608] width 1402 height 20
click at [672, 604] on div at bounding box center [866, 608] width 1402 height 20
click at [683, 637] on div "Image drag_handle drag_handle" at bounding box center [682, 637] width 61 height 24
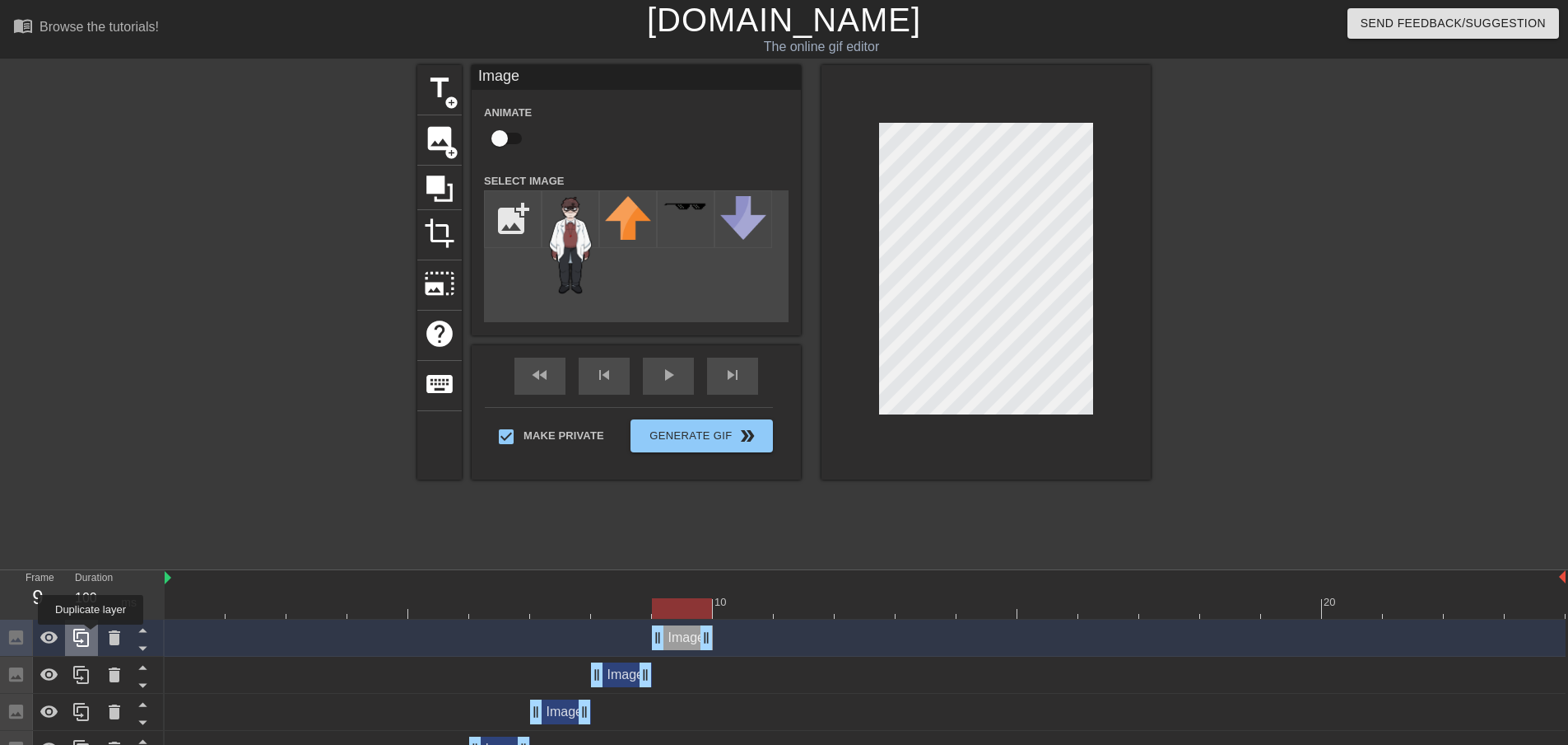
click at [91, 636] on icon at bounding box center [82, 638] width 20 height 20
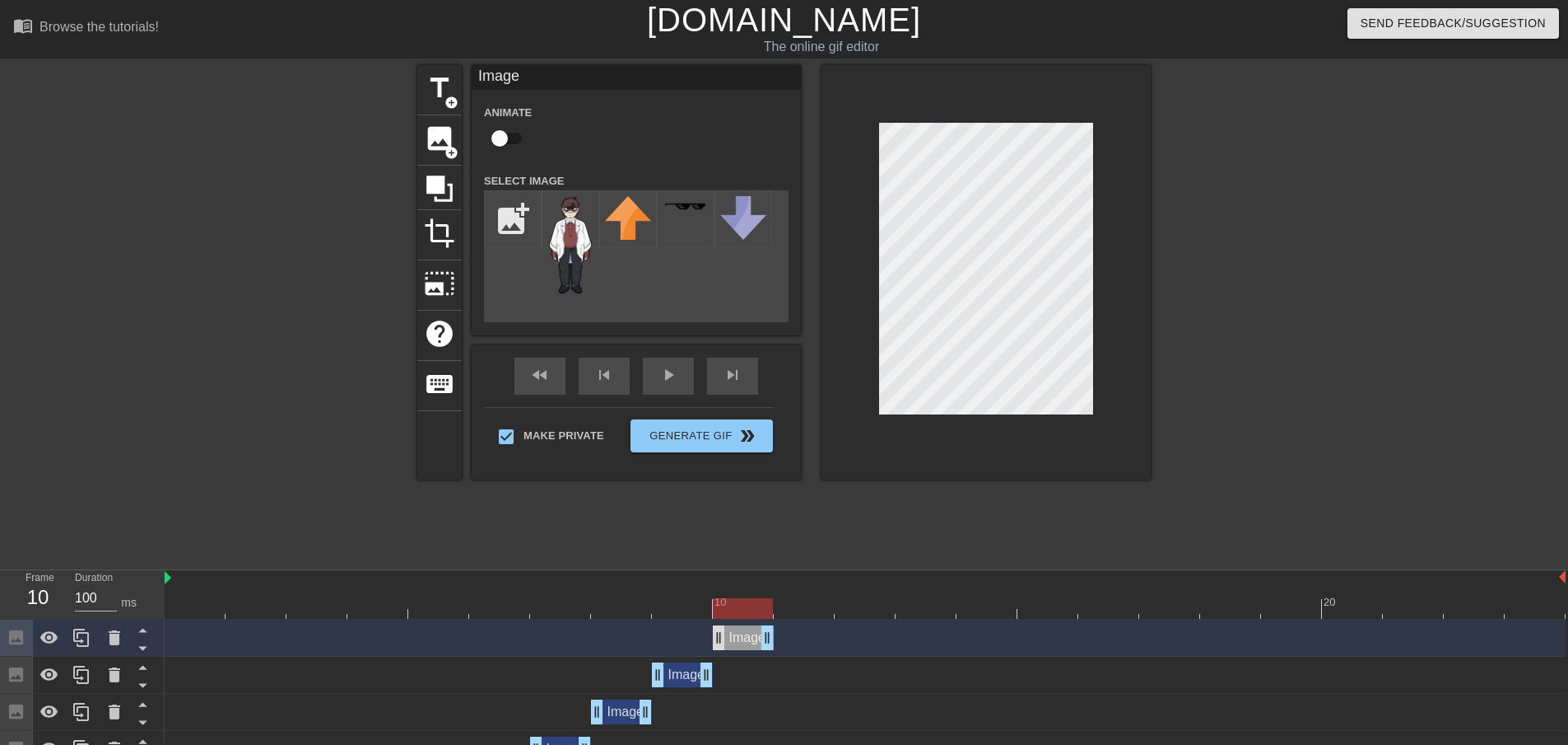
drag, startPoint x: 677, startPoint y: 637, endPoint x: 717, endPoint y: 639, distance: 40.0
click at [717, 639] on div "Image drag_handle drag_handle" at bounding box center [743, 637] width 61 height 24
click at [741, 609] on div at bounding box center [743, 608] width 61 height 20
click at [687, 679] on div "Image drag_handle drag_handle" at bounding box center [682, 674] width 61 height 24
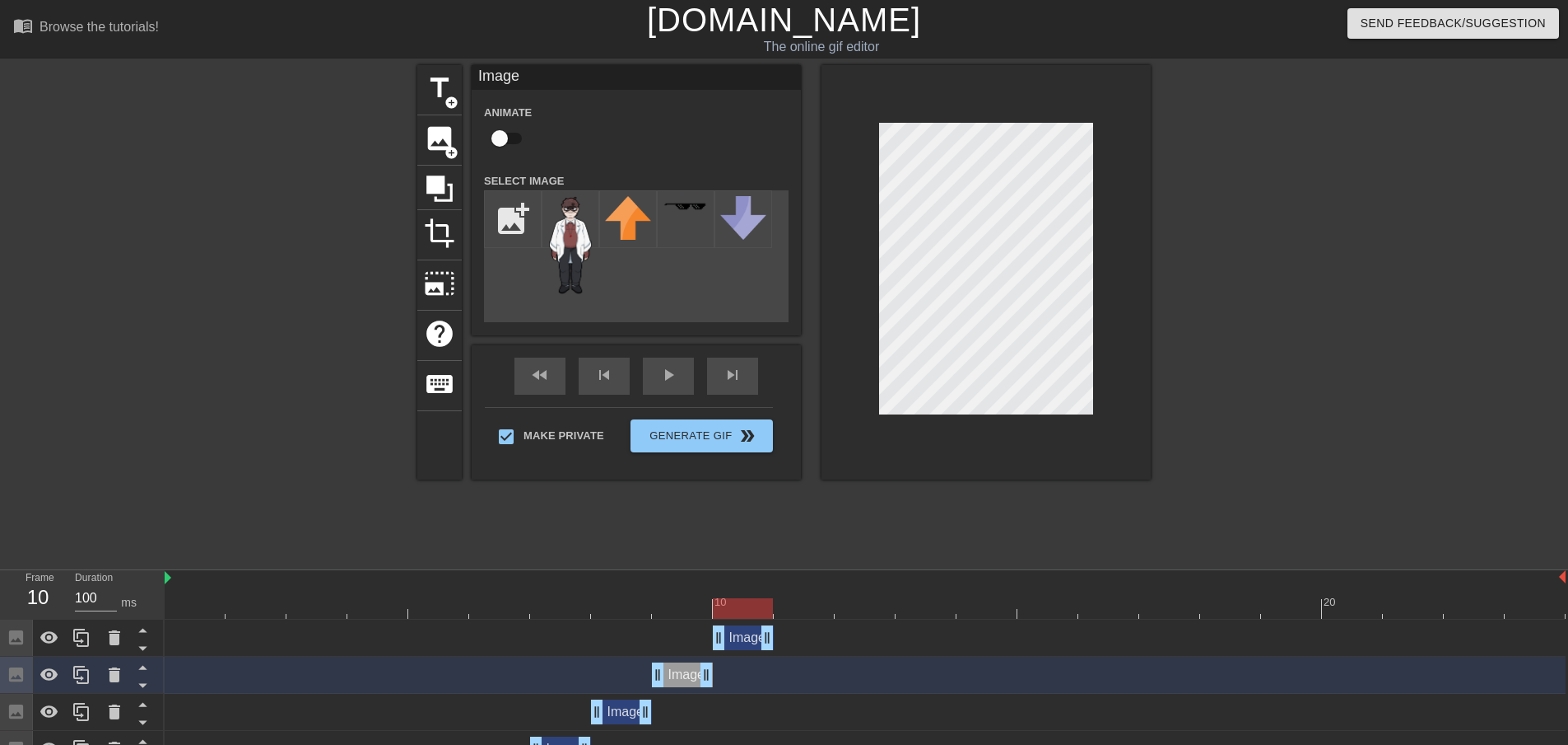
click at [748, 646] on div "Image drag_handle drag_handle" at bounding box center [743, 637] width 61 height 24
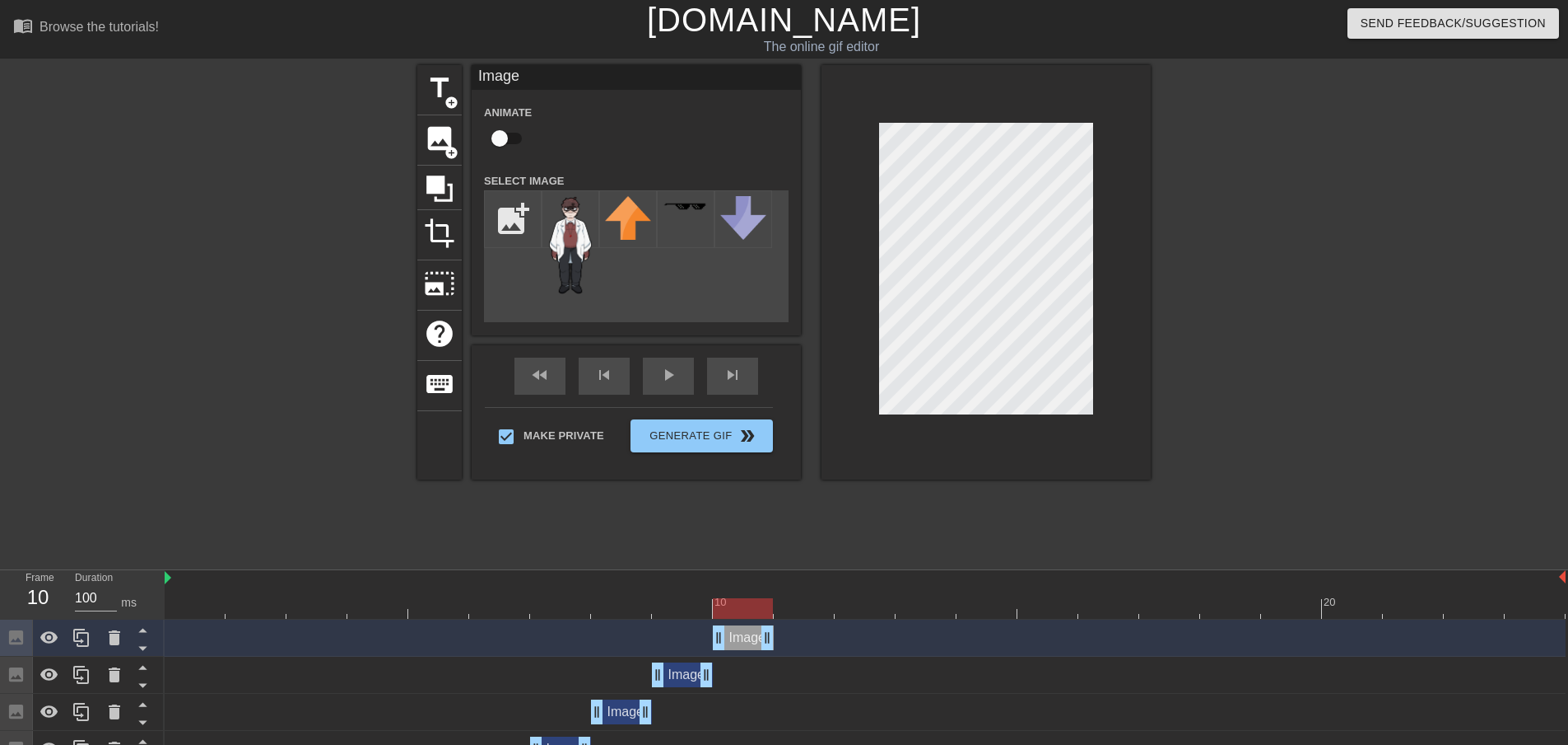
click at [676, 674] on div "Image drag_handle drag_handle" at bounding box center [682, 674] width 61 height 24
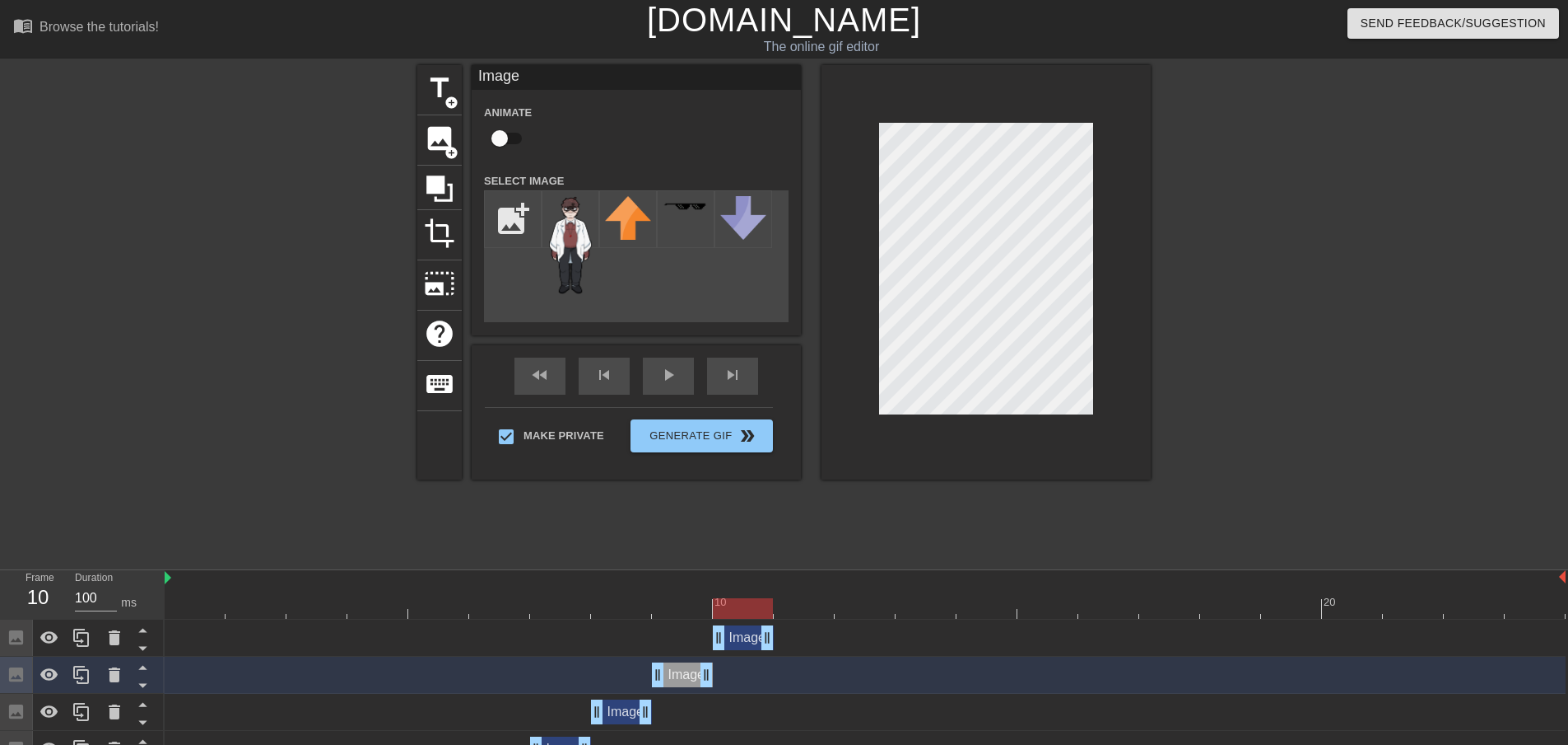
click at [622, 718] on div "Image drag_handle drag_handle" at bounding box center [621, 711] width 61 height 24
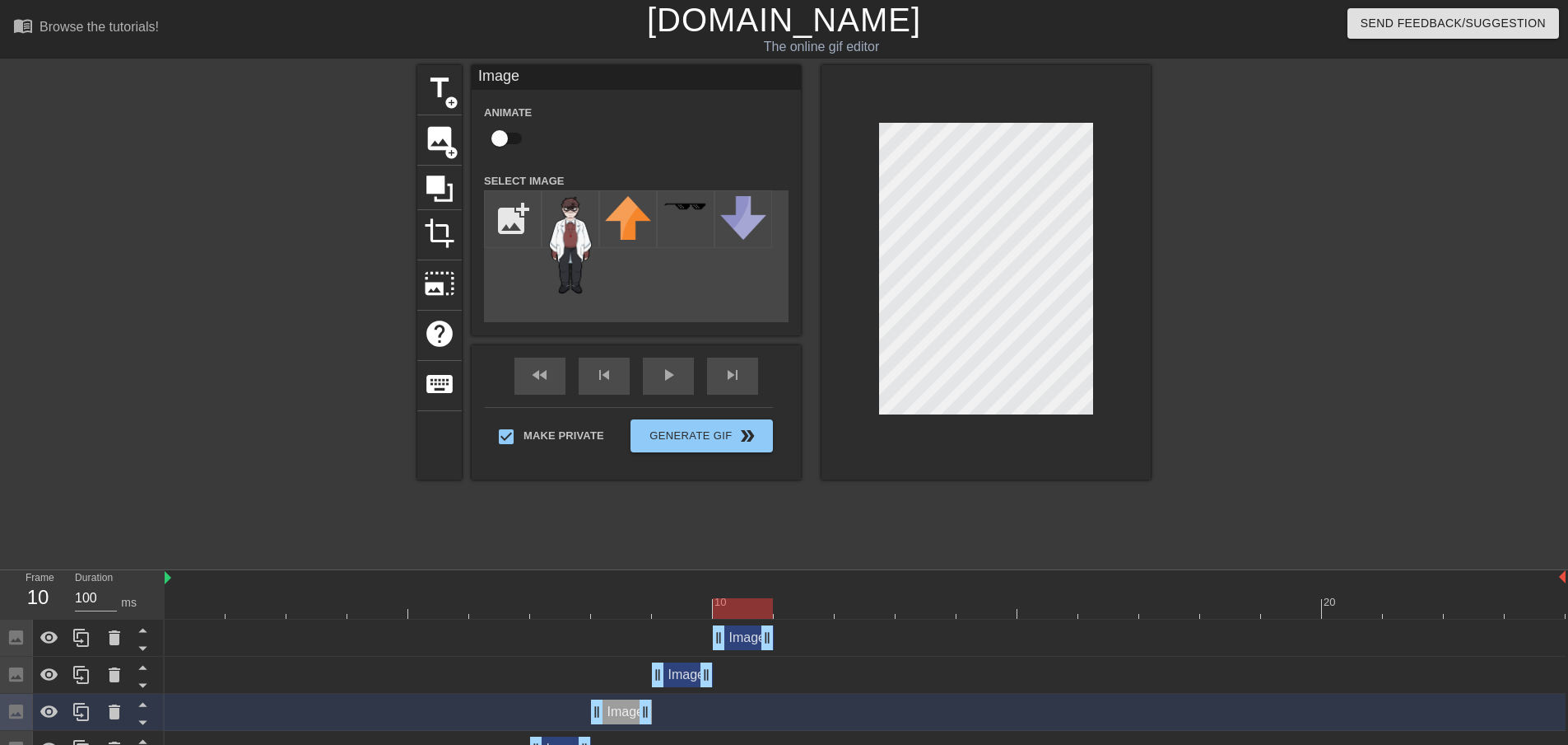
click at [743, 631] on div "Image drag_handle drag_handle" at bounding box center [743, 637] width 61 height 24
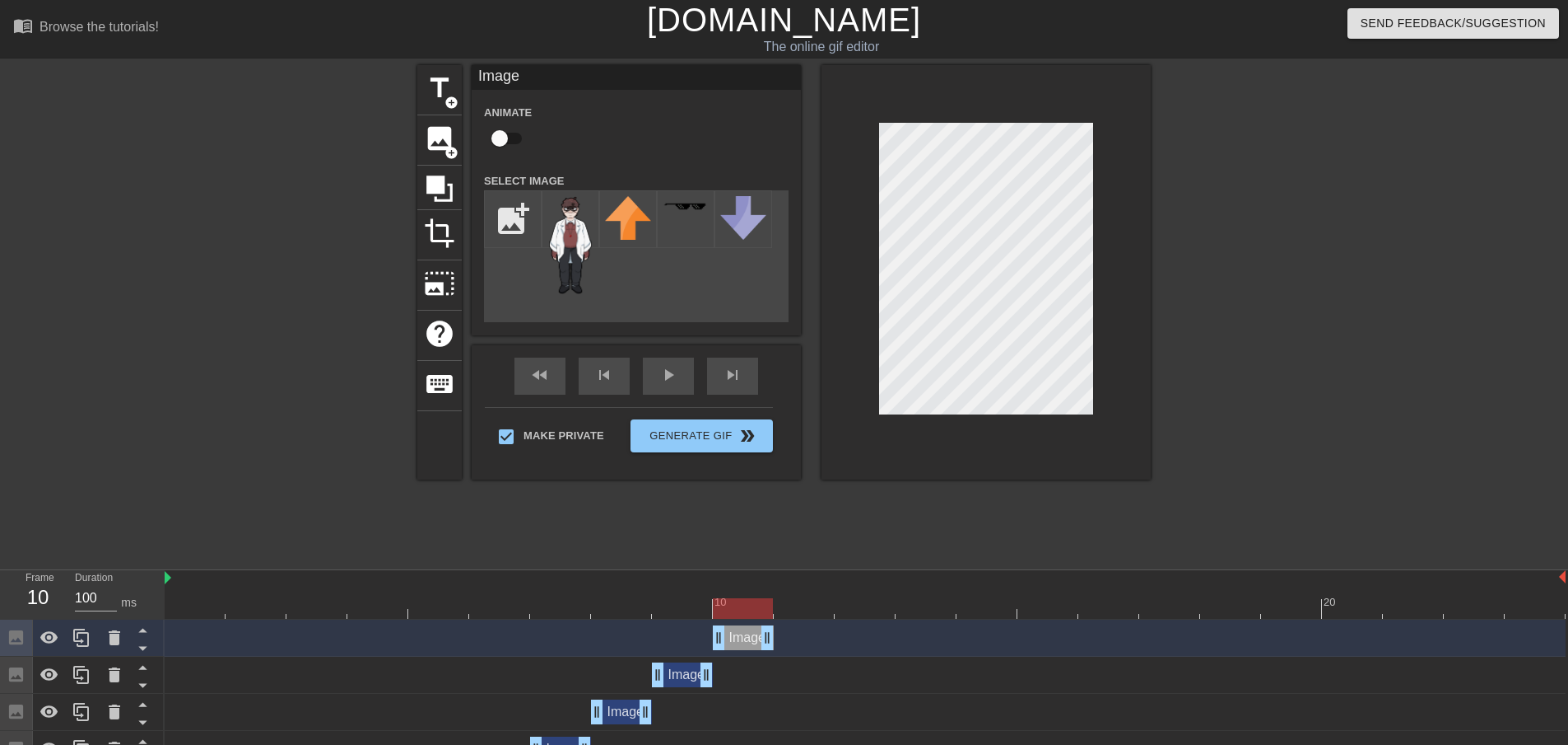
click at [782, 605] on div at bounding box center [866, 608] width 1402 height 20
click at [732, 641] on div "Image drag_handle drag_handle" at bounding box center [743, 637] width 61 height 24
click at [734, 643] on div "Image drag_handle drag_handle" at bounding box center [743, 637] width 61 height 24
drag, startPoint x: 771, startPoint y: 631, endPoint x: 812, endPoint y: 631, distance: 41.0
drag, startPoint x: 829, startPoint y: 642, endPoint x: 777, endPoint y: 645, distance: 52.1
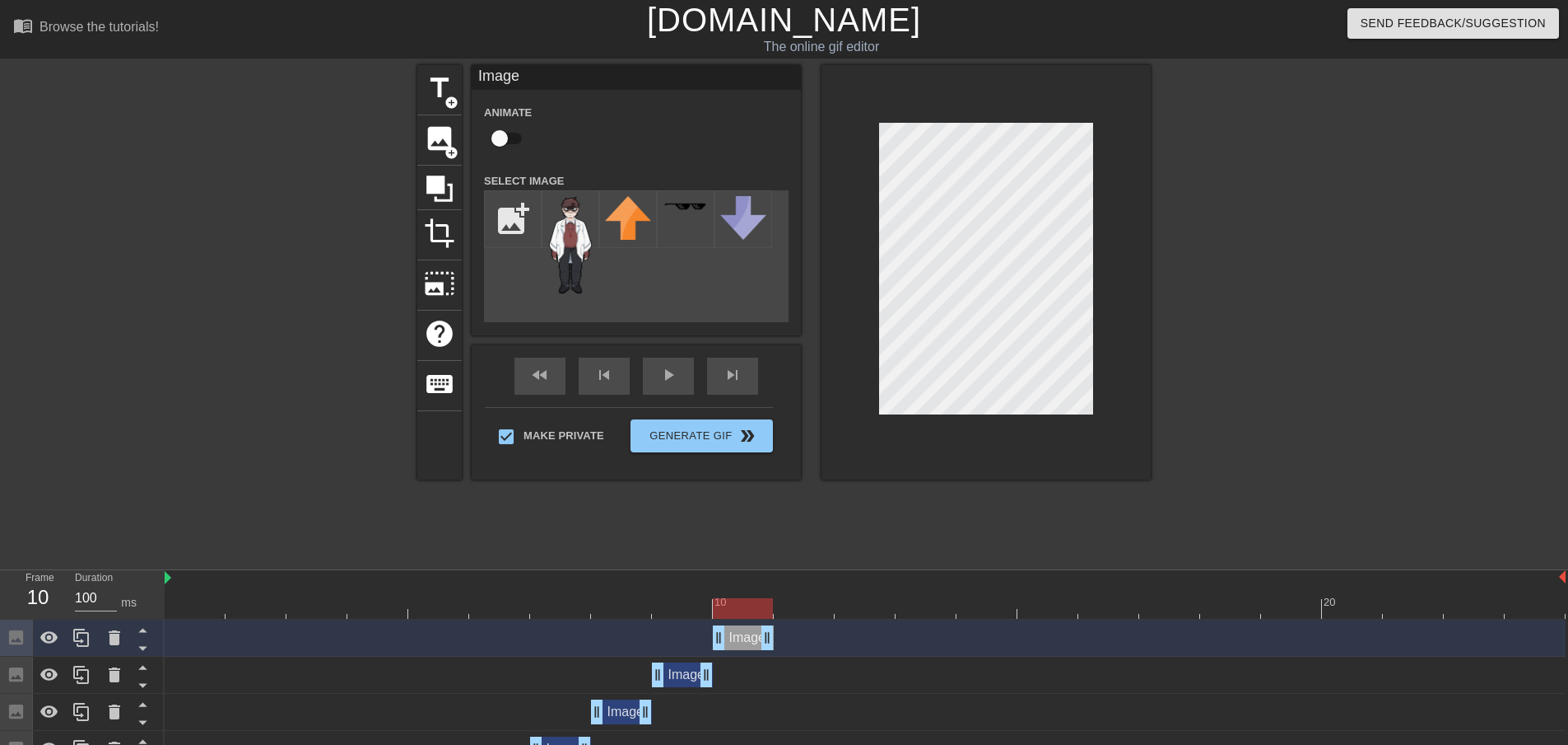
click at [780, 645] on div "Image drag_handle drag_handle" at bounding box center [866, 637] width 1402 height 24
click at [78, 644] on icon at bounding box center [81, 638] width 16 height 18
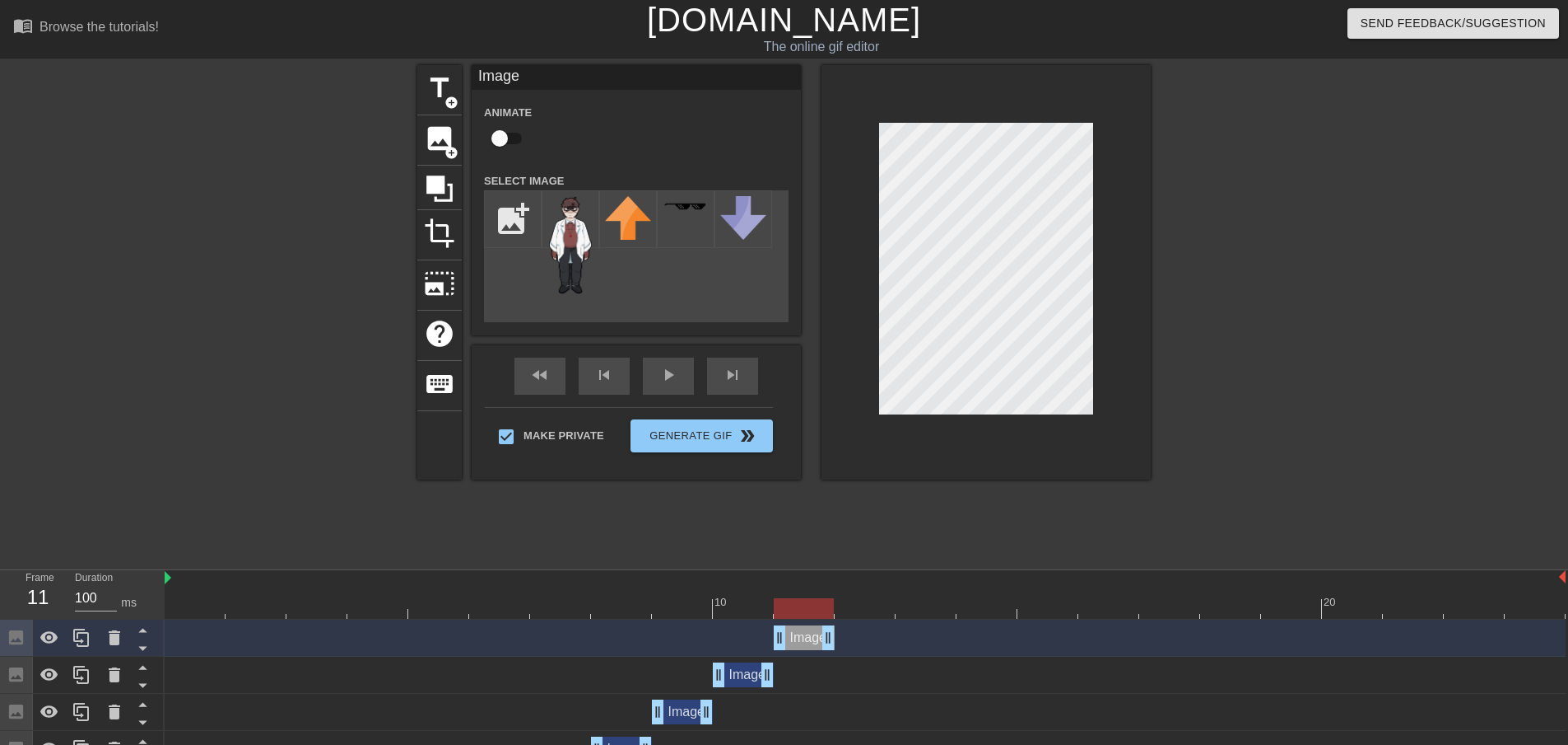
drag, startPoint x: 744, startPoint y: 642, endPoint x: 809, endPoint y: 642, distance: 65.0
click at [809, 642] on div "Image drag_handle drag_handle" at bounding box center [804, 637] width 61 height 24
click at [86, 642] on icon at bounding box center [82, 638] width 20 height 20
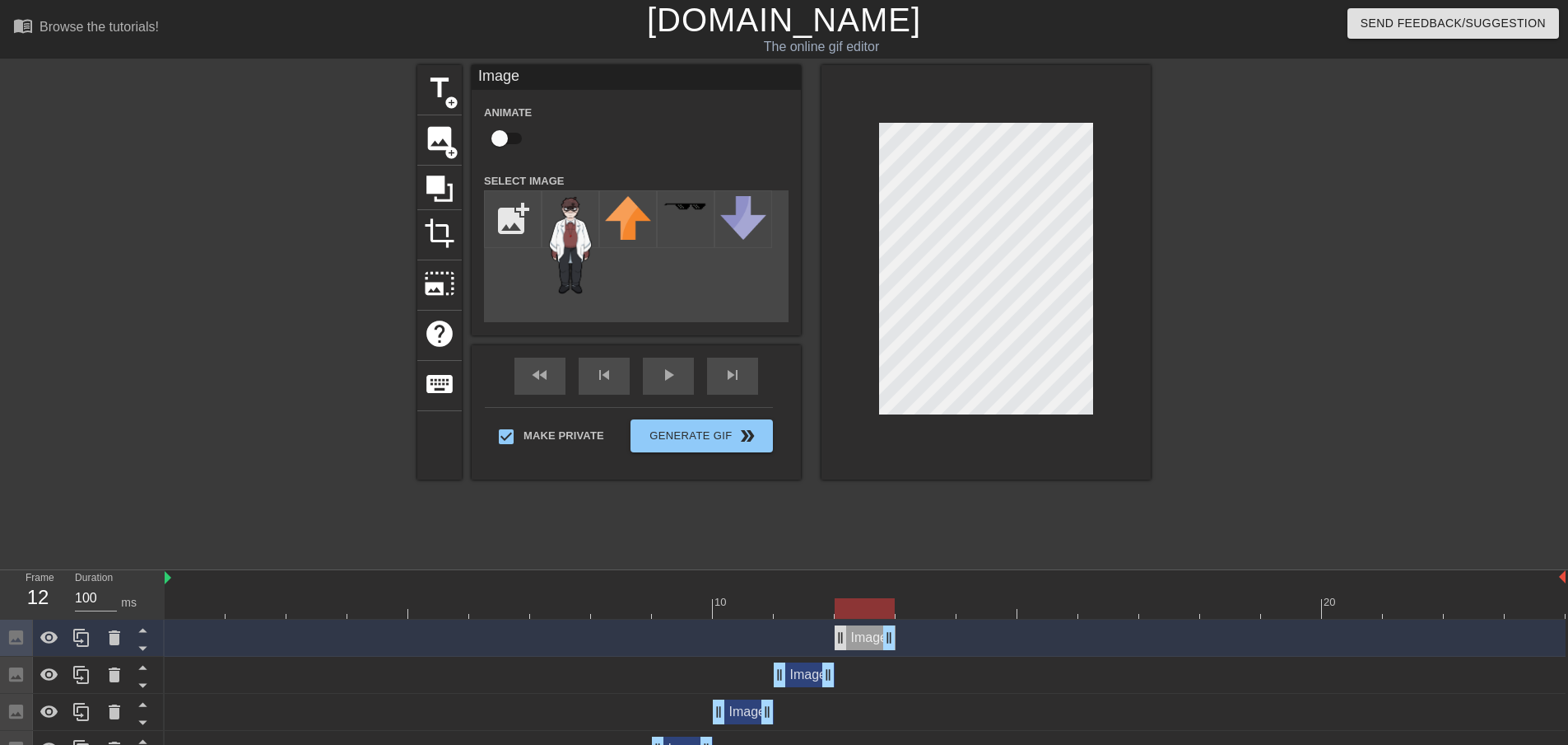
drag, startPoint x: 799, startPoint y: 638, endPoint x: 845, endPoint y: 642, distance: 46.2
click at [845, 642] on div "Image drag_handle drag_handle" at bounding box center [865, 637] width 61 height 24
click at [88, 642] on icon at bounding box center [81, 638] width 16 height 18
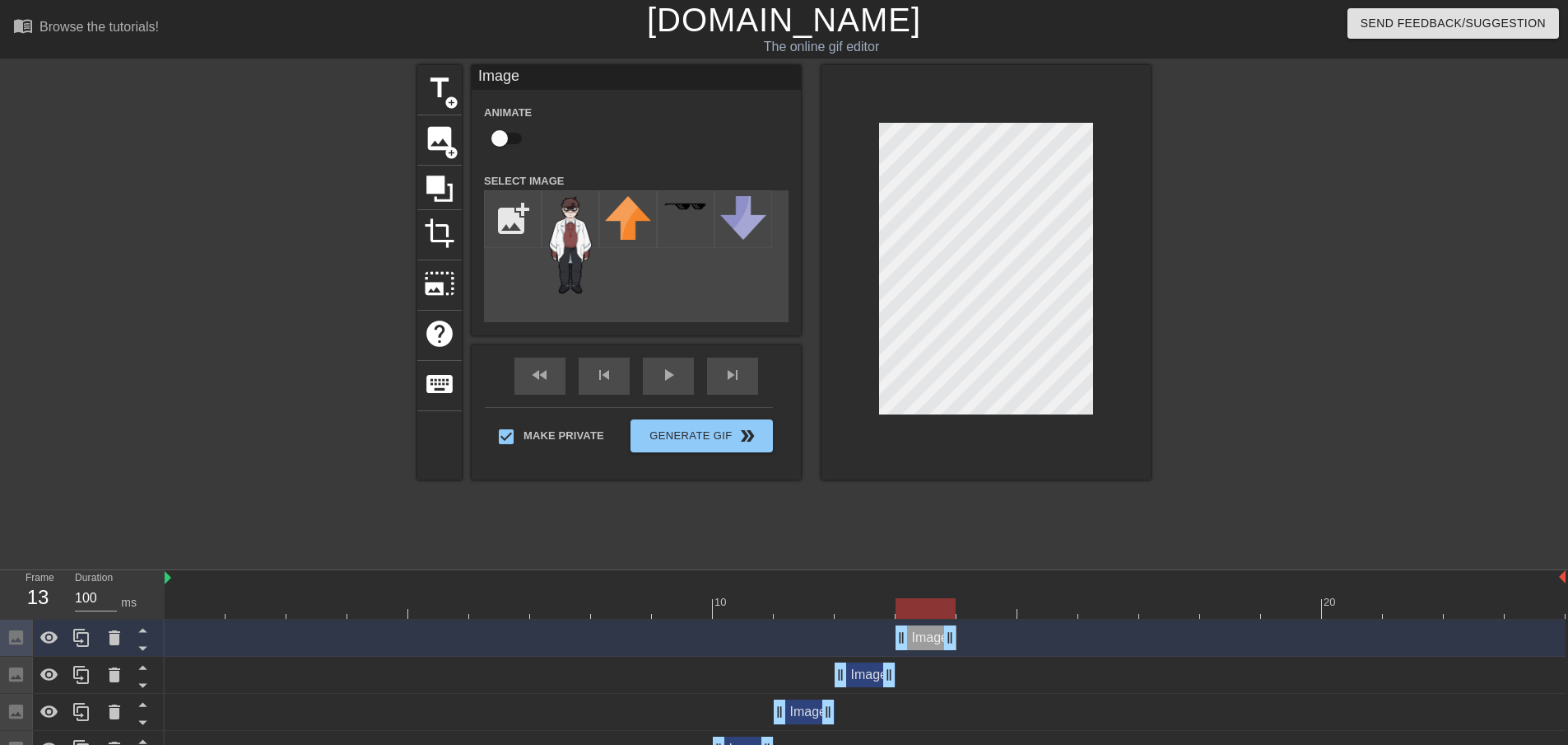
drag, startPoint x: 871, startPoint y: 631, endPoint x: 919, endPoint y: 629, distance: 48.0
click at [919, 629] on div "Image drag_handle drag_handle" at bounding box center [926, 637] width 61 height 24
click at [78, 642] on icon at bounding box center [81, 638] width 16 height 18
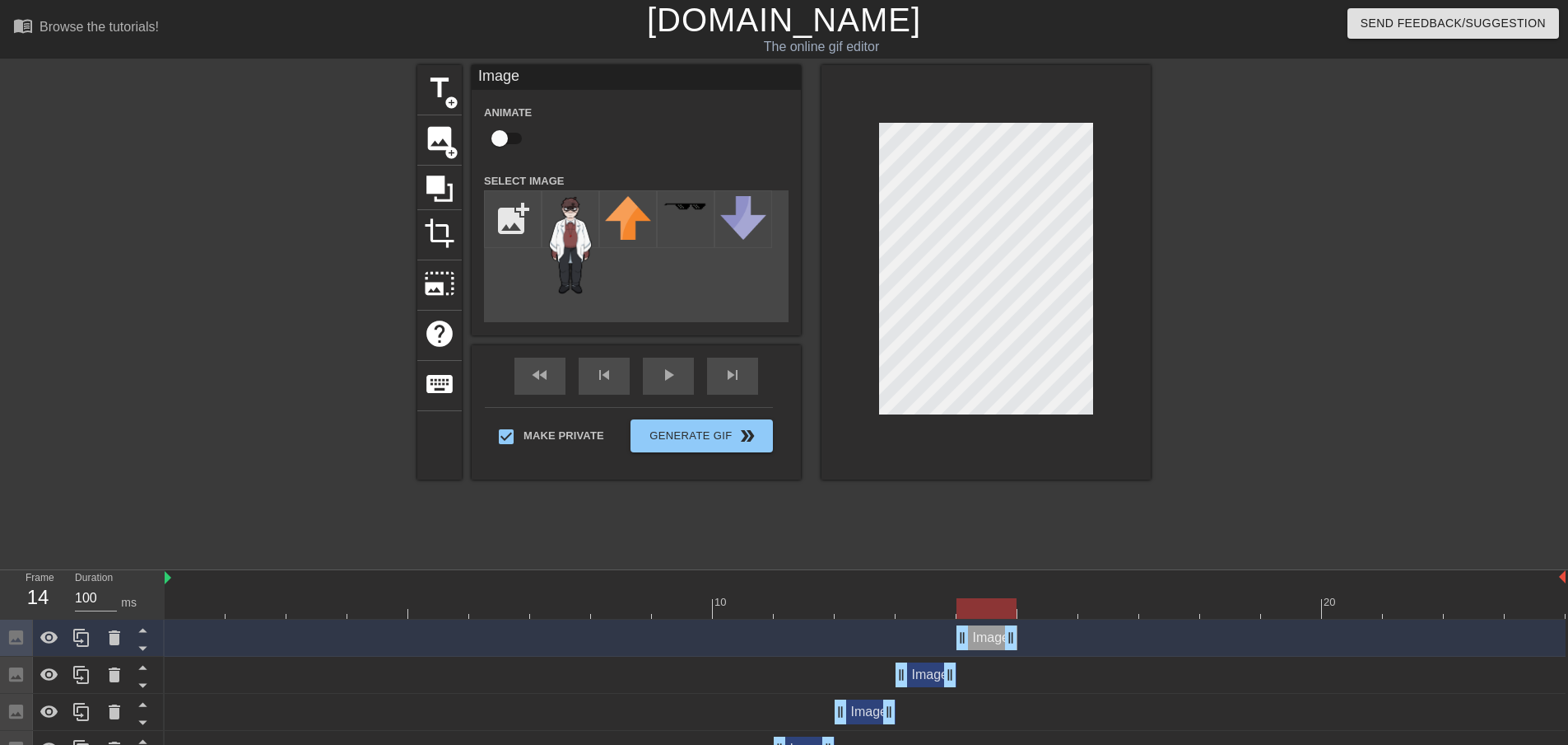
drag, startPoint x: 929, startPoint y: 636, endPoint x: 979, endPoint y: 632, distance: 50.2
click at [979, 632] on div "Image drag_handle drag_handle" at bounding box center [987, 637] width 61 height 24
click at [72, 635] on icon at bounding box center [82, 638] width 20 height 20
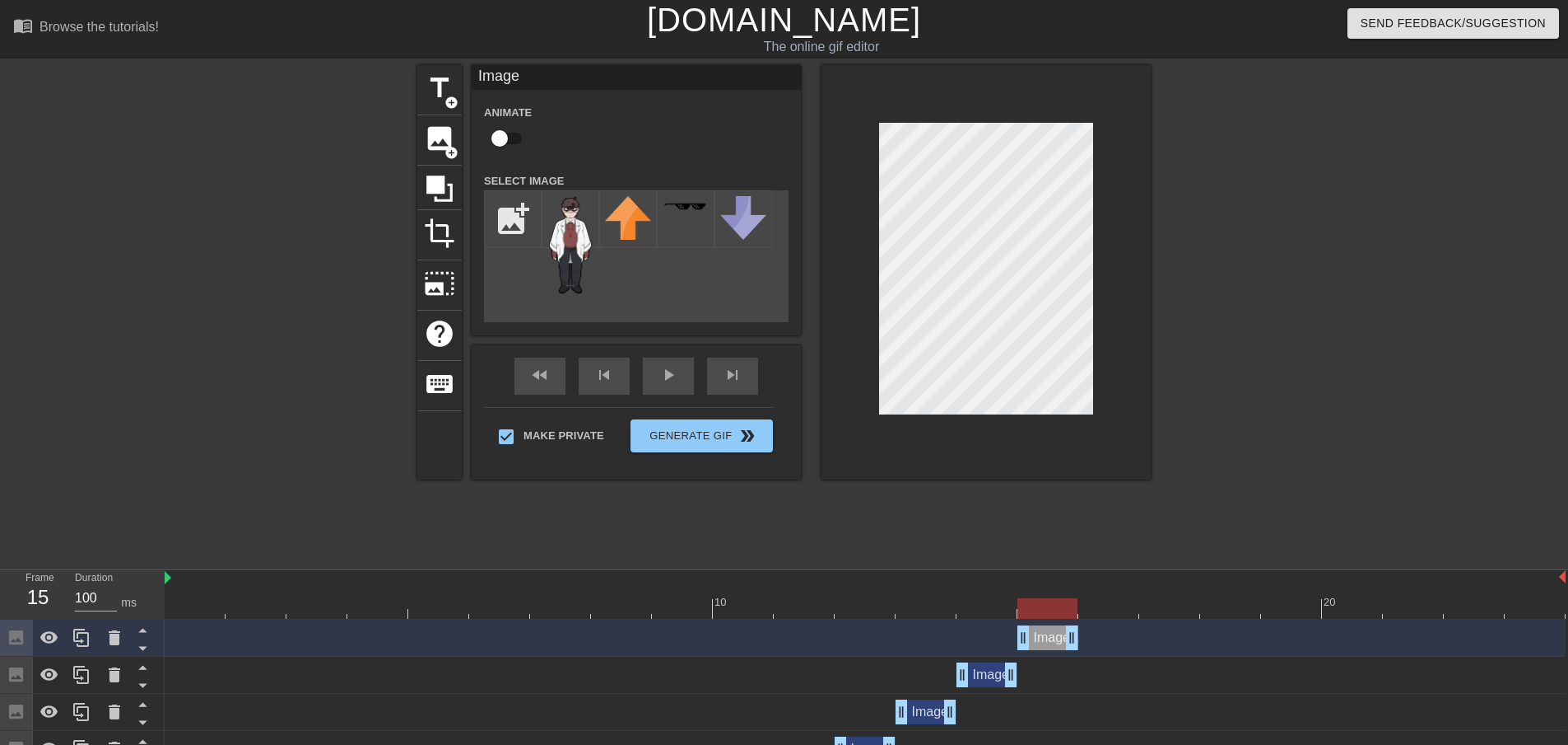
drag, startPoint x: 997, startPoint y: 632, endPoint x: 1034, endPoint y: 632, distance: 37.0
click at [1034, 632] on div "Image drag_handle drag_handle" at bounding box center [1048, 637] width 61 height 24
click at [90, 642] on icon at bounding box center [82, 638] width 20 height 20
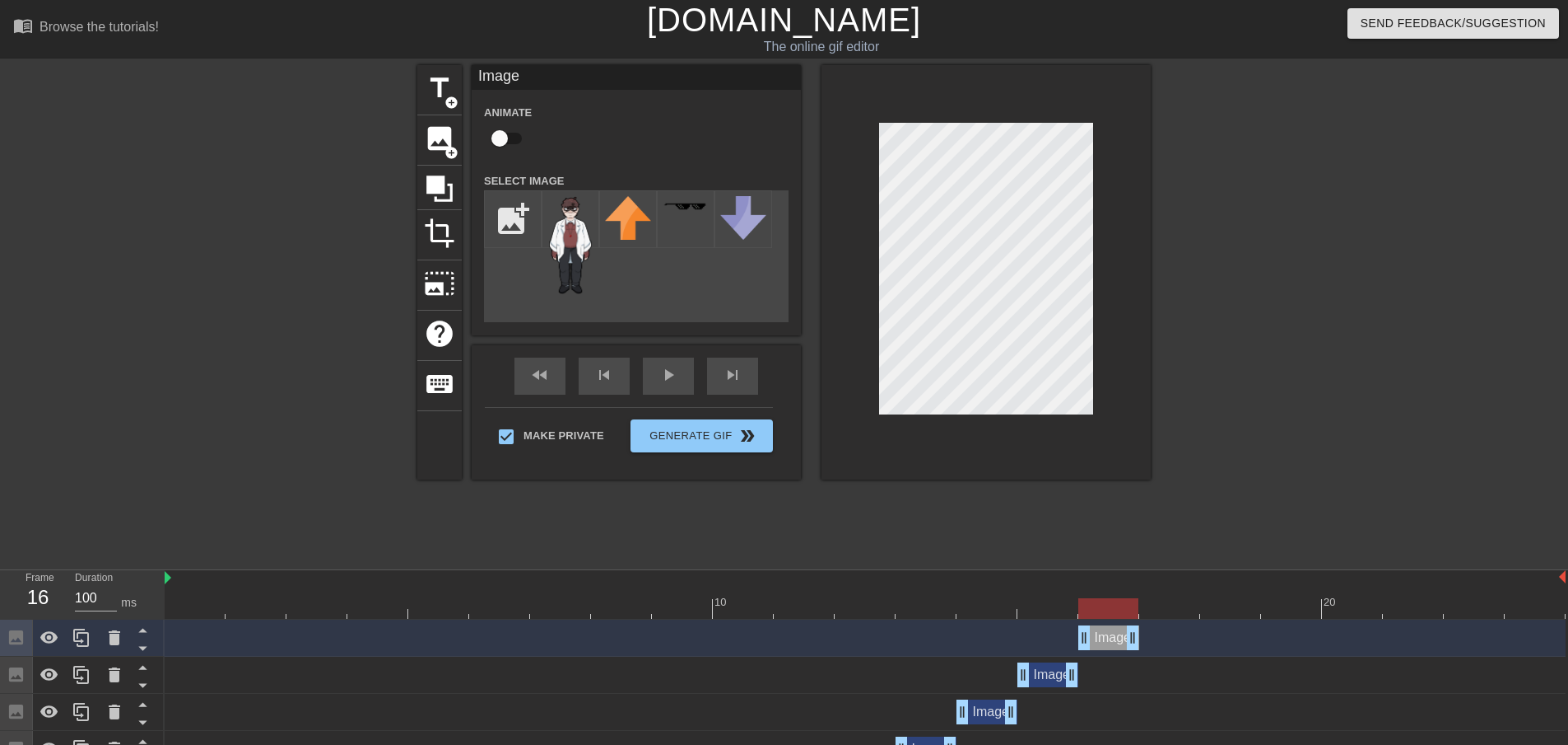
drag, startPoint x: 1046, startPoint y: 641, endPoint x: 1098, endPoint y: 631, distance: 53.0
click at [1098, 631] on div "Image drag_handle drag_handle" at bounding box center [1108, 637] width 61 height 24
click at [71, 637] on icon at bounding box center [82, 638] width 20 height 20
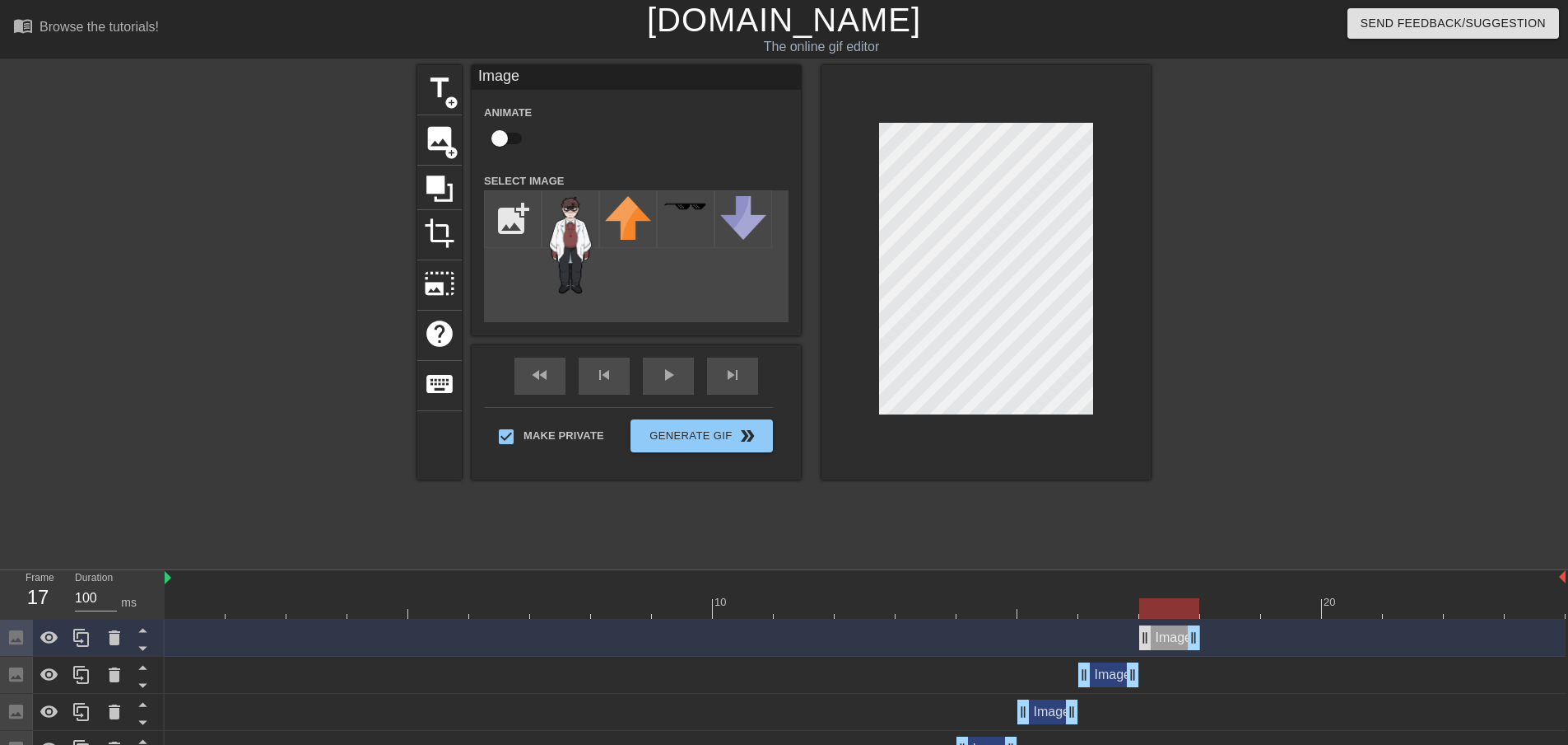
drag, startPoint x: 1108, startPoint y: 637, endPoint x: 1146, endPoint y: 634, distance: 38.1
click at [1146, 634] on div "Image drag_handle drag_handle" at bounding box center [1170, 637] width 61 height 24
click at [75, 639] on icon at bounding box center [81, 638] width 16 height 18
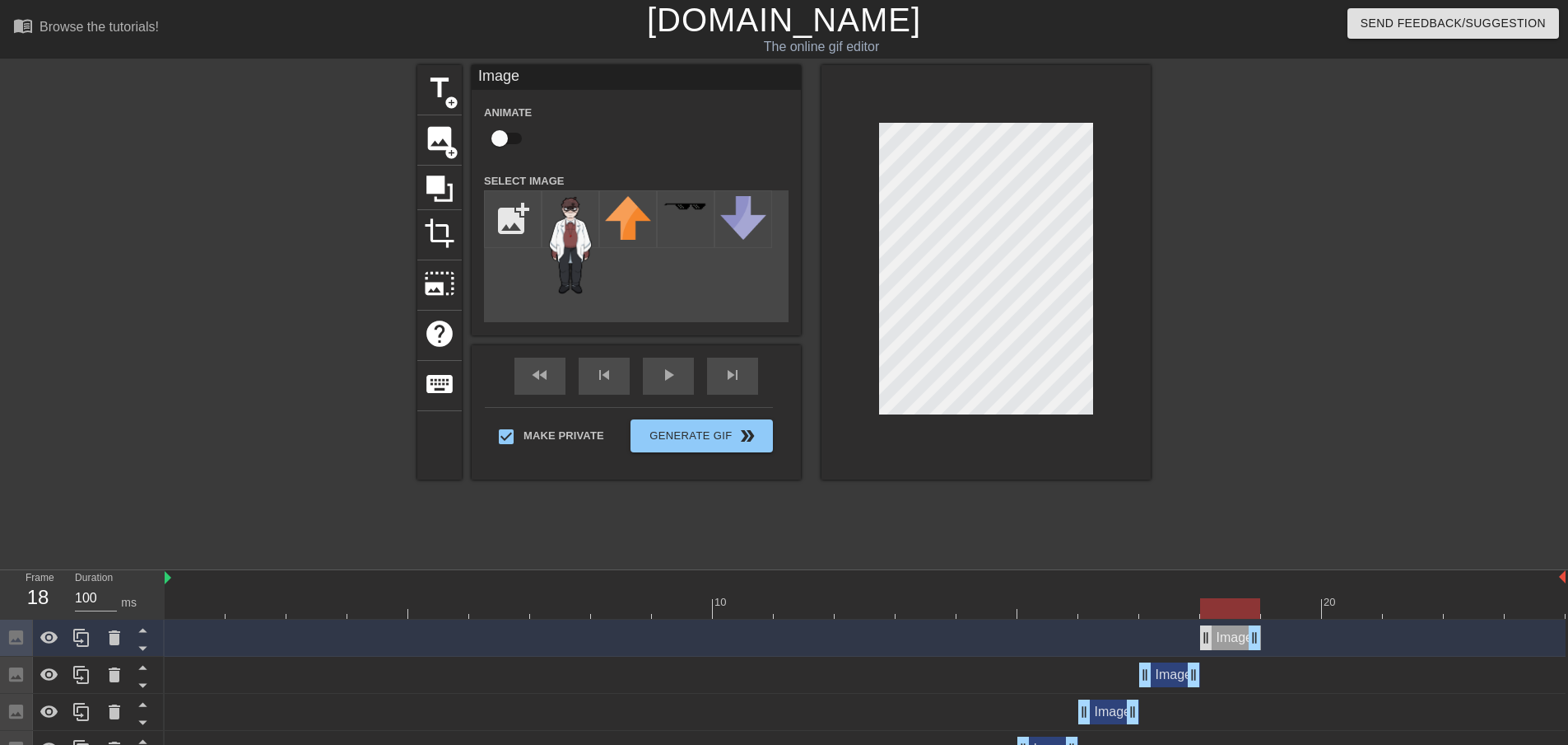
drag, startPoint x: 1174, startPoint y: 649, endPoint x: 1210, endPoint y: 637, distance: 37.9
click at [1210, 637] on div "Image drag_handle drag_handle" at bounding box center [1230, 637] width 61 height 24
click at [88, 634] on icon at bounding box center [81, 638] width 16 height 18
drag, startPoint x: 1224, startPoint y: 631, endPoint x: 1276, endPoint y: 631, distance: 52.0
click at [1261, 631] on div "Image drag_handle drag_handle" at bounding box center [1230, 637] width 61 height 24
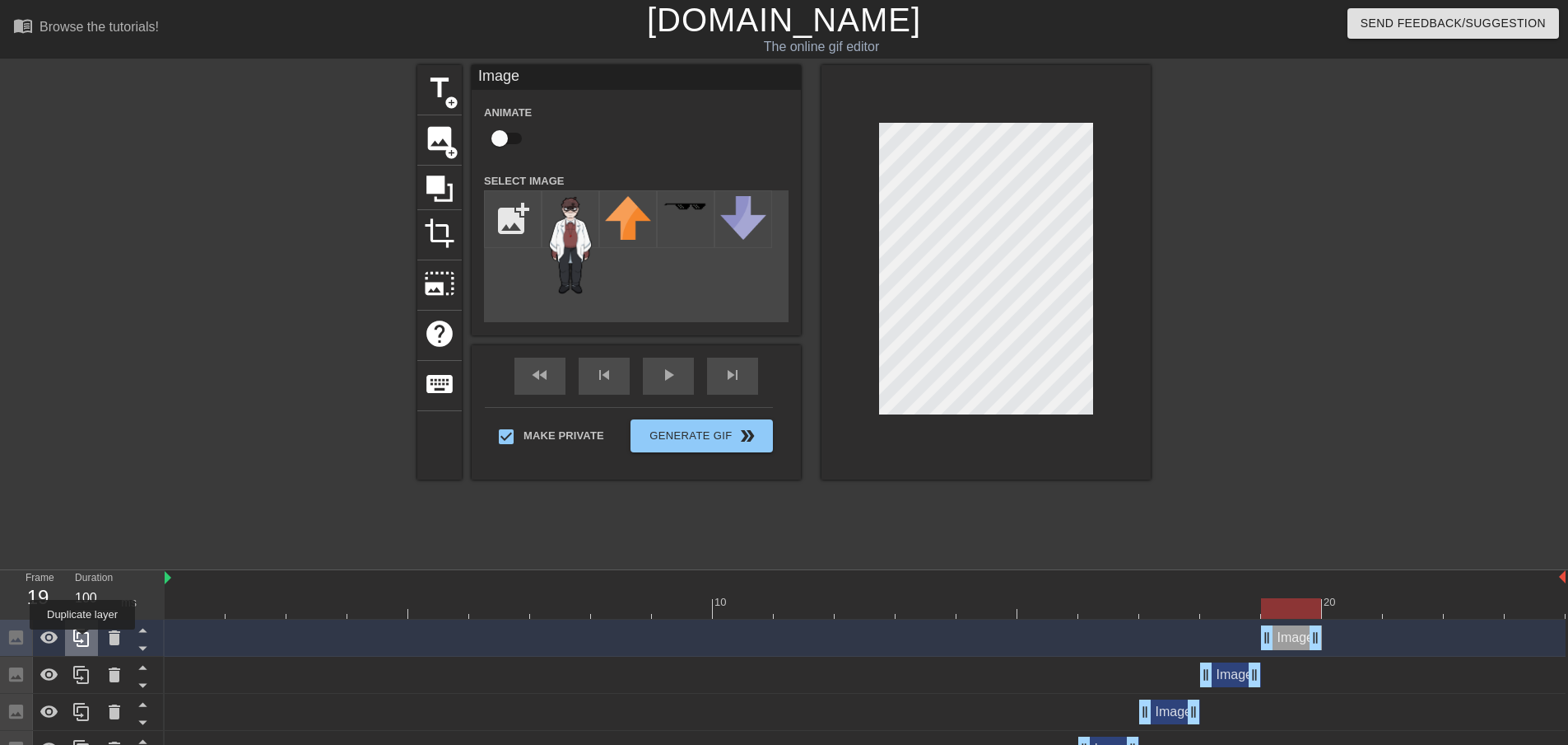
click at [82, 641] on icon at bounding box center [81, 638] width 16 height 18
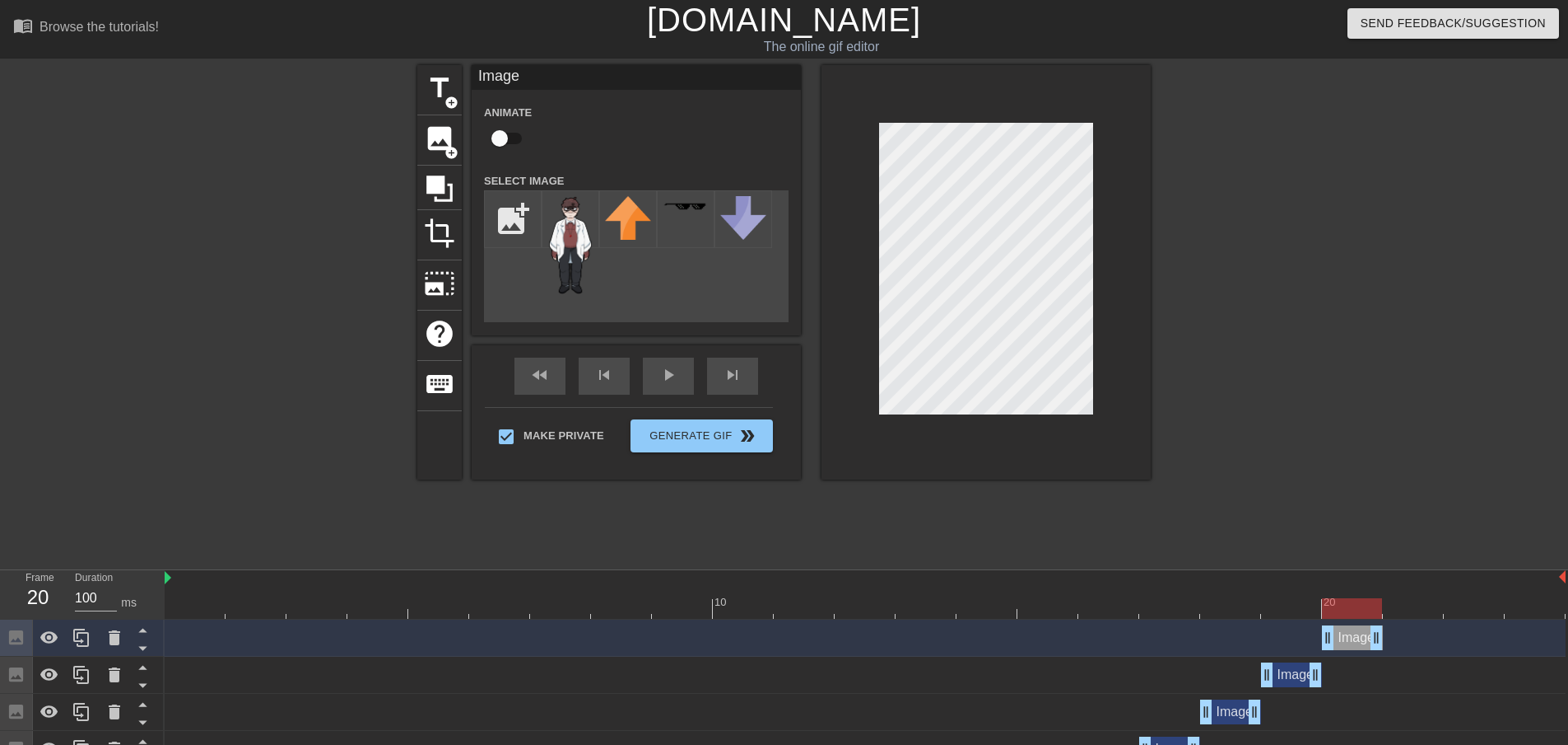
drag, startPoint x: 1297, startPoint y: 642, endPoint x: 1336, endPoint y: 634, distance: 39.8
click at [1336, 634] on div "Image drag_handle drag_handle" at bounding box center [1353, 637] width 61 height 24
click at [75, 641] on icon at bounding box center [81, 638] width 16 height 18
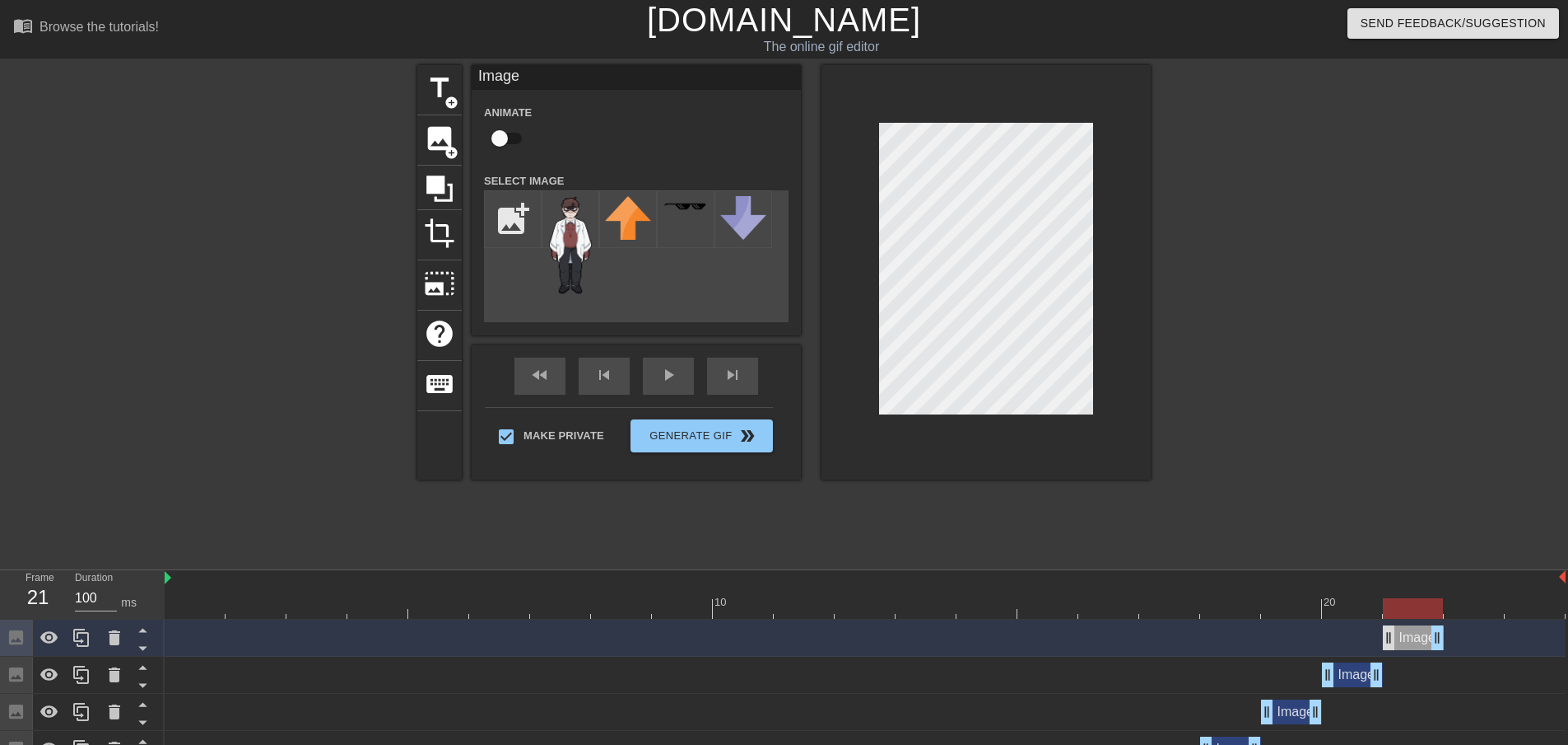
drag, startPoint x: 1351, startPoint y: 637, endPoint x: 1395, endPoint y: 636, distance: 44.0
click at [1395, 636] on div "Image drag_handle drag_handle" at bounding box center [1413, 637] width 61 height 24
click at [82, 642] on icon at bounding box center [81, 638] width 16 height 18
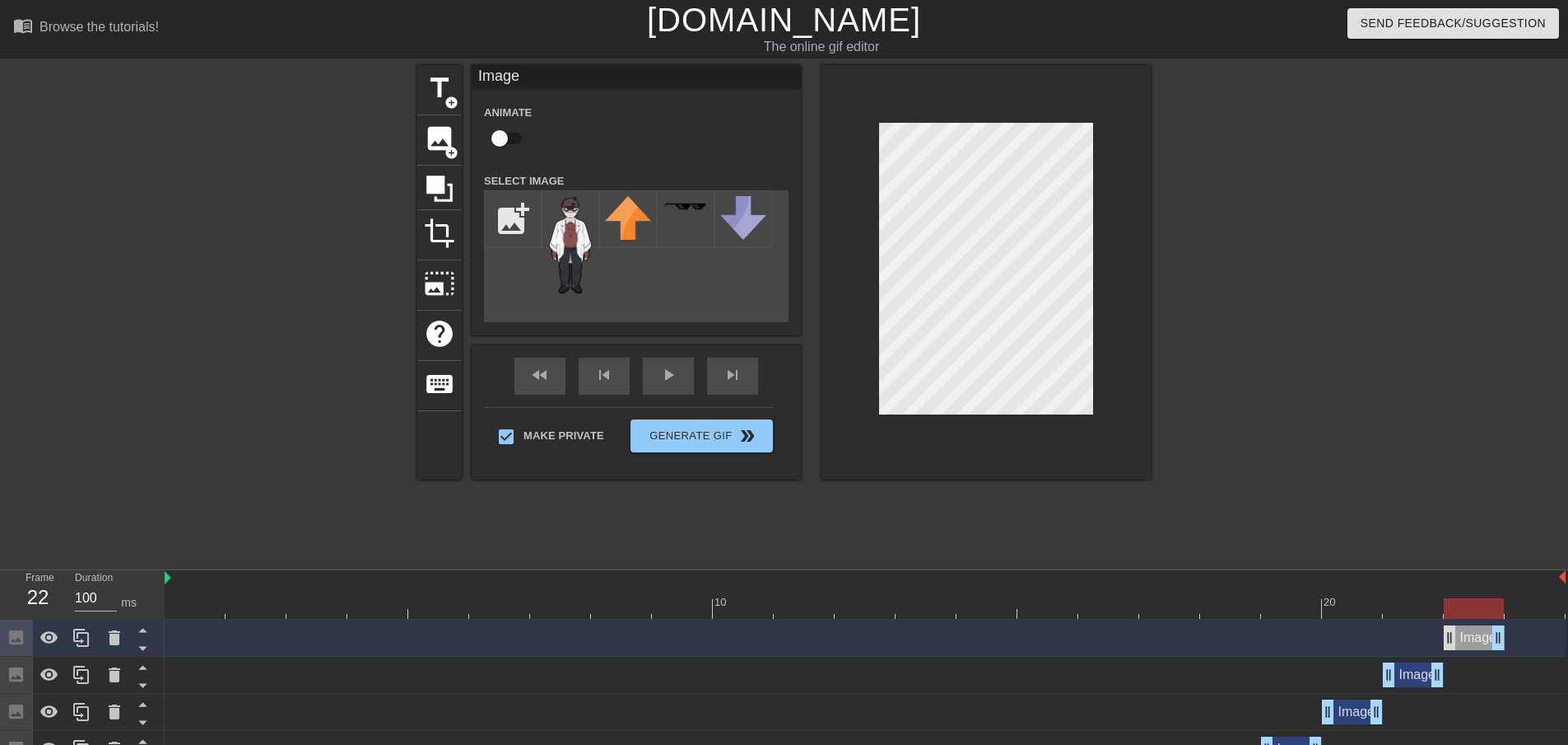
drag, startPoint x: 1425, startPoint y: 637, endPoint x: 1453, endPoint y: 642, distance: 28.4
click at [1453, 642] on div "Image drag_handle drag_handle" at bounding box center [1475, 637] width 61 height 24
click at [1470, 641] on div "Image drag_handle drag_handle" at bounding box center [1475, 637] width 61 height 24
click at [113, 641] on icon at bounding box center [114, 638] width 12 height 15
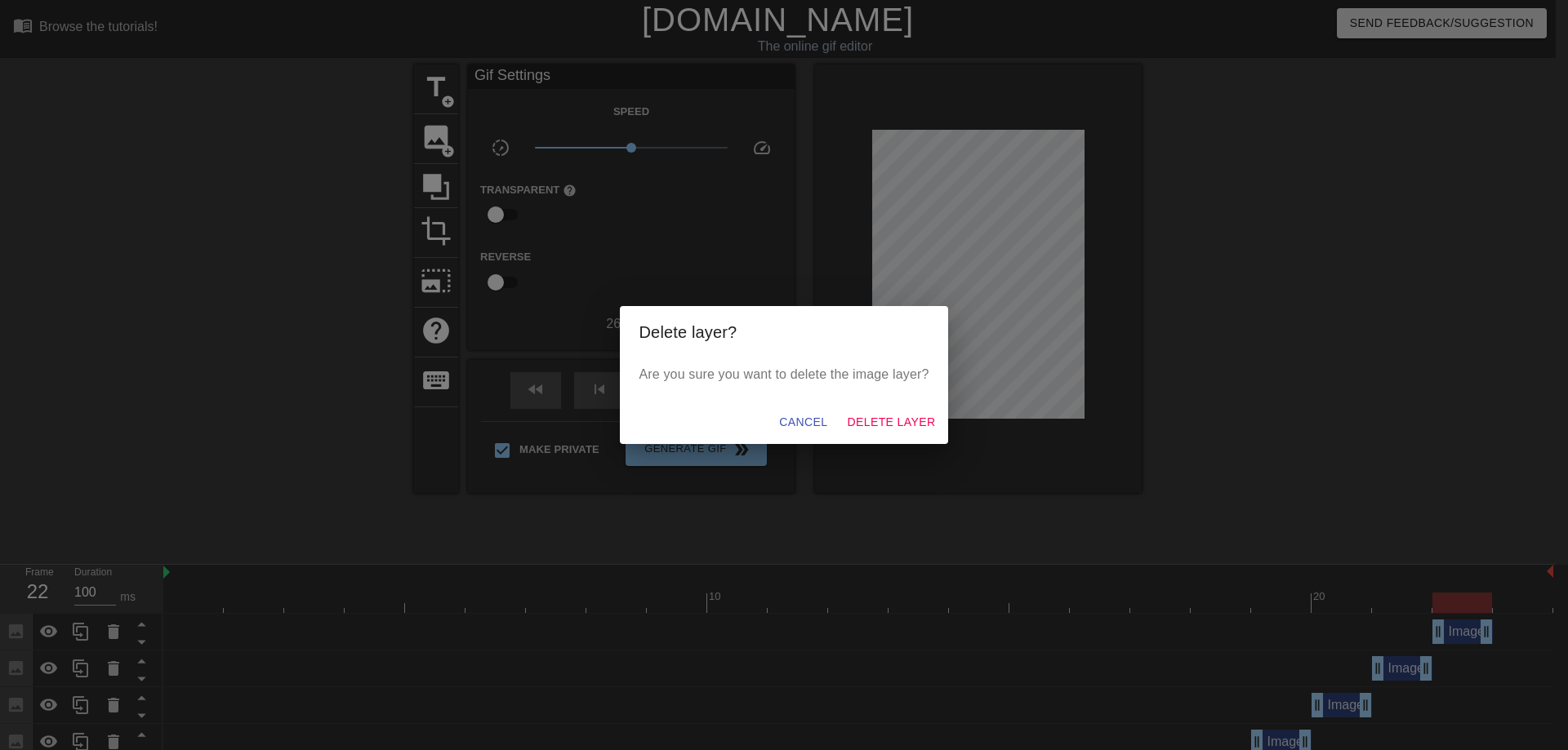
click at [839, 419] on div "Cancel Delete Layer" at bounding box center [784, 422] width 329 height 43
click at [866, 422] on span "Delete Layer" at bounding box center [891, 422] width 88 height 20
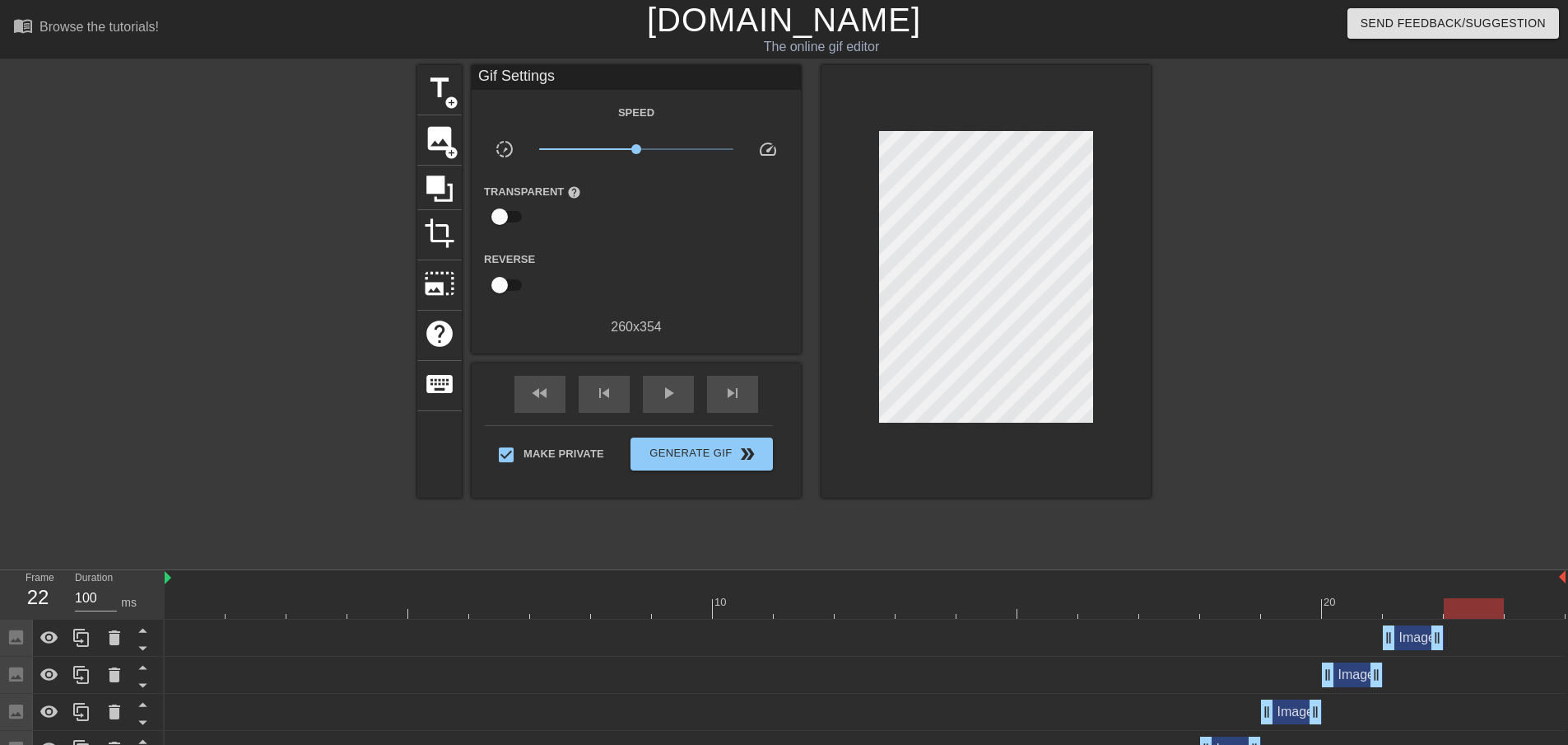
click at [1413, 614] on div at bounding box center [866, 608] width 1402 height 20
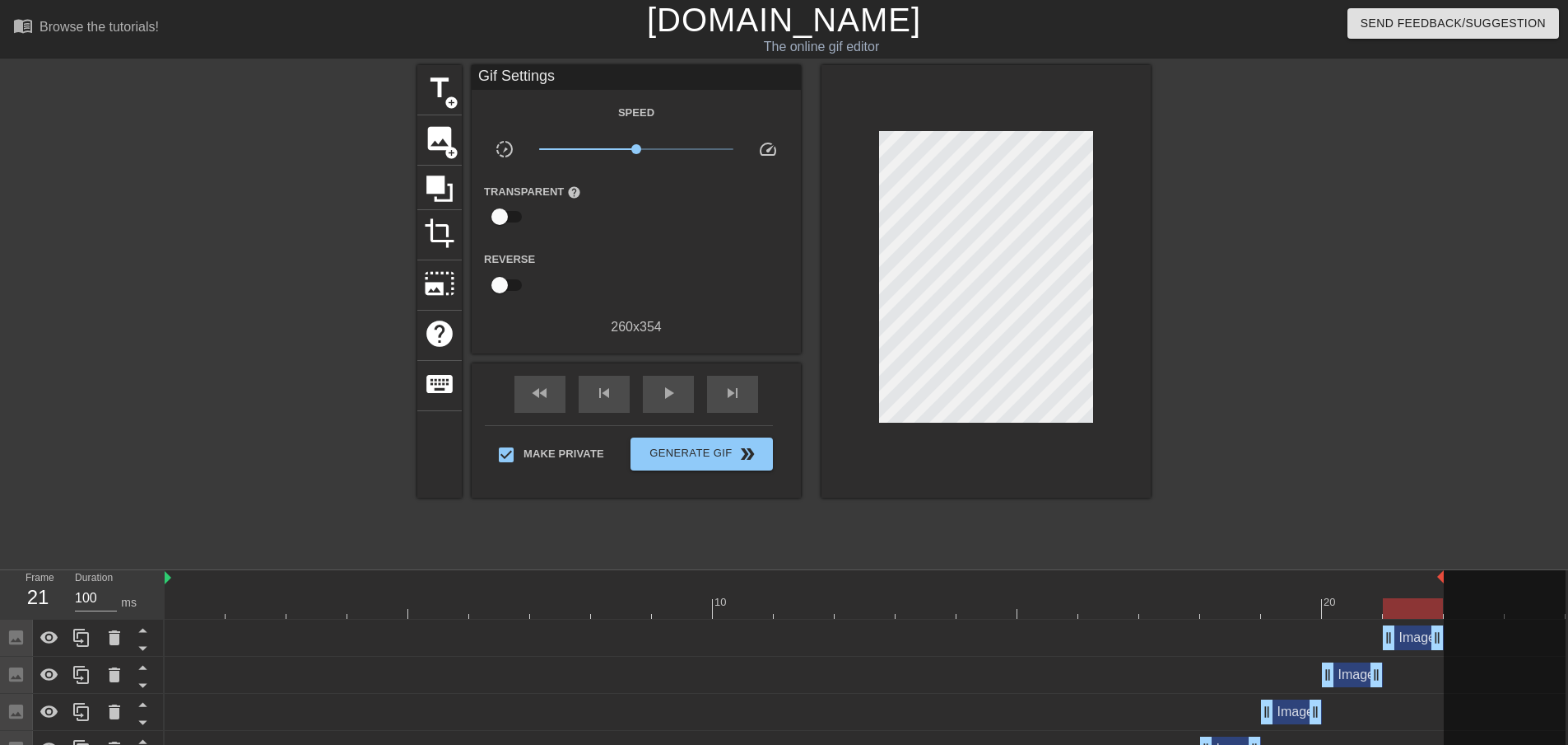
drag, startPoint x: 1562, startPoint y: 578, endPoint x: 1460, endPoint y: 578, distance: 102.0
click at [1460, 578] on div "10 20" at bounding box center [866, 594] width 1402 height 49
drag, startPoint x: 593, startPoint y: 293, endPoint x: 607, endPoint y: 256, distance: 39.6
click at [673, 390] on span "play_arrow" at bounding box center [669, 394] width 20 height 20
click at [673, 390] on span "pause" at bounding box center [669, 394] width 20 height 20
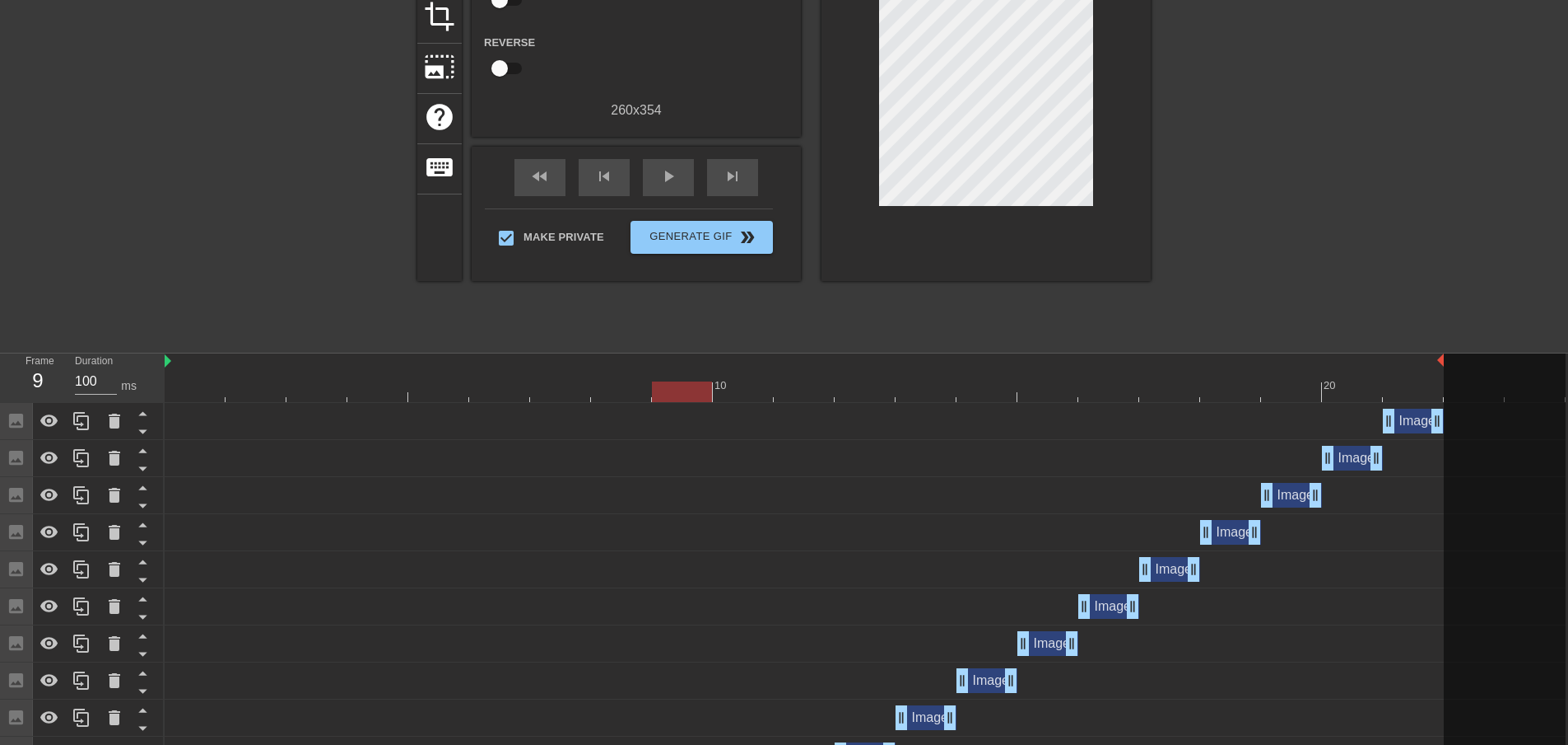
scroll to position [247, 0]
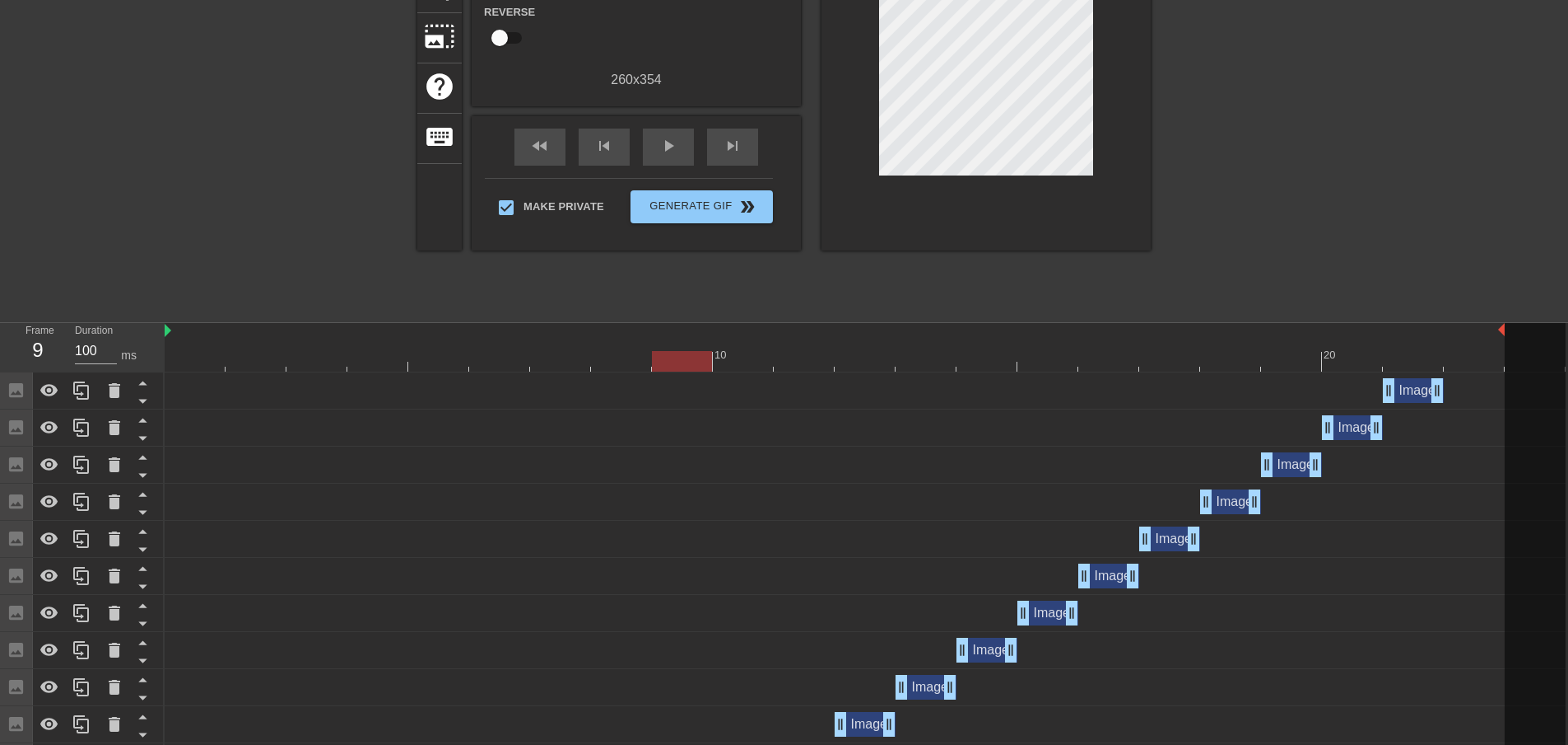
drag, startPoint x: 1442, startPoint y: 330, endPoint x: 1492, endPoint y: 330, distance: 50.0
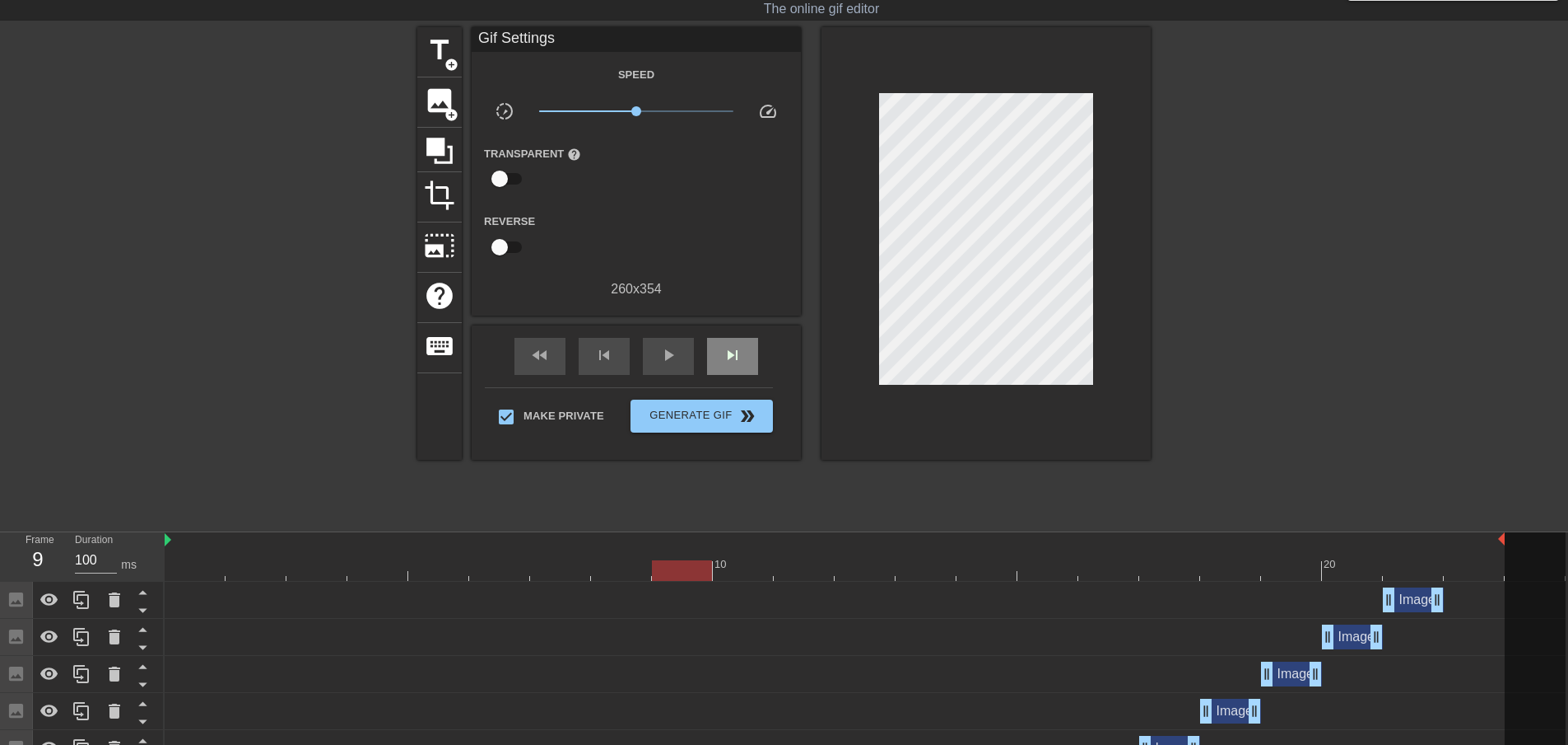
scroll to position [0, 0]
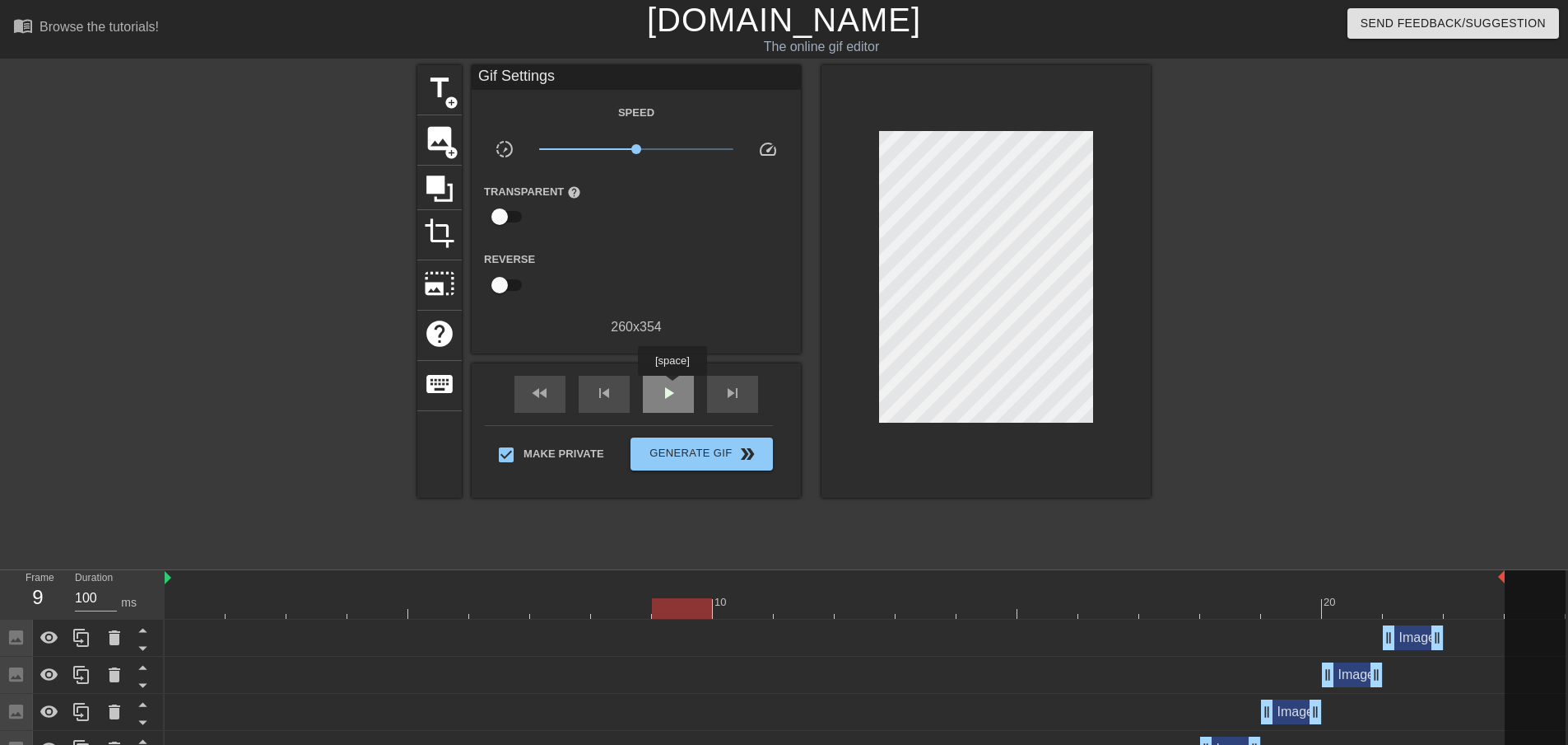
click at [671, 387] on span "play_arrow" at bounding box center [669, 394] width 20 height 20
click at [671, 387] on span "pause" at bounding box center [669, 394] width 20 height 20
click at [87, 638] on icon at bounding box center [82, 638] width 20 height 20
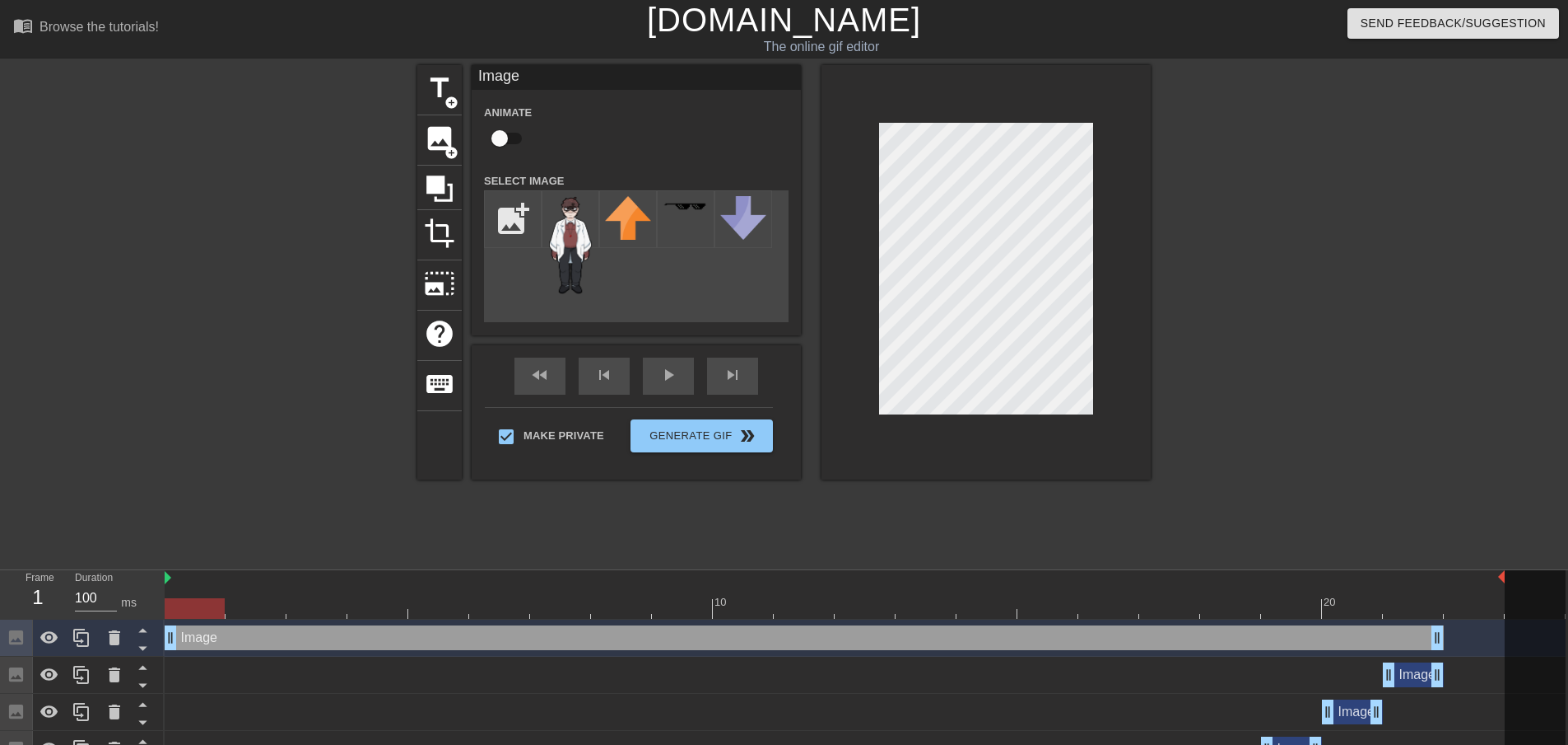
drag, startPoint x: 1397, startPoint y: 643, endPoint x: 124, endPoint y: 588, distance: 1274.2
drag, startPoint x: 1442, startPoint y: 631, endPoint x: 1486, endPoint y: 631, distance: 44.0
click at [1022, 683] on div "Image drag_handle drag_handle" at bounding box center [866, 674] width 1402 height 24
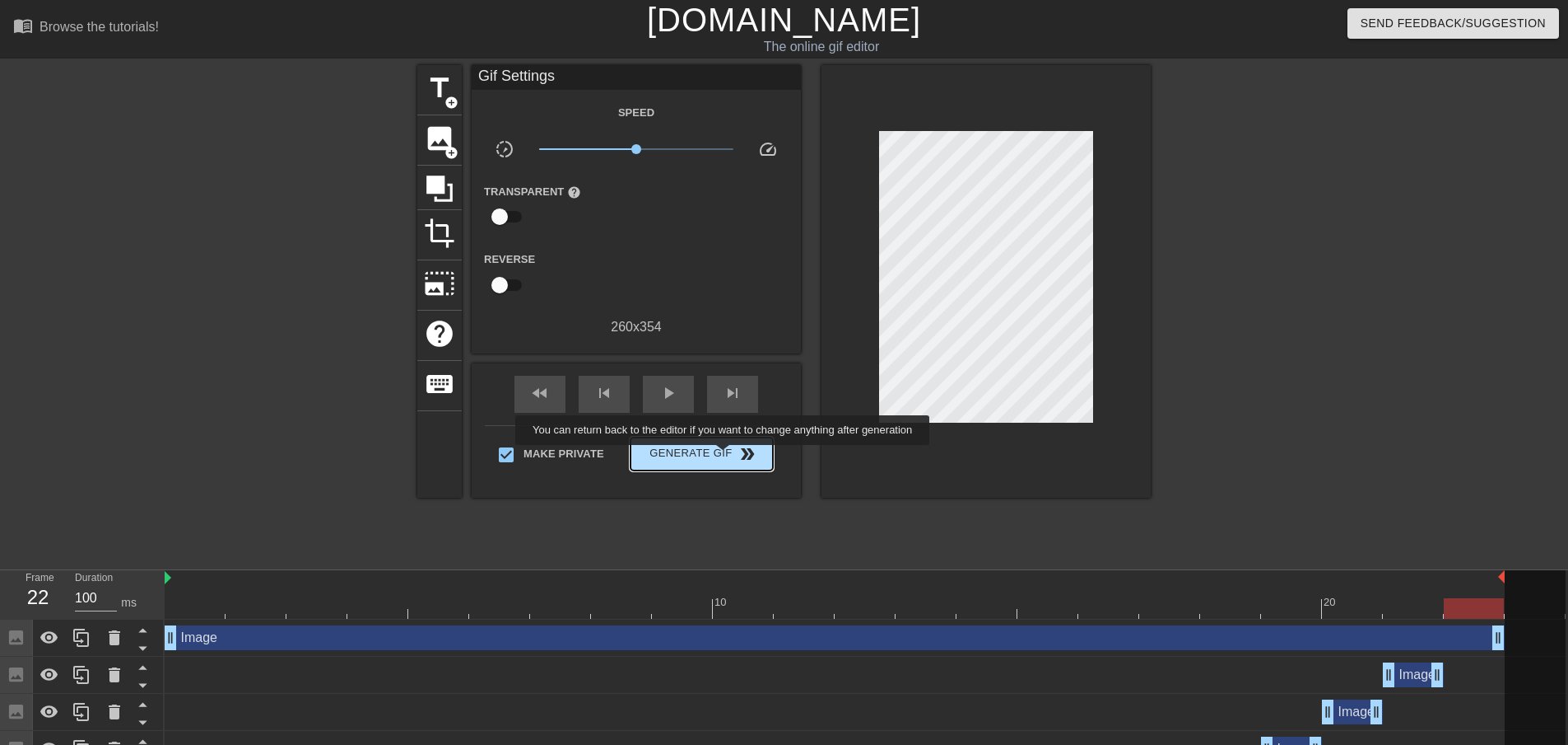
click at [724, 457] on span "Generate Gif double_arrow" at bounding box center [702, 454] width 129 height 20
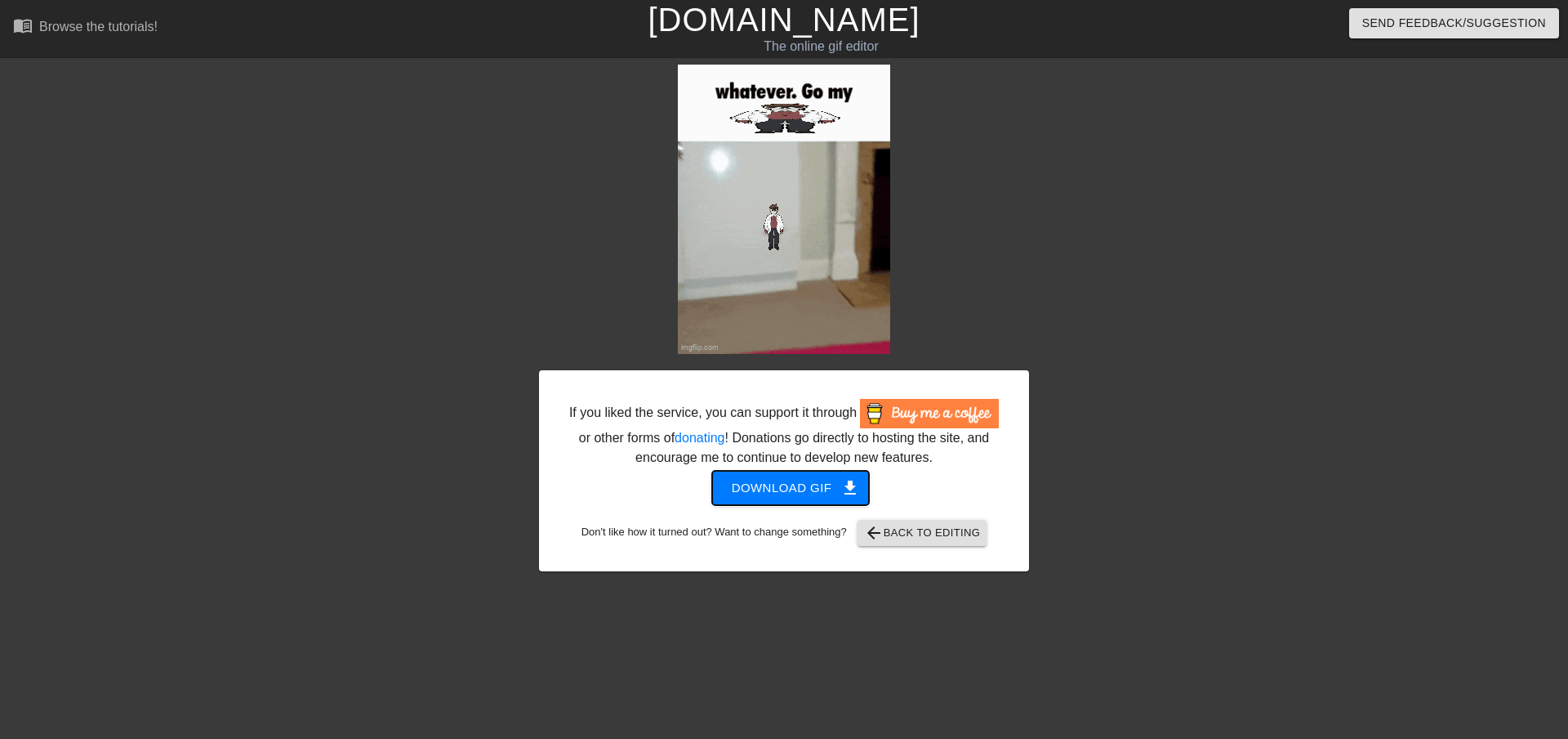
click at [782, 489] on span "Download gif get_app" at bounding box center [791, 487] width 118 height 21
